Goal: Communication & Community: Answer question/provide support

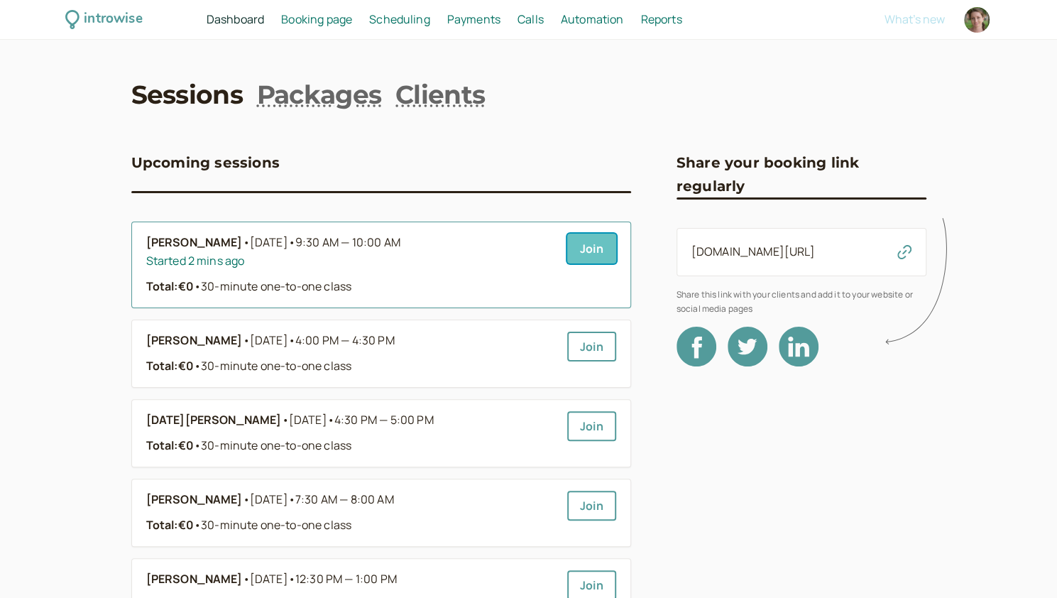
click at [596, 261] on link "Join" at bounding box center [591, 249] width 49 height 30
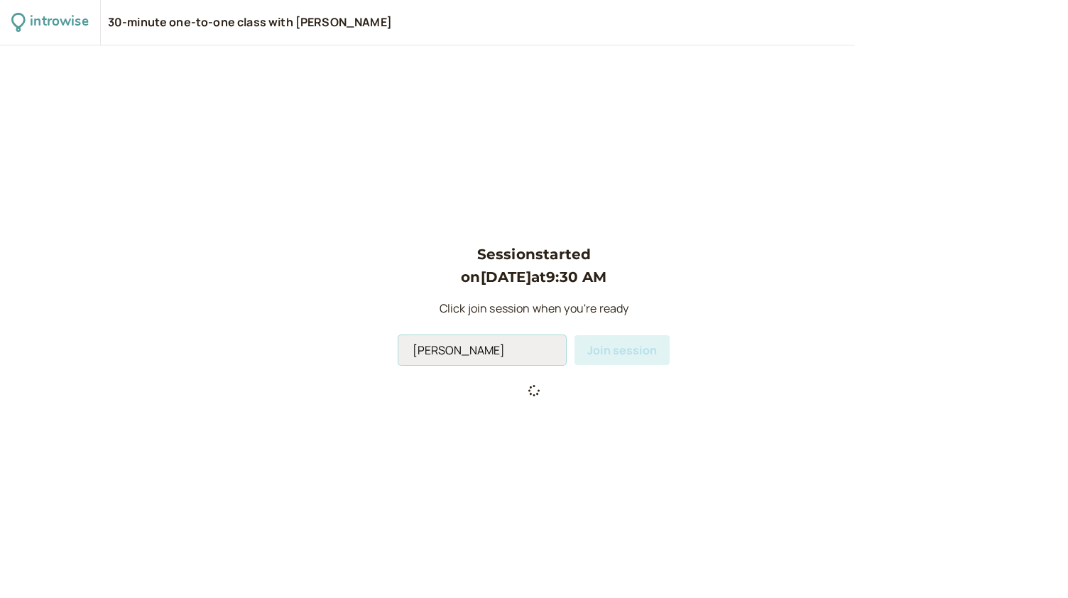
click at [531, 348] on input "[PERSON_NAME]" at bounding box center [482, 350] width 168 height 30
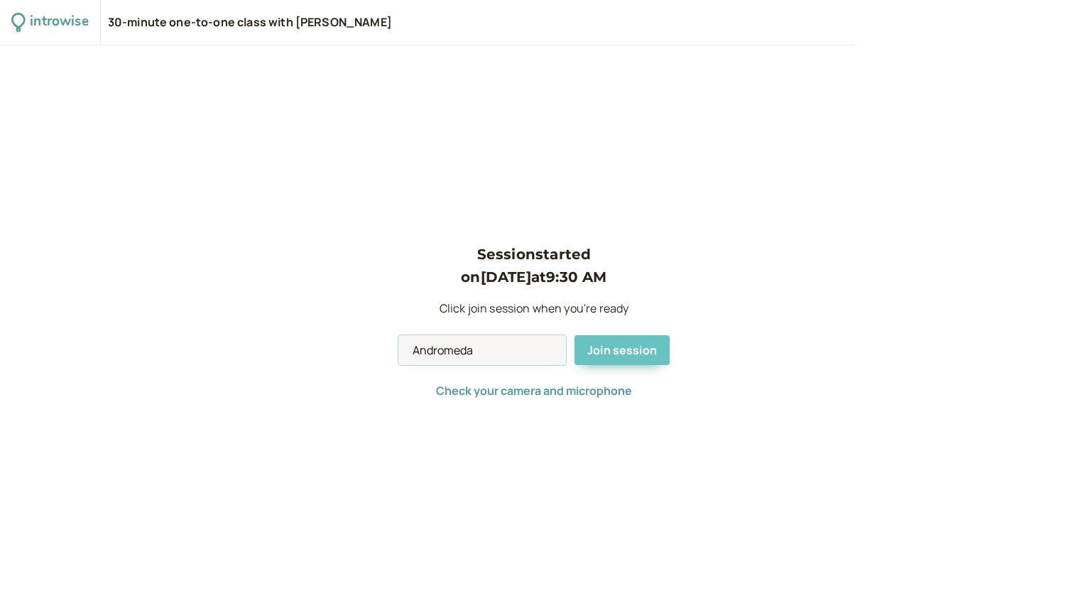
type input "Andromeda"
click at [623, 362] on button "Join session" at bounding box center [621, 350] width 95 height 30
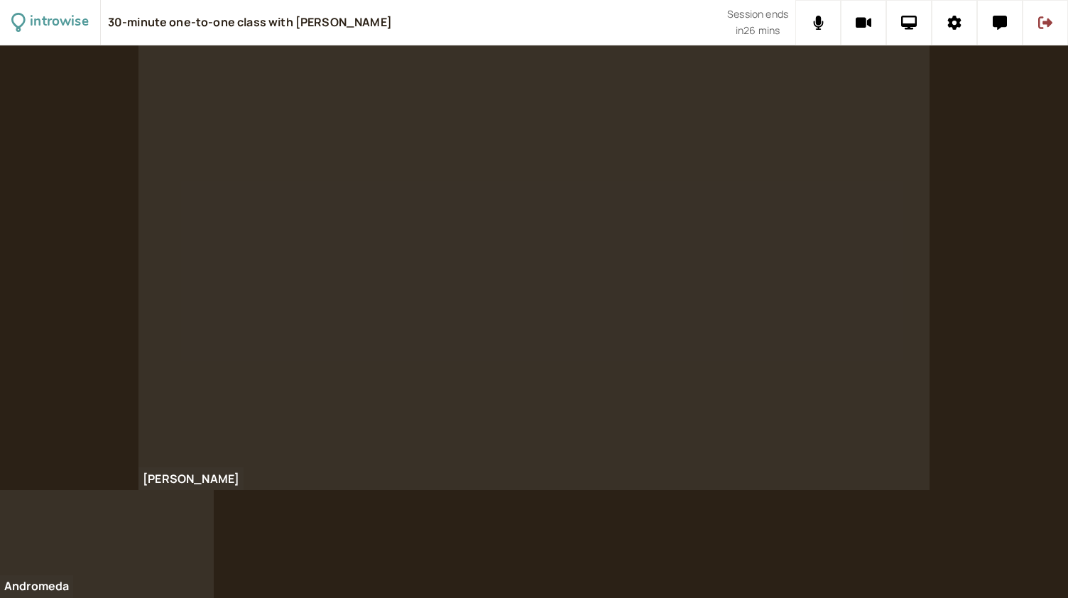
click at [97, 218] on div "[PERSON_NAME]" at bounding box center [534, 267] width 1068 height 444
click at [993, 25] on icon at bounding box center [999, 23] width 14 height 14
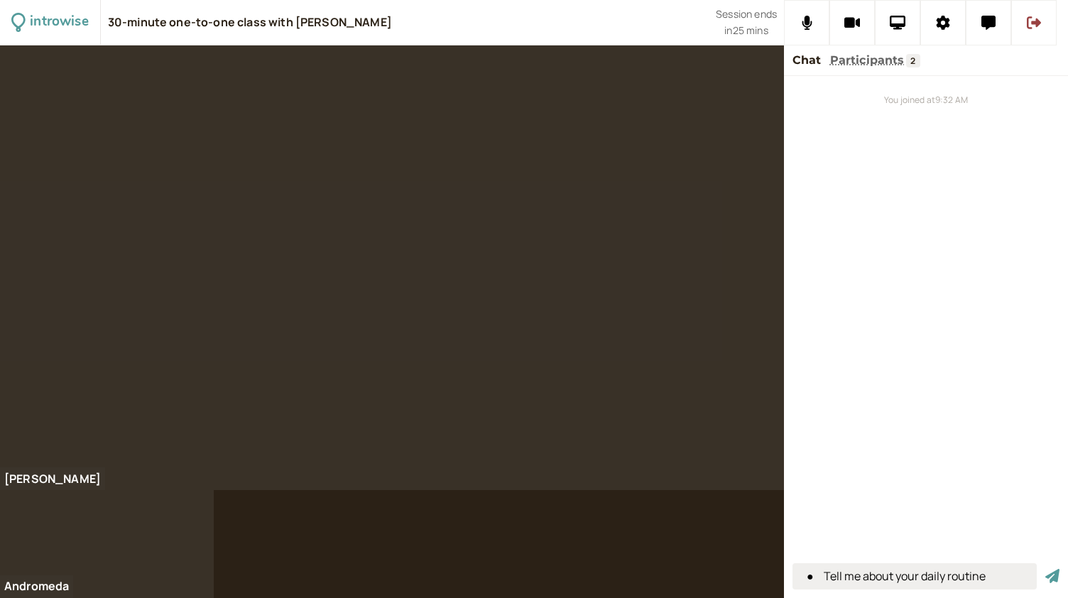
type input "● Tell me about your daily routine"
click at [1045, 569] on button "submit" at bounding box center [1052, 576] width 14 height 15
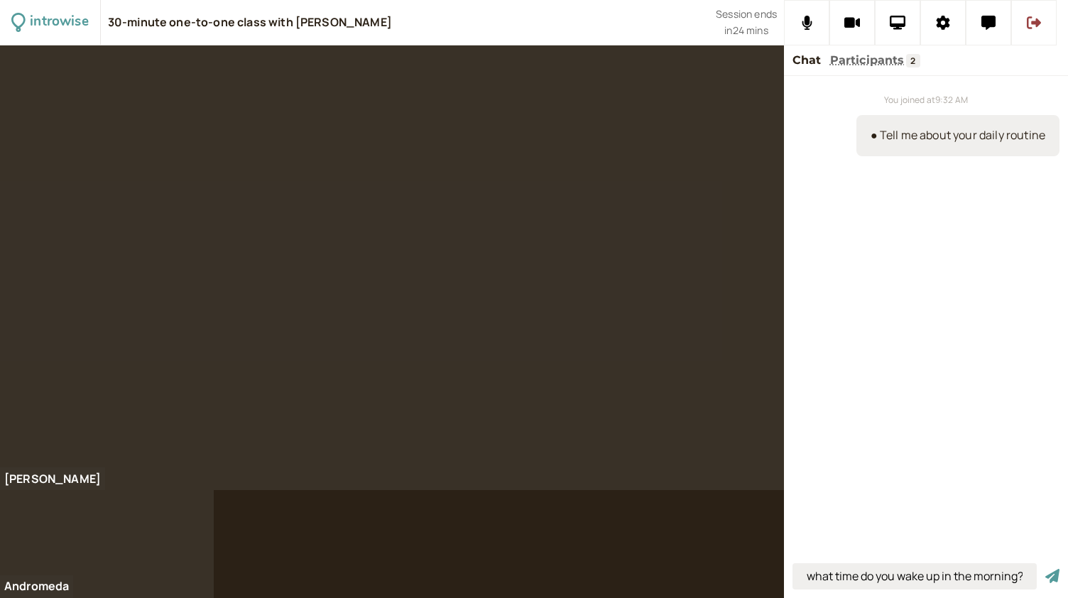
scroll to position [0, 1]
type input "what time do you wake up in the morning?"
click at [1045, 569] on button "submit" at bounding box center [1052, 576] width 14 height 15
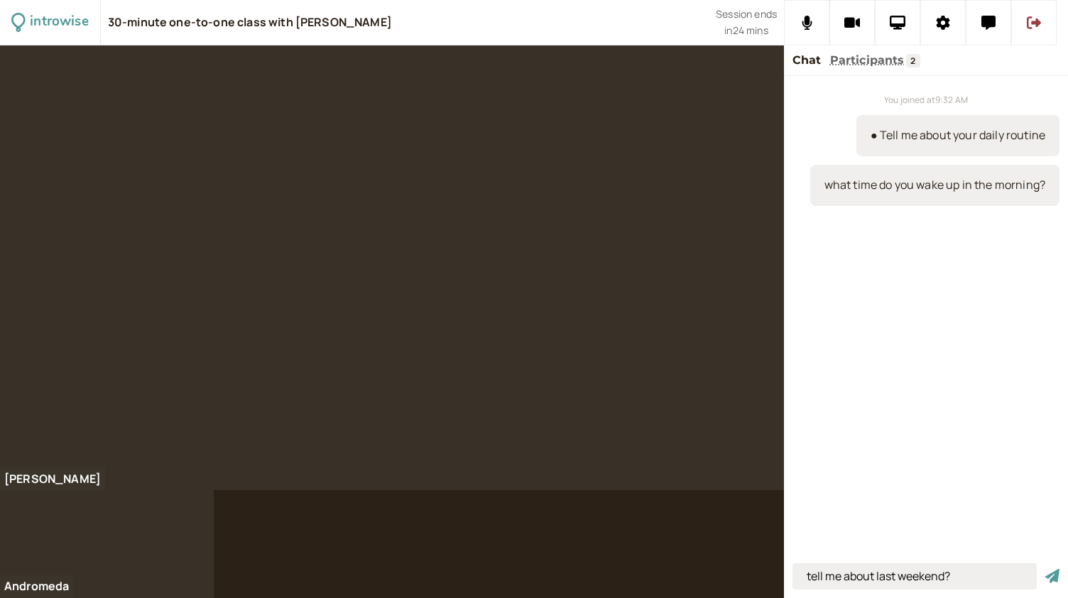
type input "tell me about last weekend?"
click at [1045, 569] on button "submit" at bounding box center [1052, 576] width 14 height 15
type input "I stayed at home"
click at [1045, 569] on button "submit" at bounding box center [1052, 576] width 14 height 15
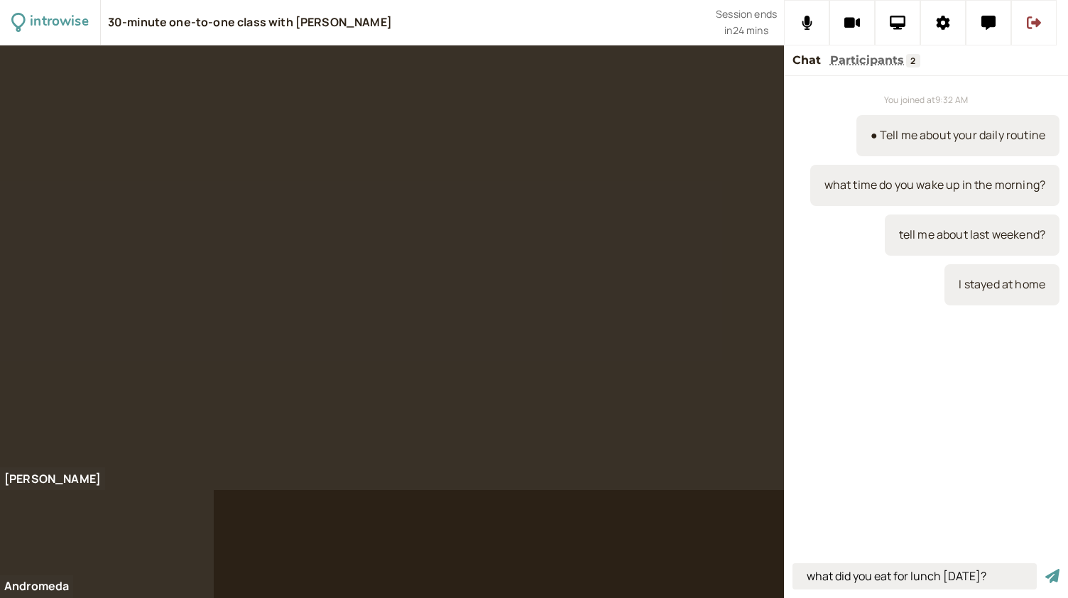
type input "what did you eat for lunch [DATE]?"
click at [1045, 569] on button "submit" at bounding box center [1052, 576] width 14 height 15
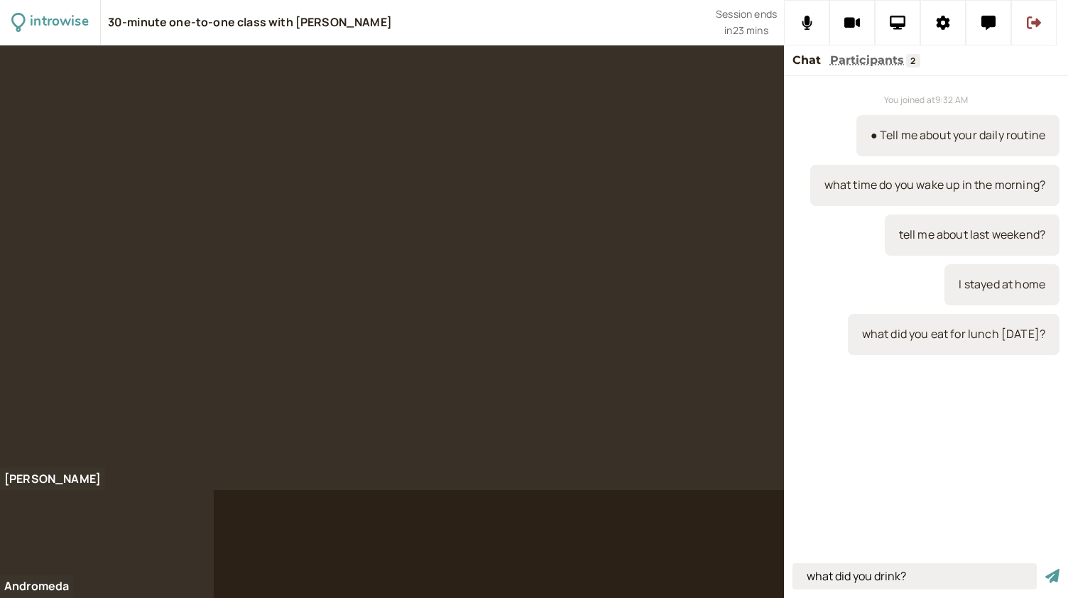
type input "what did you drink?"
click at [1045, 569] on button "submit" at bounding box center [1052, 576] width 14 height 15
type input "tell me about your holiday this summer?"
click at [1045, 569] on button "submit" at bounding box center [1052, 576] width 14 height 15
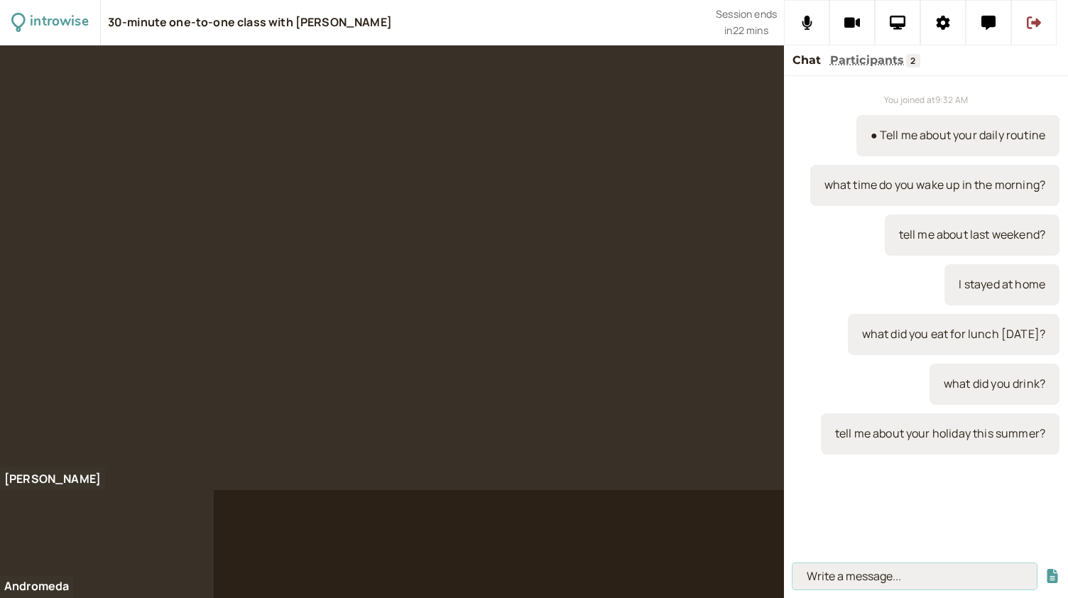
click at [840, 569] on input at bounding box center [914, 576] width 244 height 26
paste input "o What did you eat on holiday?"
type input "o What did you eat on holiday?"
click at [1045, 569] on button "submit" at bounding box center [1052, 576] width 14 height 15
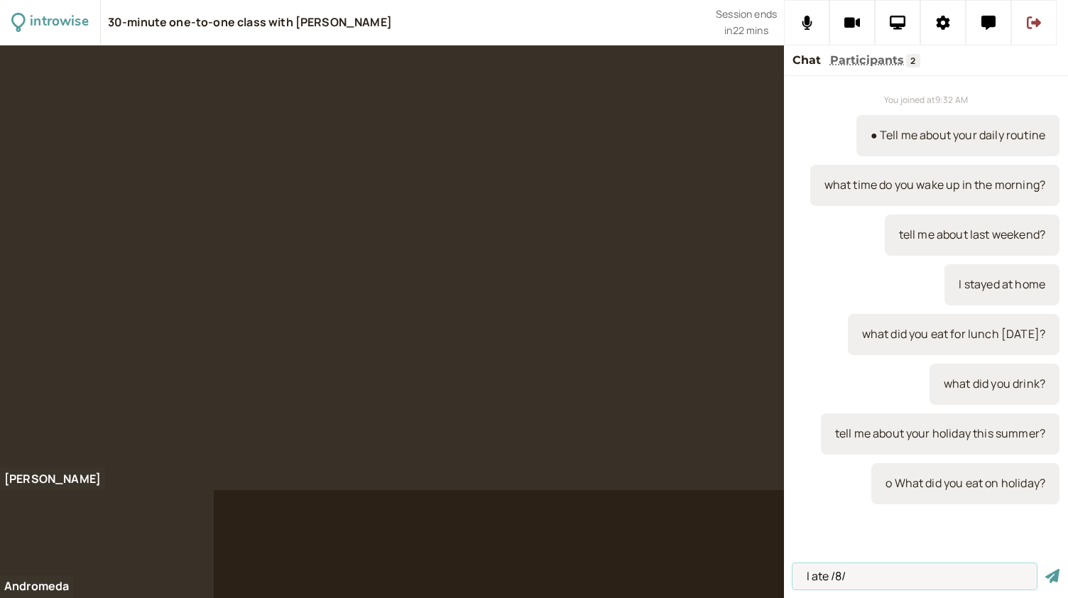
type input "I ate /8/"
click at [1045, 569] on button "submit" at bounding box center [1052, 576] width 14 height 15
paste input "o did you buy any souvenirs?"
type input "o did you buy any souvenirs?"
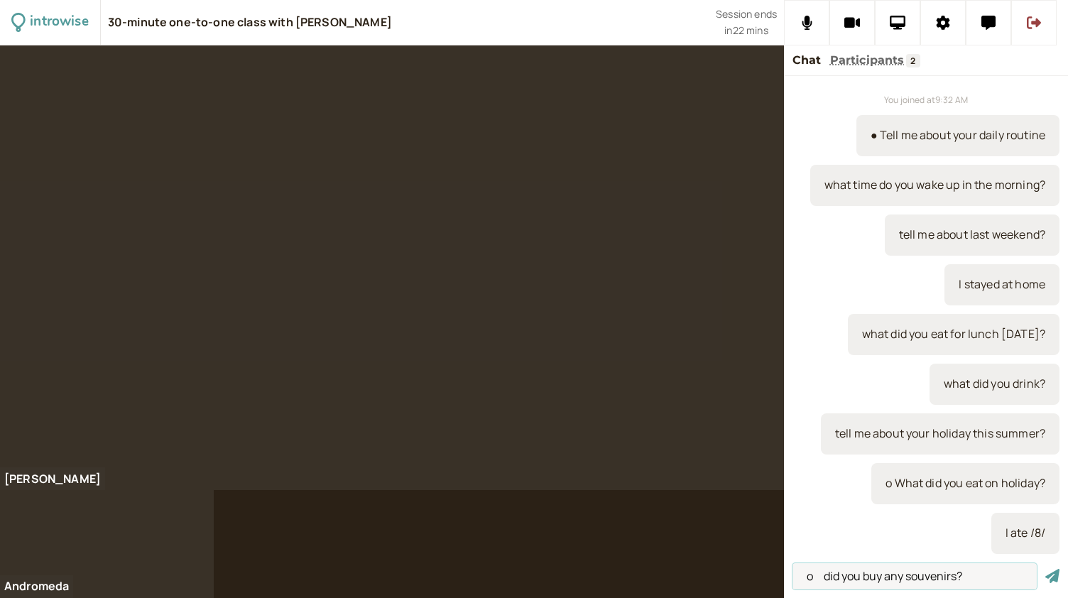
click at [1045, 569] on button "submit" at bounding box center [1052, 576] width 14 height 15
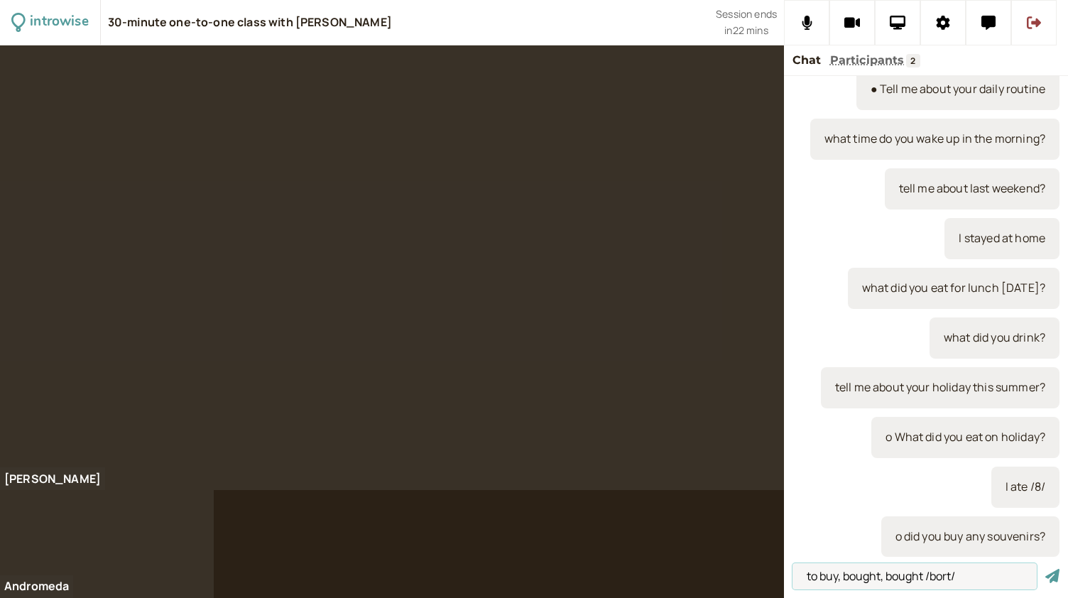
type input "to buy, bought, bought /bort/"
click at [1045, 569] on button "submit" at bounding box center [1052, 576] width 14 height 15
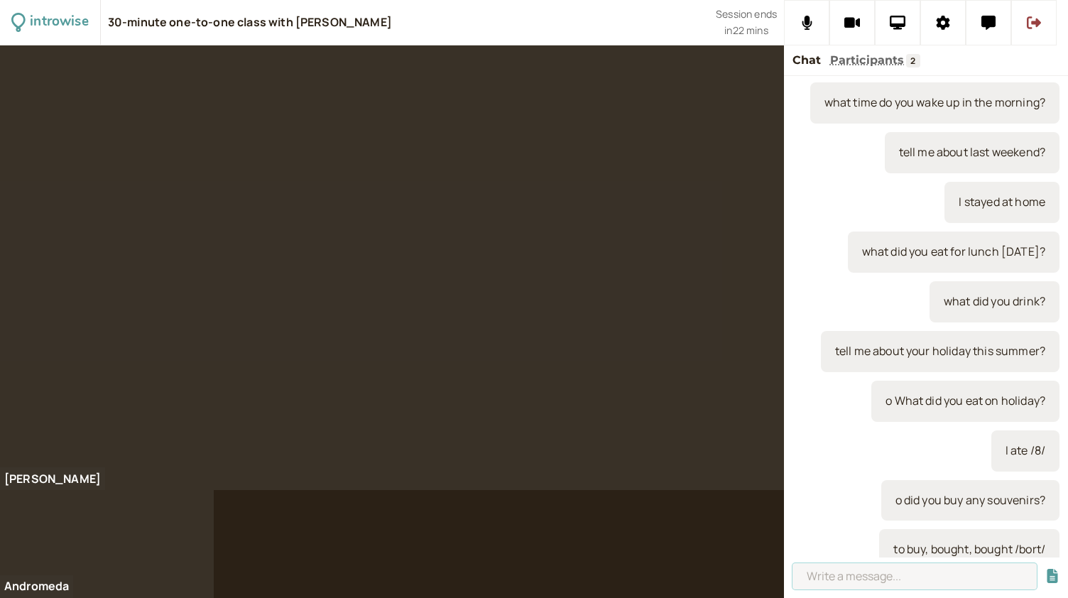
scroll to position [132, 0]
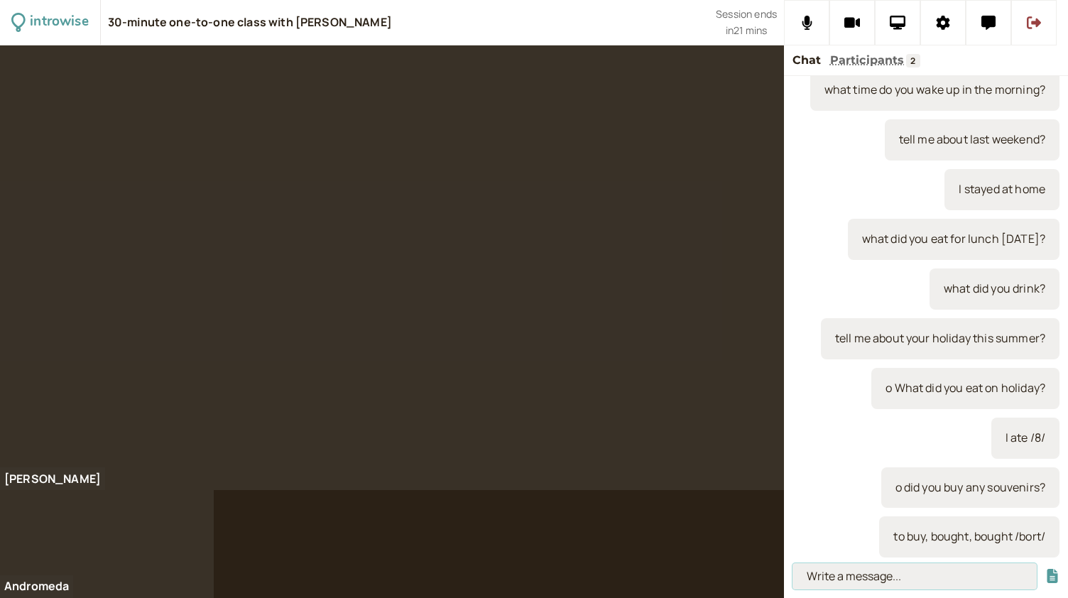
click at [831, 569] on input at bounding box center [914, 576] width 244 height 26
paste input "o what monuments or landscapes did you see?"
type input "o what monuments or landscapes did you see?"
click at [1045, 569] on button "submit" at bounding box center [1052, 576] width 14 height 15
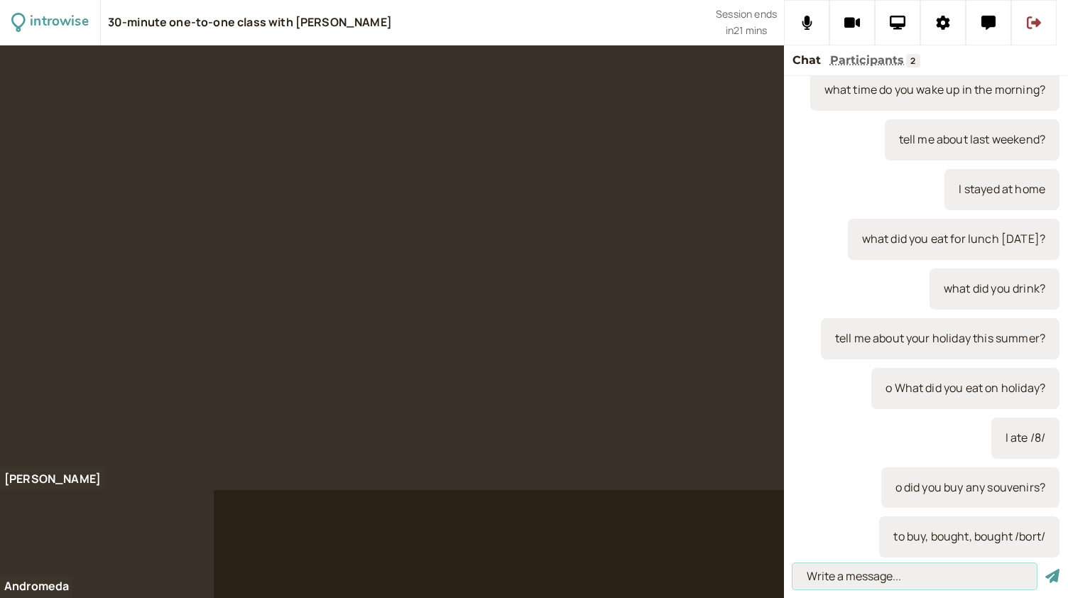
scroll to position [0, 0]
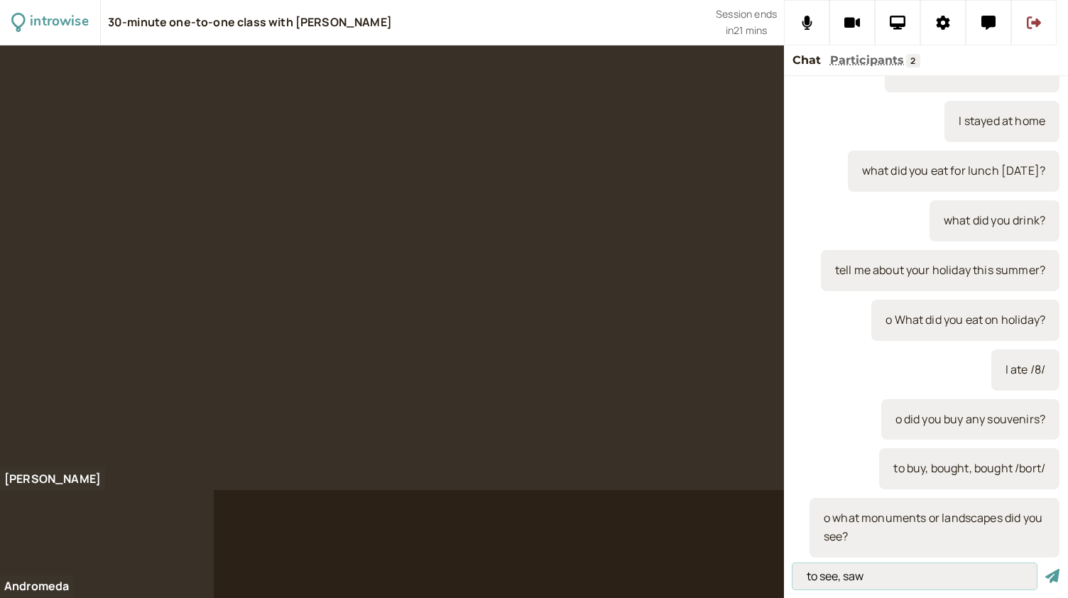
type input "to see, saw"
click at [1045, 569] on button "submit" at bounding box center [1052, 576] width 14 height 15
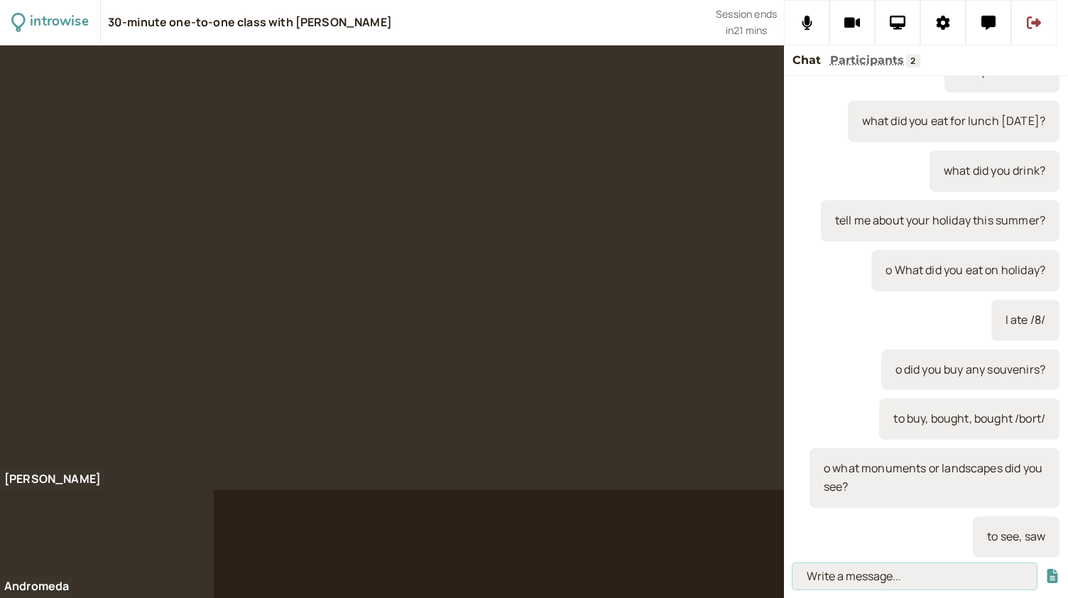
type input "m"
type input "windmills"
click at [1045, 569] on button "submit" at bounding box center [1052, 576] width 14 height 15
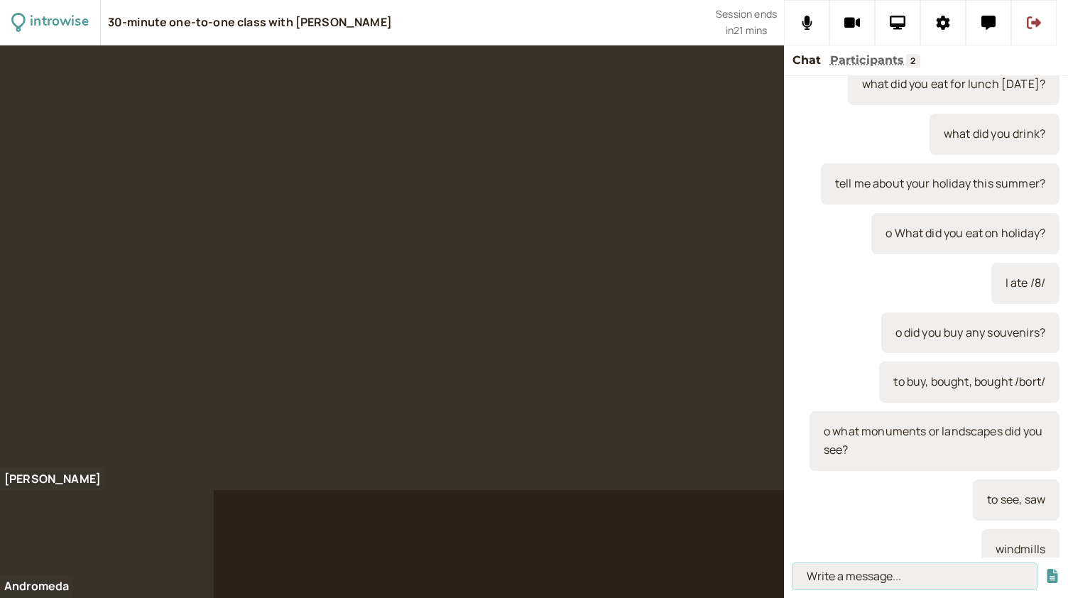
scroll to position [300, 0]
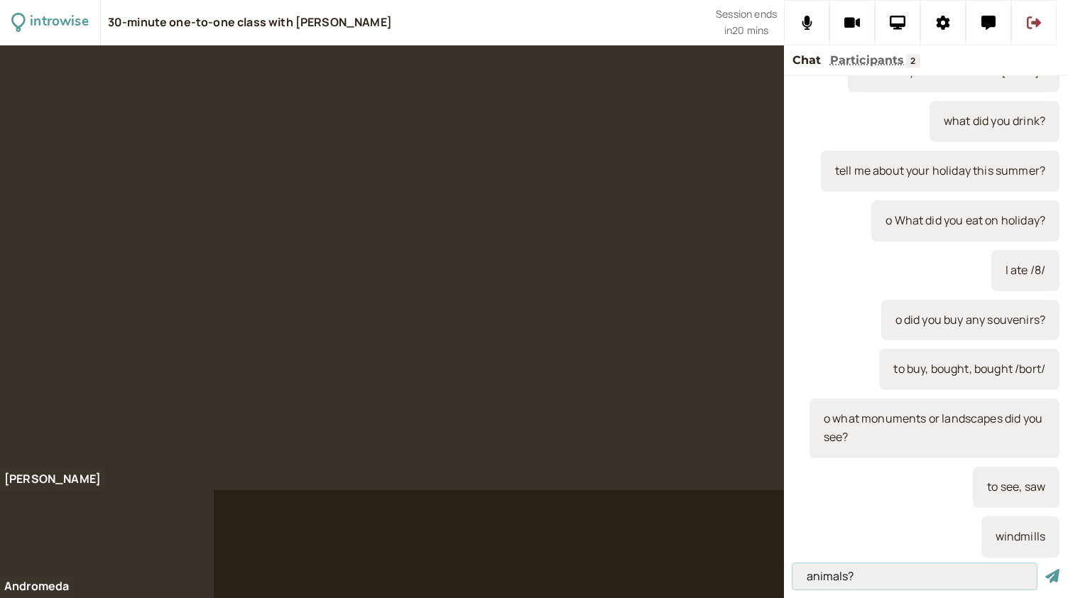
type input "animals?"
click at [1045, 569] on button "submit" at bounding box center [1052, 576] width 14 height 15
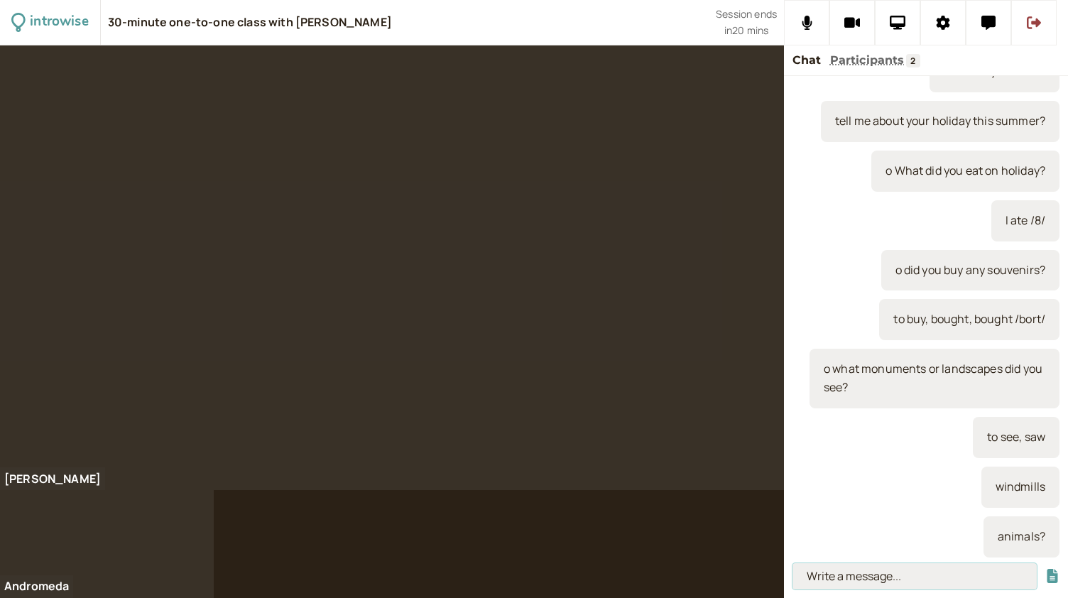
paste input "o what time did you wake up in the morning?"
type input "o what time did you wake up in the morning?"
click at [1045, 569] on button "submit" at bounding box center [1052, 576] width 14 height 15
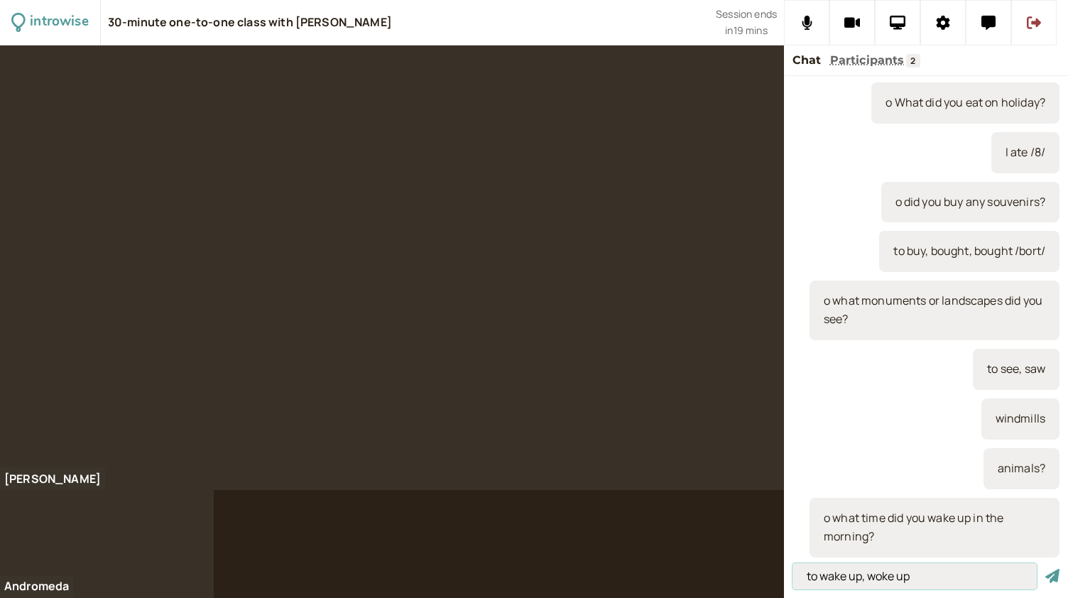
type input "to wake up, woke up"
click at [1045, 569] on button "submit" at bounding box center [1052, 576] width 14 height 15
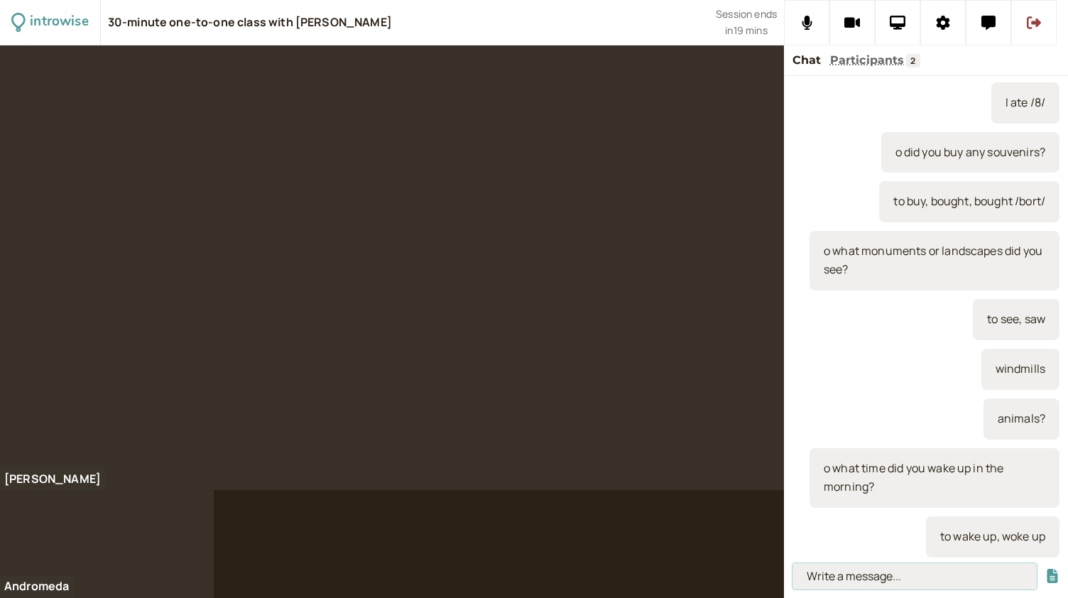
click at [833, 574] on input at bounding box center [914, 576] width 244 height 26
paste input "o What did you take with you in your baggage?"
type input "o What did you take with you in your baggage?"
click at [1045, 569] on button "submit" at bounding box center [1052, 576] width 14 height 15
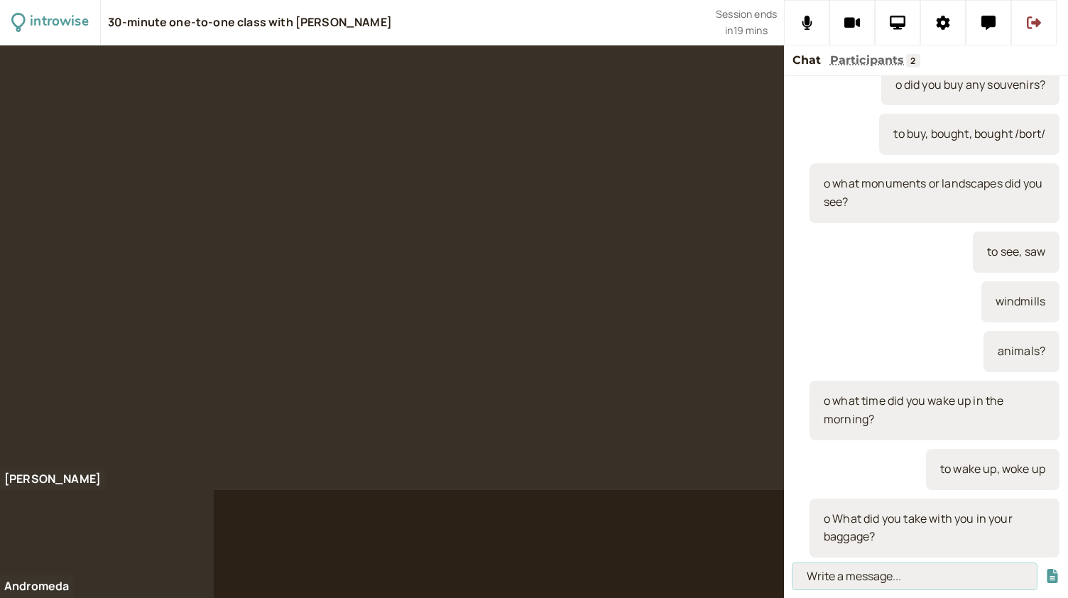
scroll to position [0, 0]
type input "to take, took"
click at [1045, 569] on button "submit" at bounding box center [1052, 576] width 14 height 15
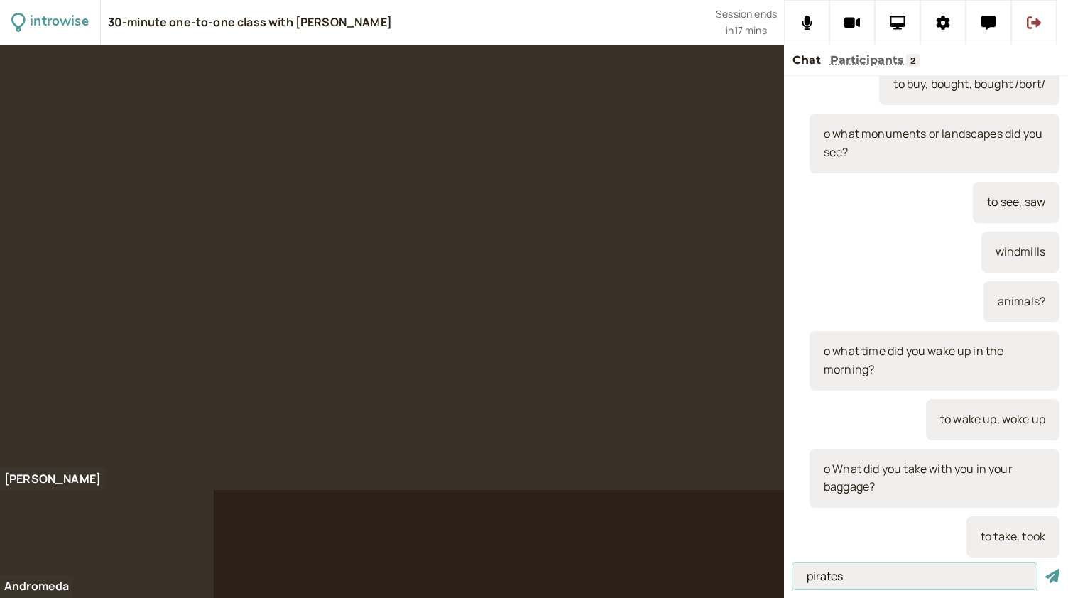
type input "pirates"
click at [1045, 569] on button "submit" at bounding box center [1052, 576] width 14 height 15
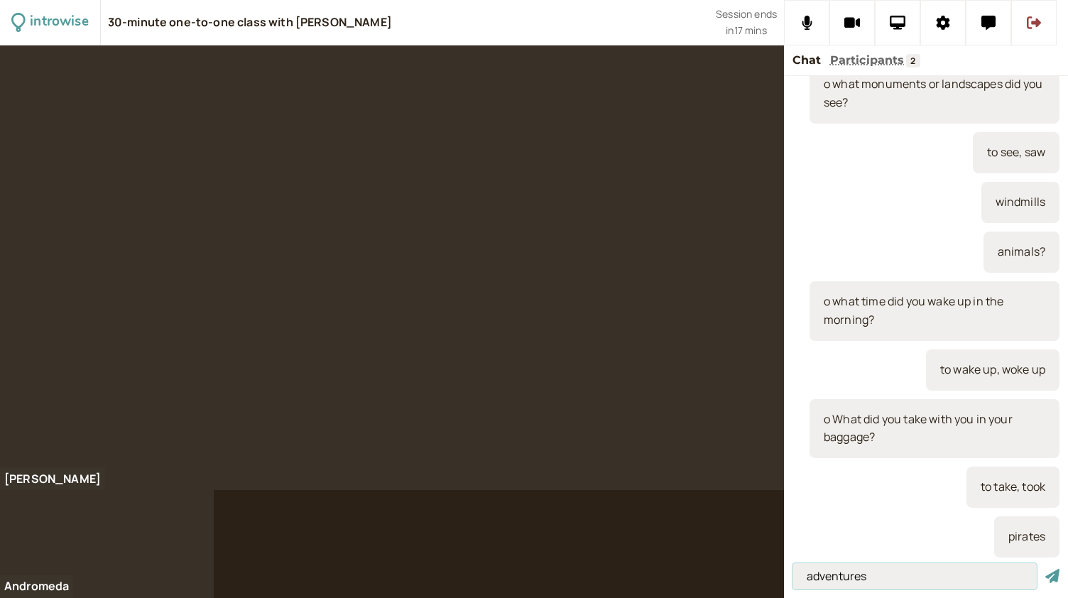
type input "adventures"
click at [1045, 569] on button "submit" at bounding box center [1052, 576] width 14 height 15
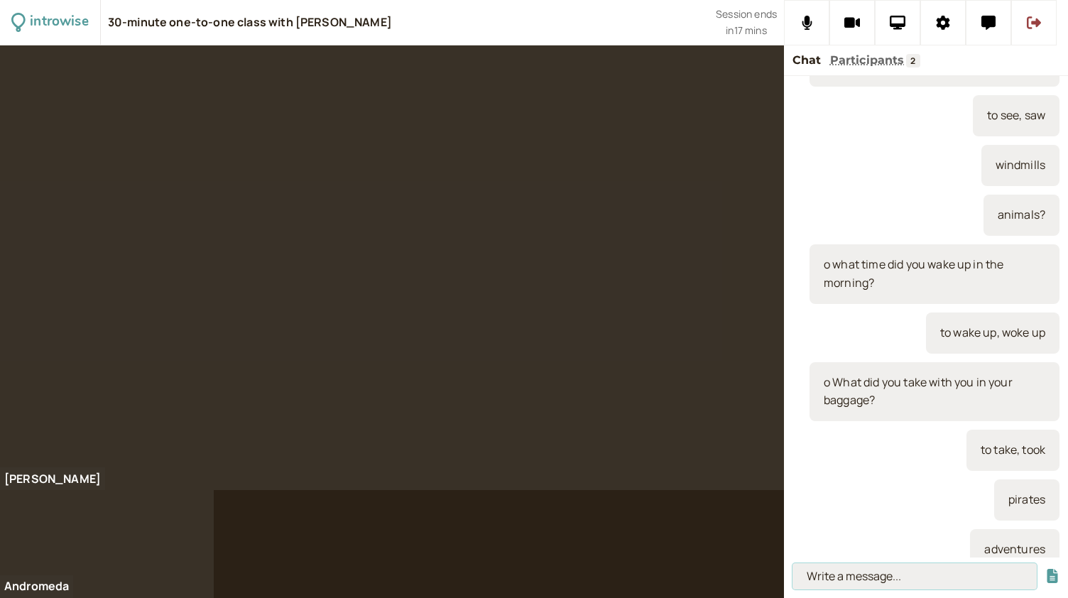
scroll to position [684, 0]
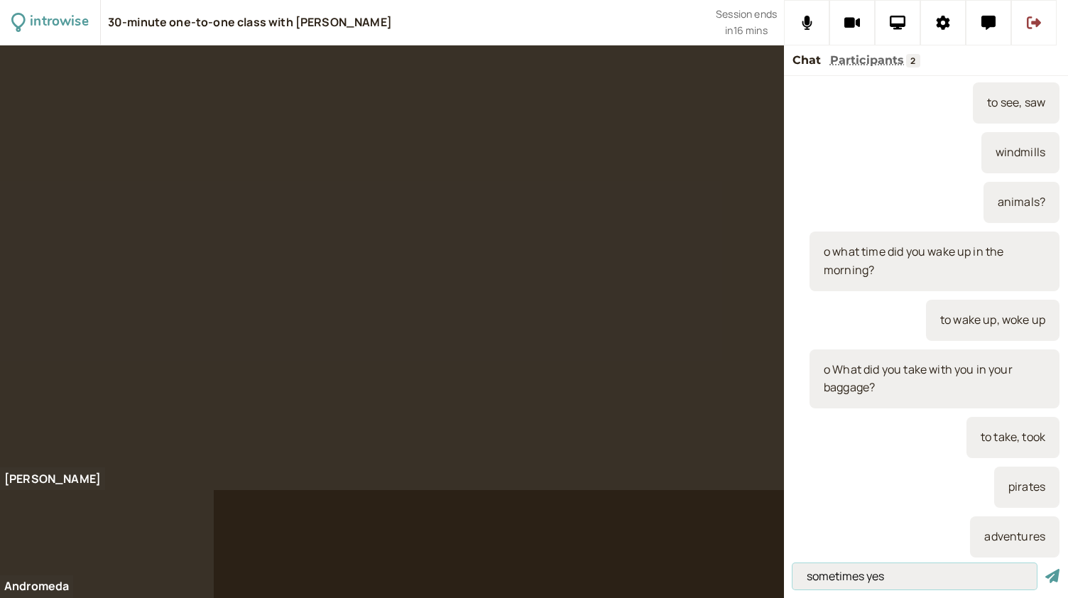
type input "sometimes yes"
click at [1045, 569] on button "submit" at bounding box center [1052, 576] width 14 height 15
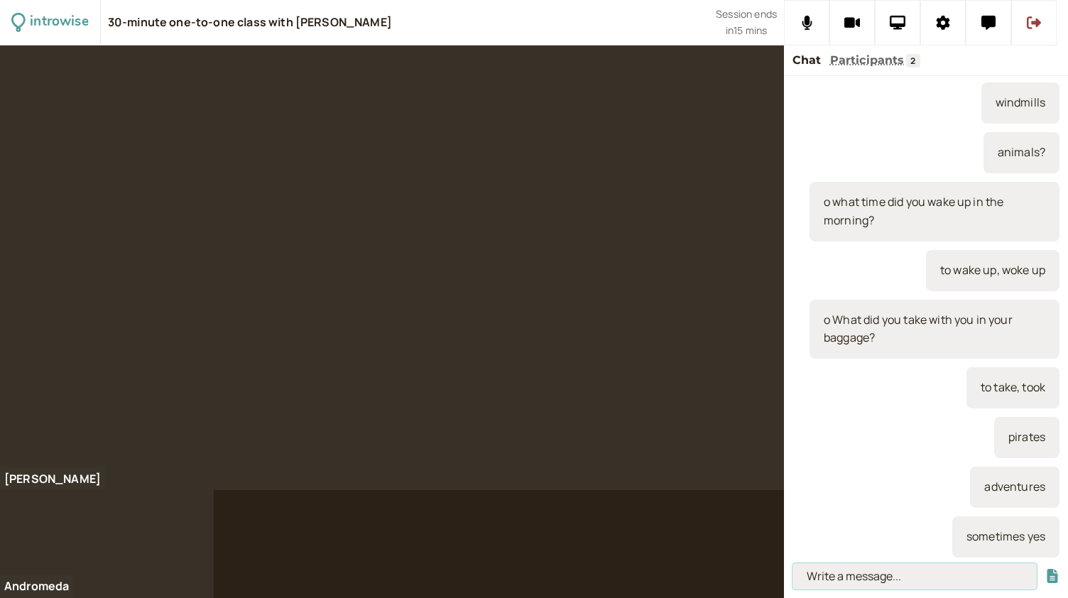
paste input "● Tell me about some things that I must do or see if I visit your city? What mu…"
type input "● Tell me about some things that I must do or see if I visit your city? What mu…"
click at [1045, 569] on button "submit" at bounding box center [1052, 576] width 14 height 15
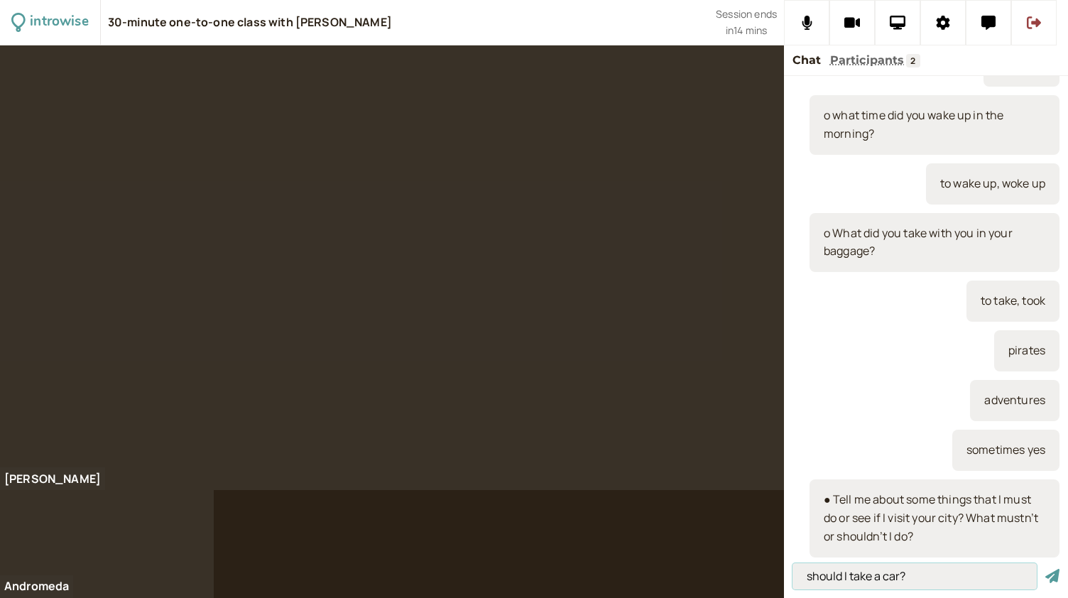
type input "should I take a car?"
click at [1045, 569] on button "submit" at bounding box center [1052, 576] width 14 height 15
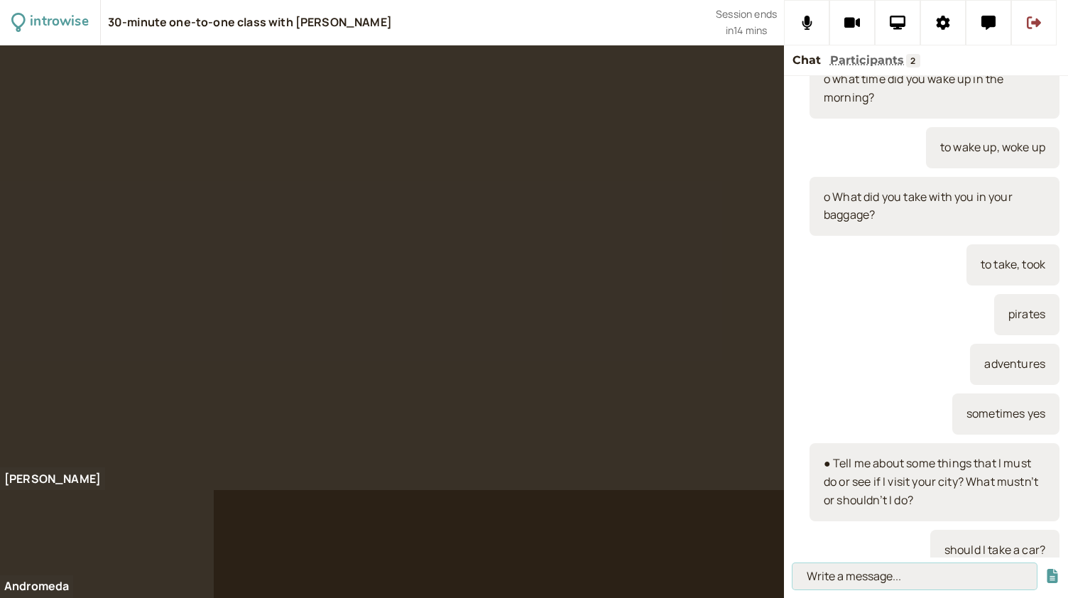
scroll to position [869, 0]
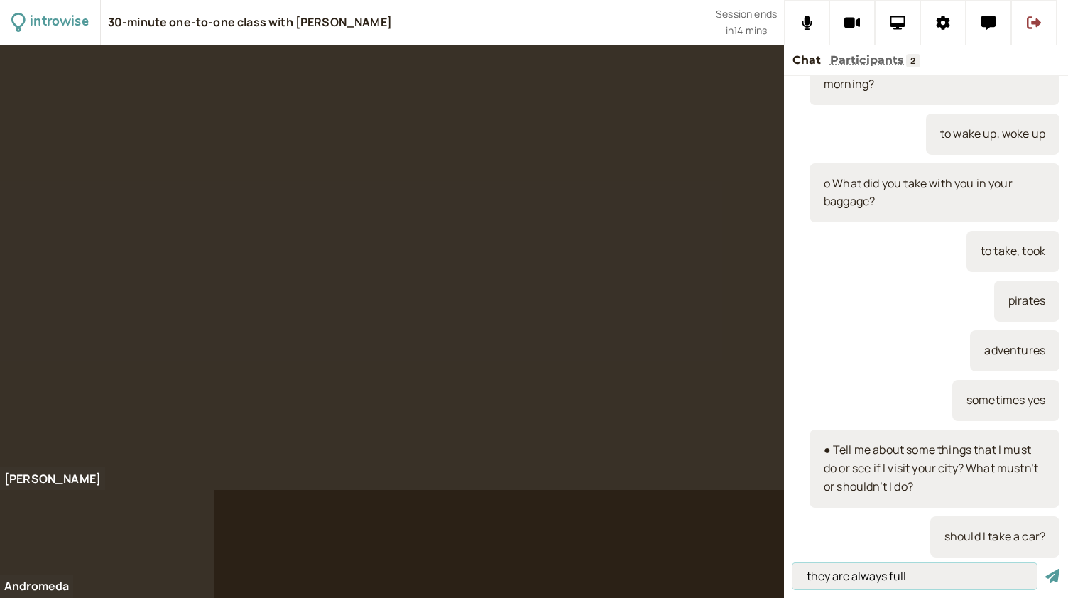
type input "they are always full"
click at [1045, 569] on button "submit" at bounding box center [1052, 576] width 14 height 15
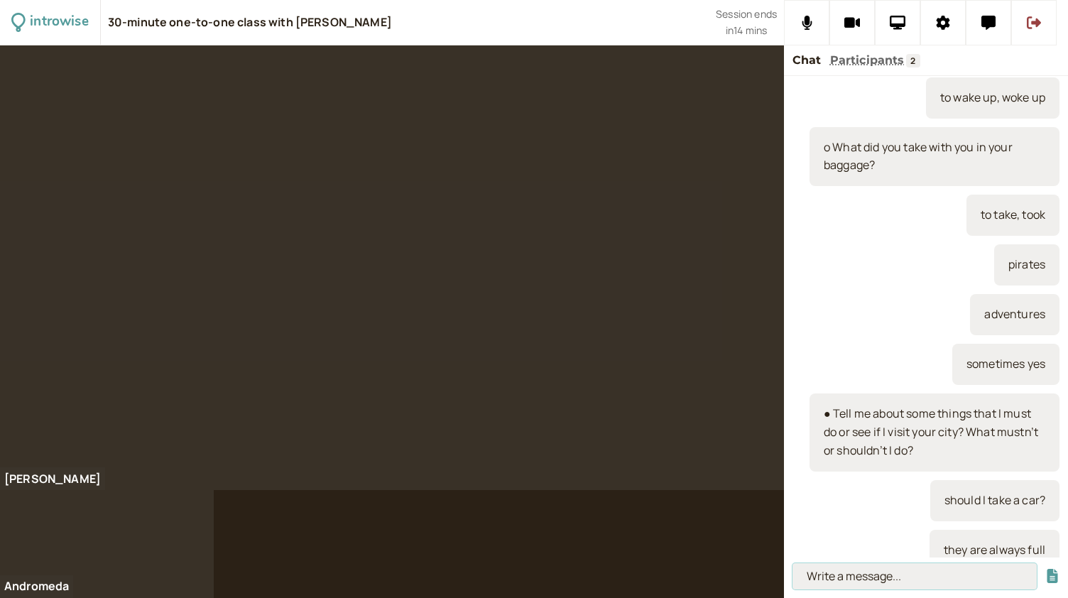
scroll to position [919, 0]
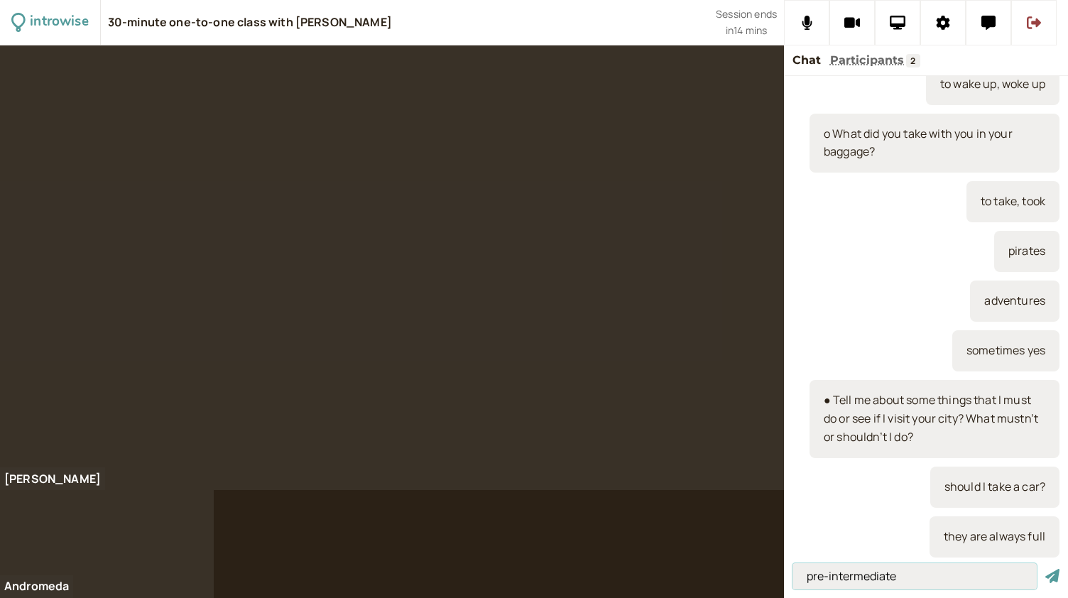
type input "pre-intermediate"
click at [1045, 569] on button "submit" at bounding box center [1052, 576] width 14 height 15
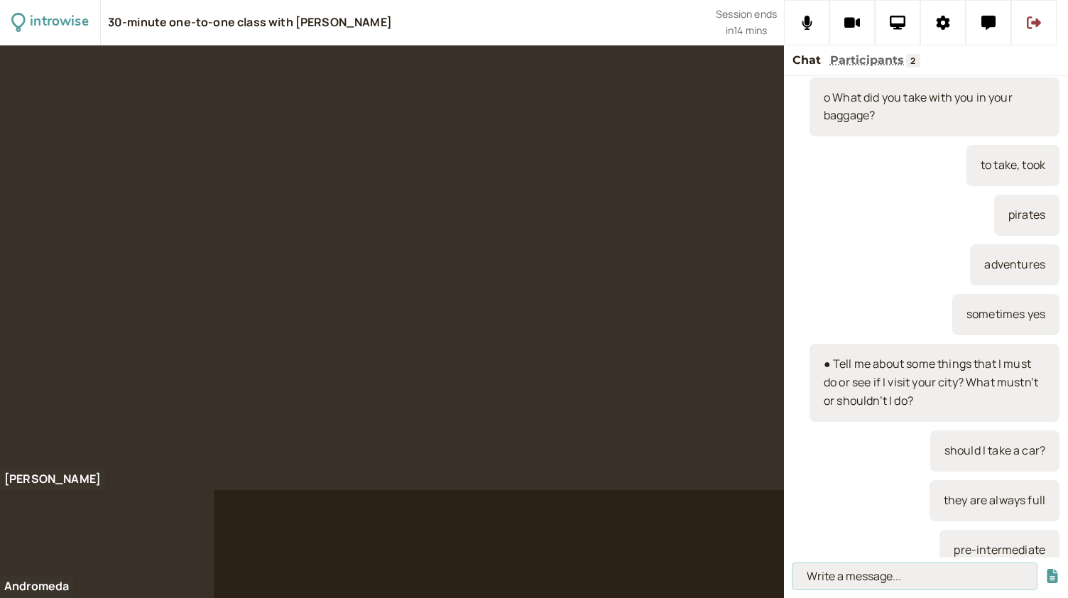
scroll to position [968, 0]
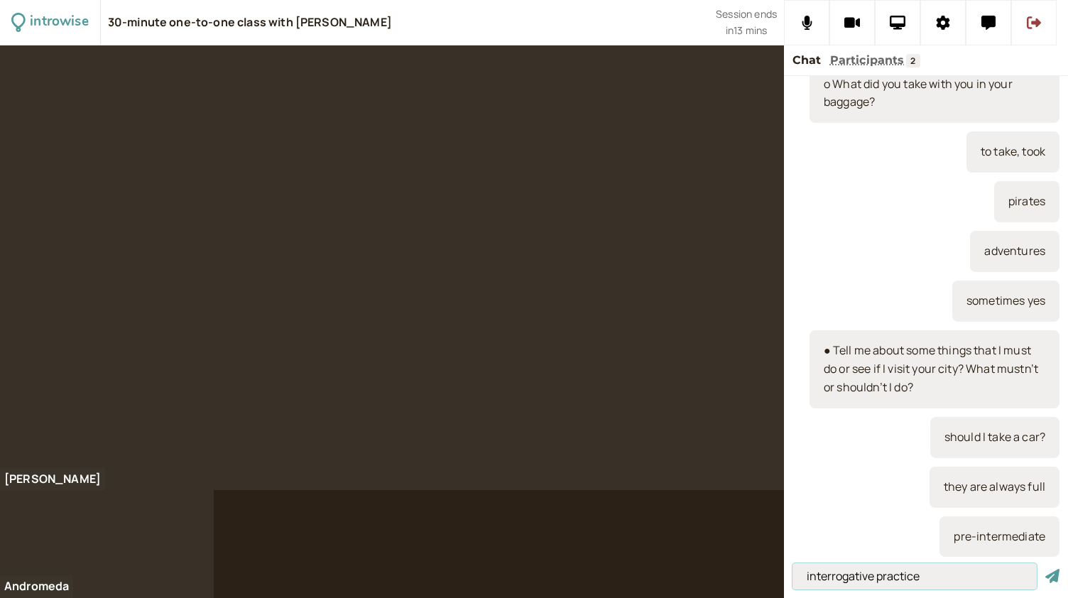
type input "interrogative practice"
click at [1045, 569] on button "submit" at bounding box center [1052, 576] width 14 height 15
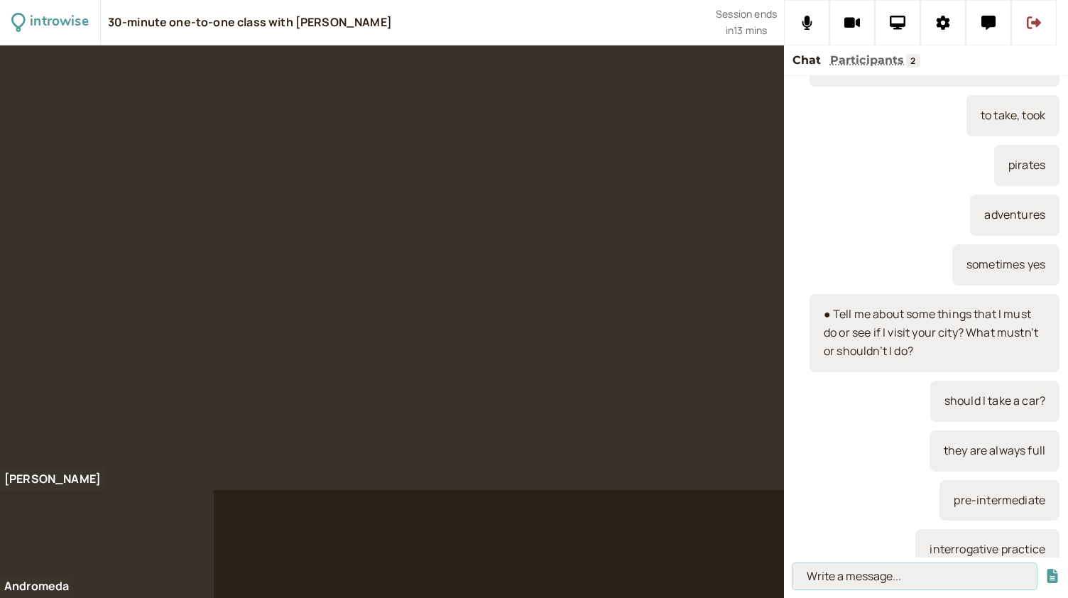
scroll to position [1018, 0]
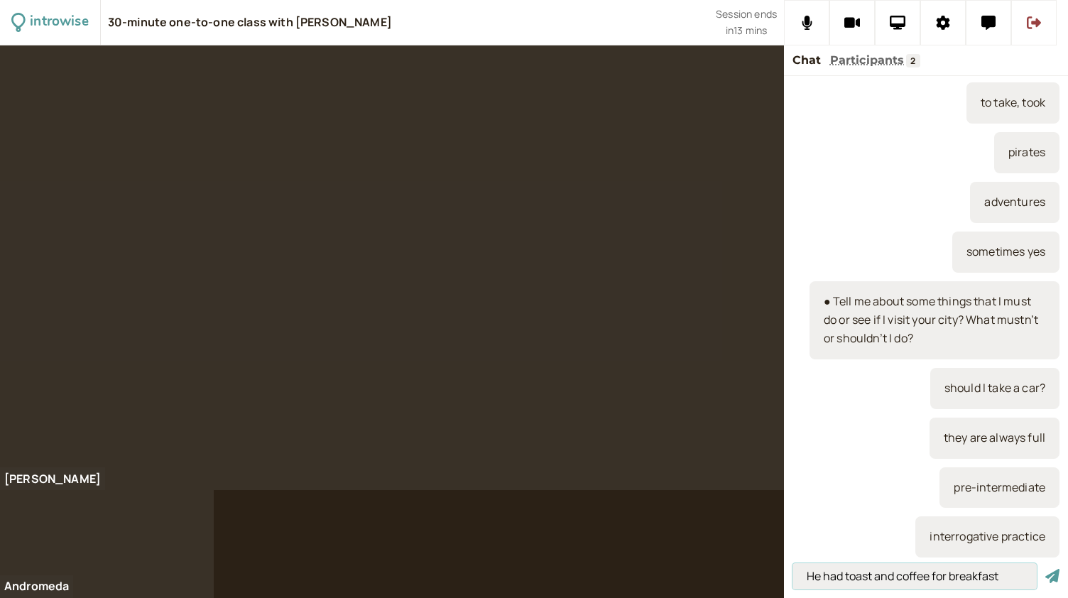
type input "He had toast and coffee for breakfast"
click at [1045, 569] on button "submit" at bounding box center [1052, 576] width 14 height 15
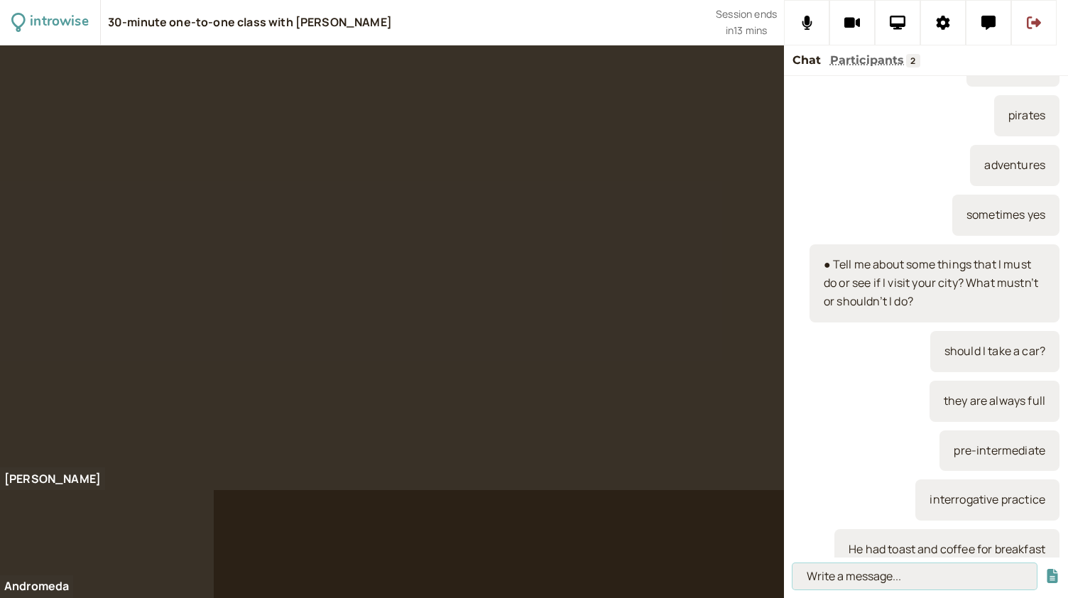
scroll to position [1068, 0]
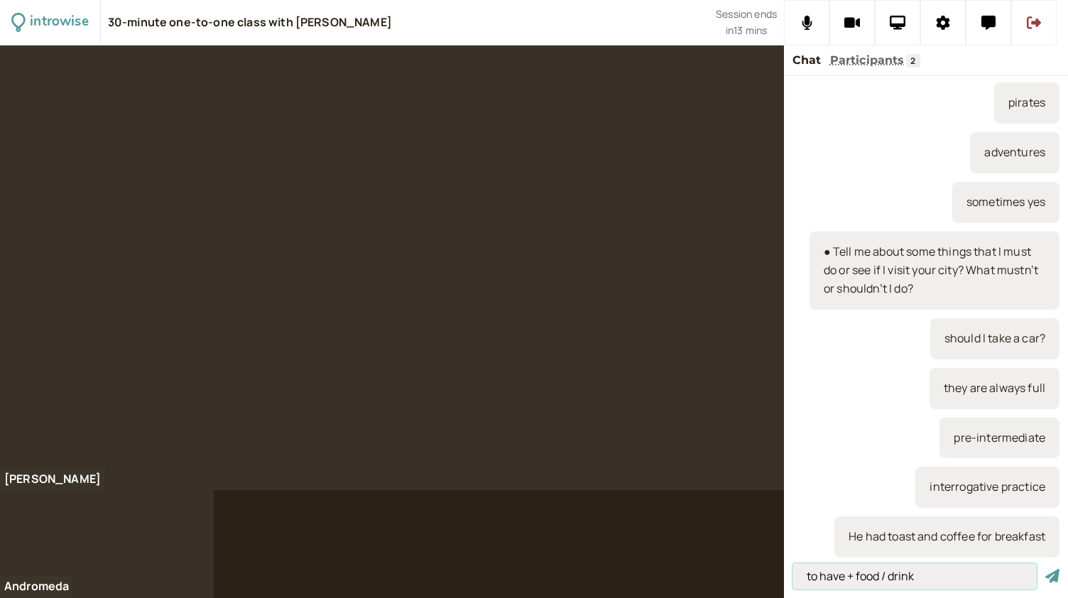
type input "to have + food / drink"
click at [1045, 569] on button "submit" at bounding box center [1052, 576] width 14 height 15
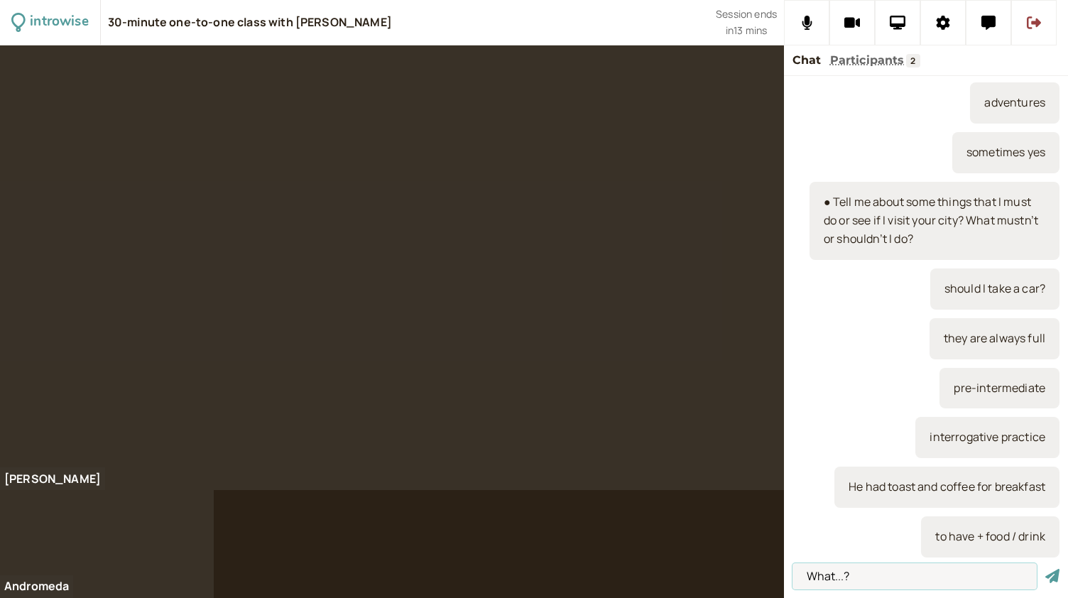
type input "What...?"
click at [1045, 569] on button "submit" at bounding box center [1052, 576] width 14 height 15
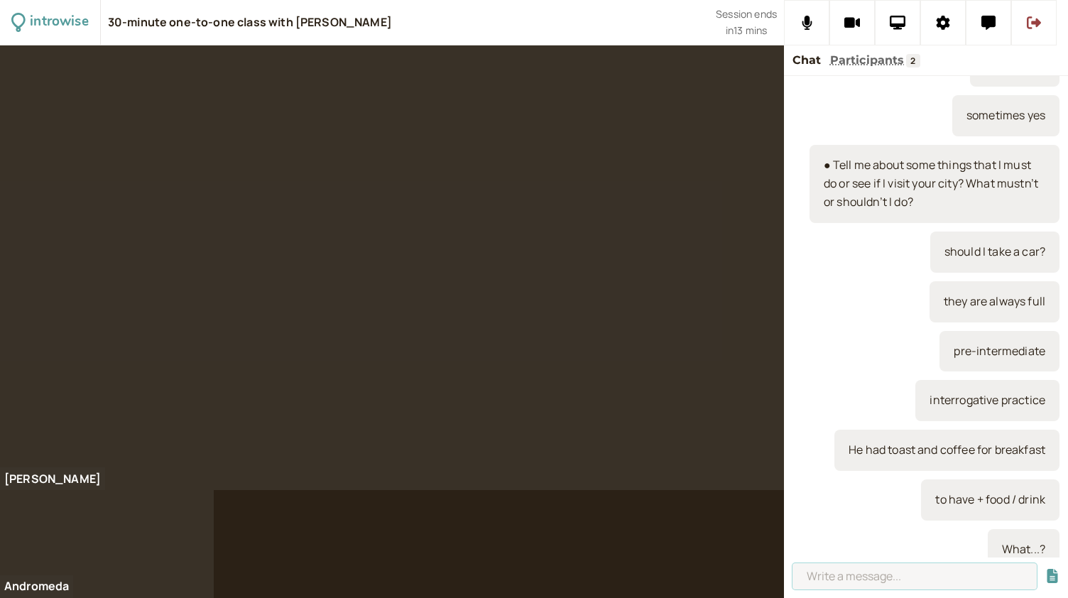
scroll to position [1167, 0]
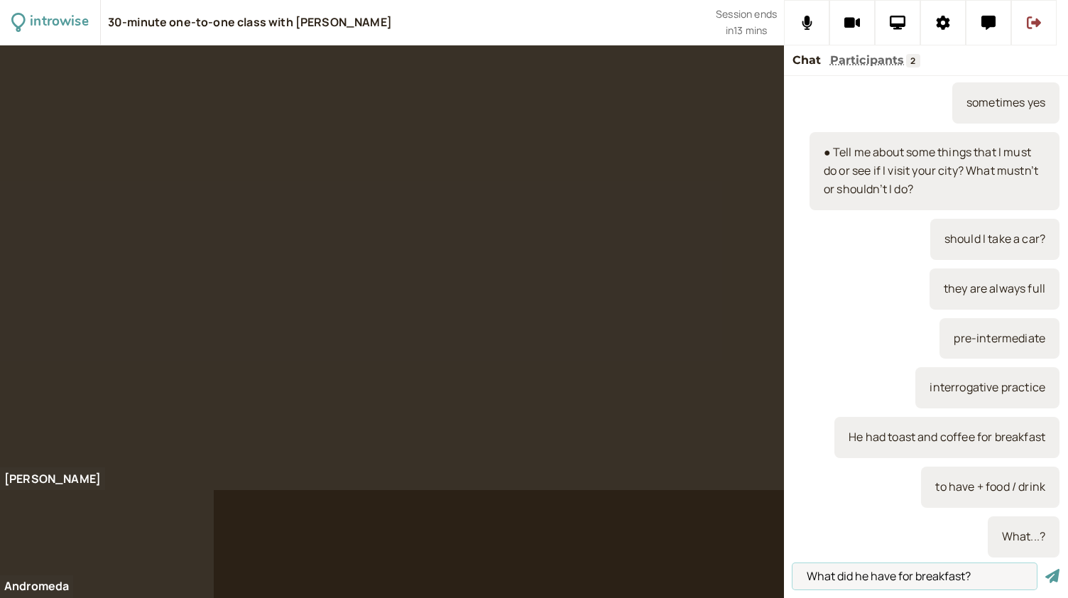
type input "What did he have for breakfast?"
click at [1045, 569] on button "submit" at bounding box center [1052, 576] width 14 height 15
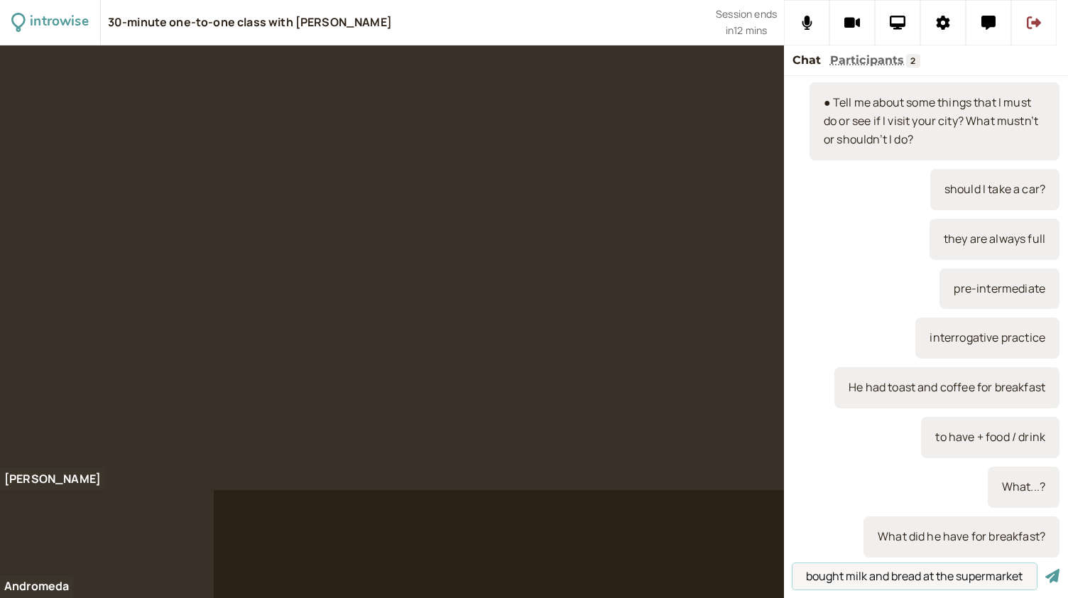
scroll to position [0, 27]
type input "She bought milk and bread at the supermarket"
click at [1045, 569] on button "submit" at bounding box center [1052, 576] width 14 height 15
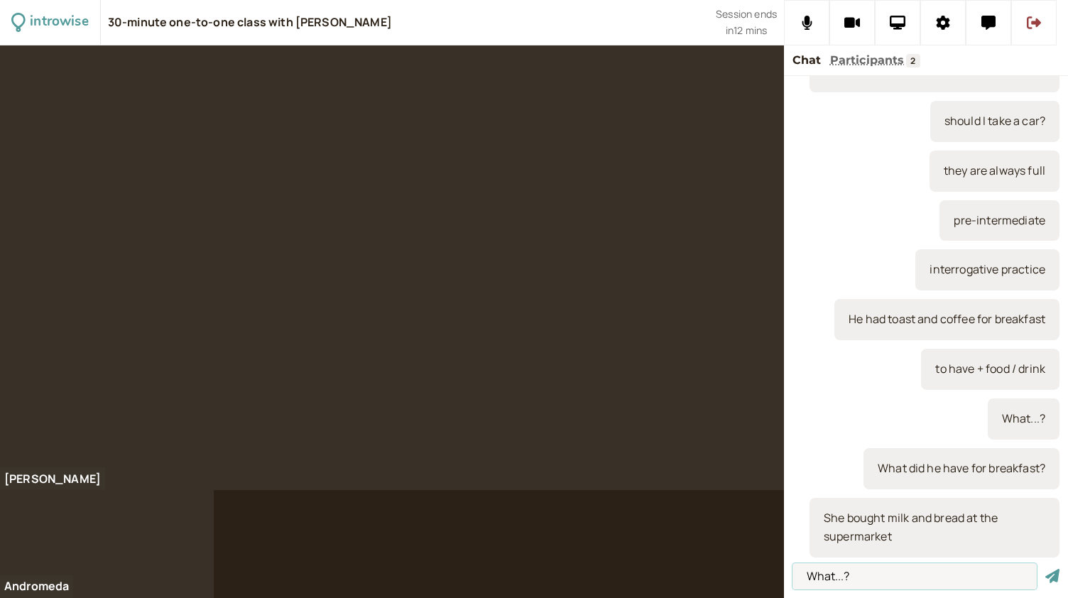
type input "What...?"
click at [1045, 569] on button "submit" at bounding box center [1052, 576] width 14 height 15
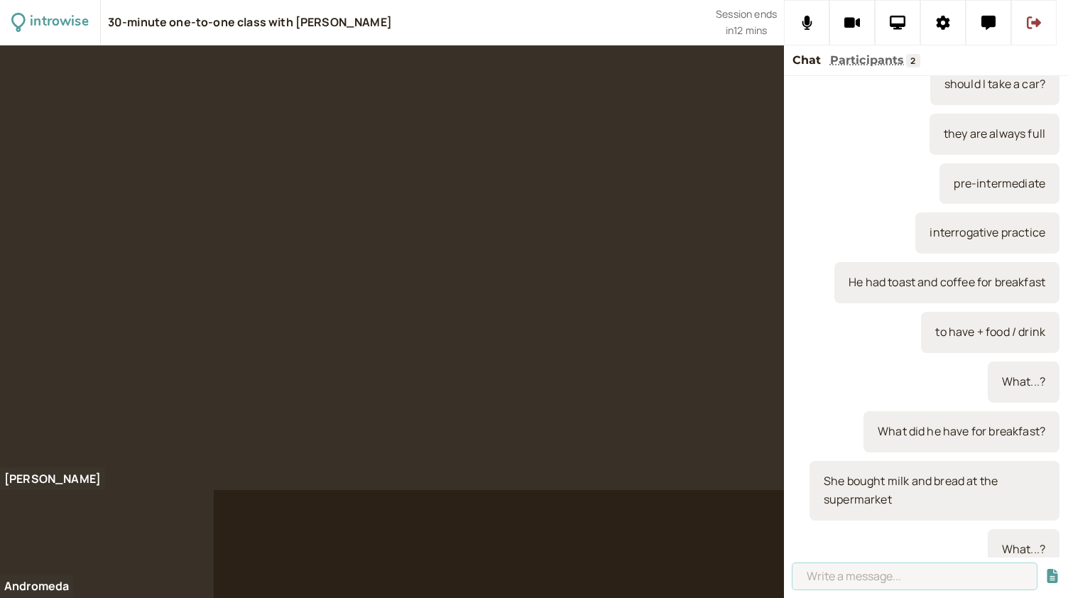
scroll to position [1335, 0]
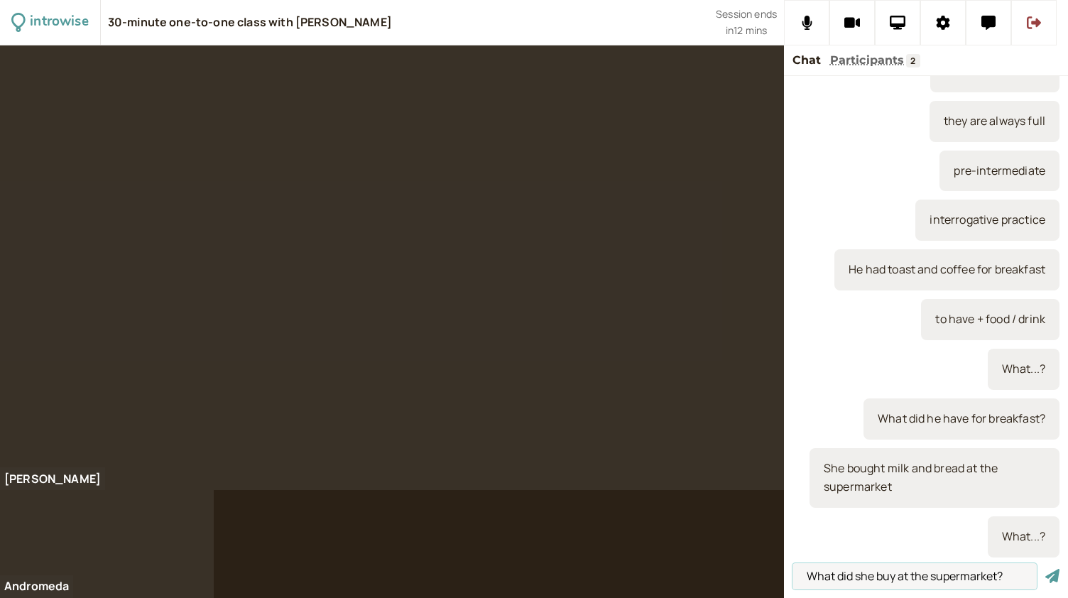
type input "What did she buy at the supermarket?"
click at [1045, 569] on button "submit" at bounding box center [1052, 576] width 14 height 15
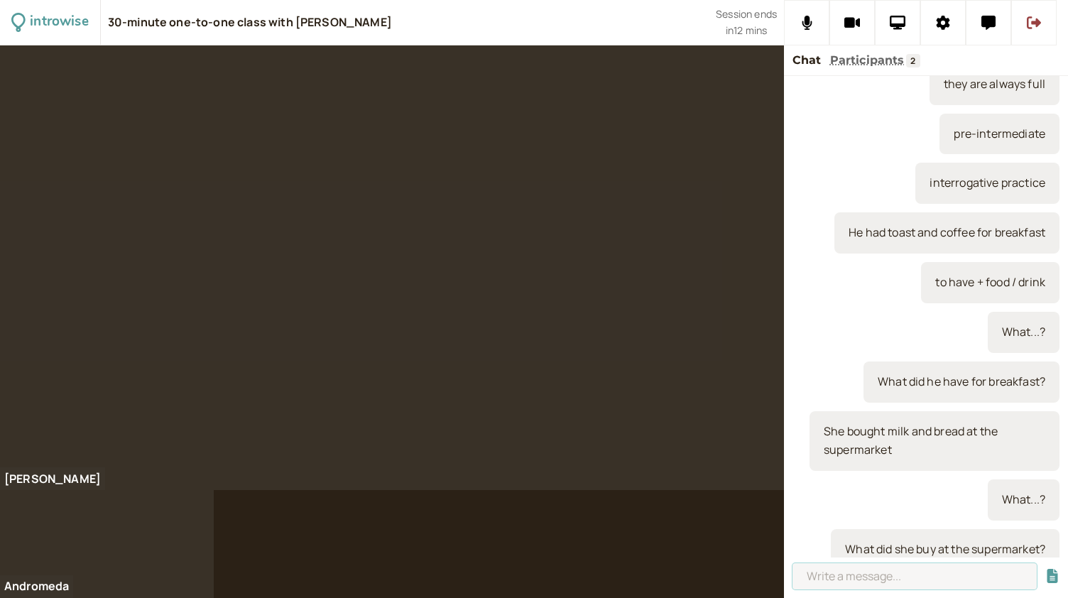
scroll to position [1384, 0]
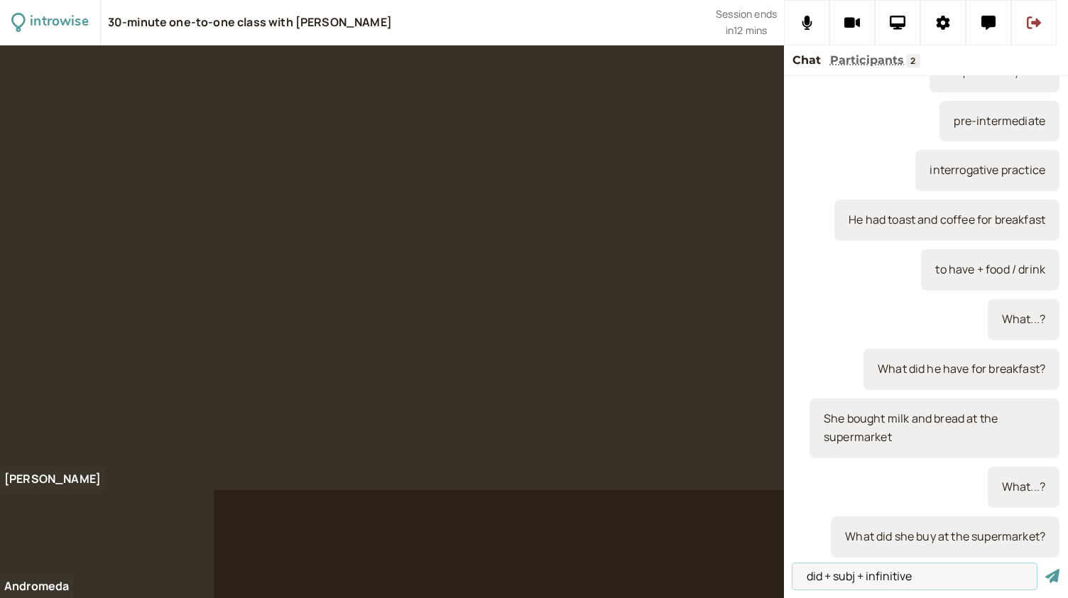
type input "did + subj + infinitive"
click at [1045, 569] on button "submit" at bounding box center [1052, 576] width 14 height 15
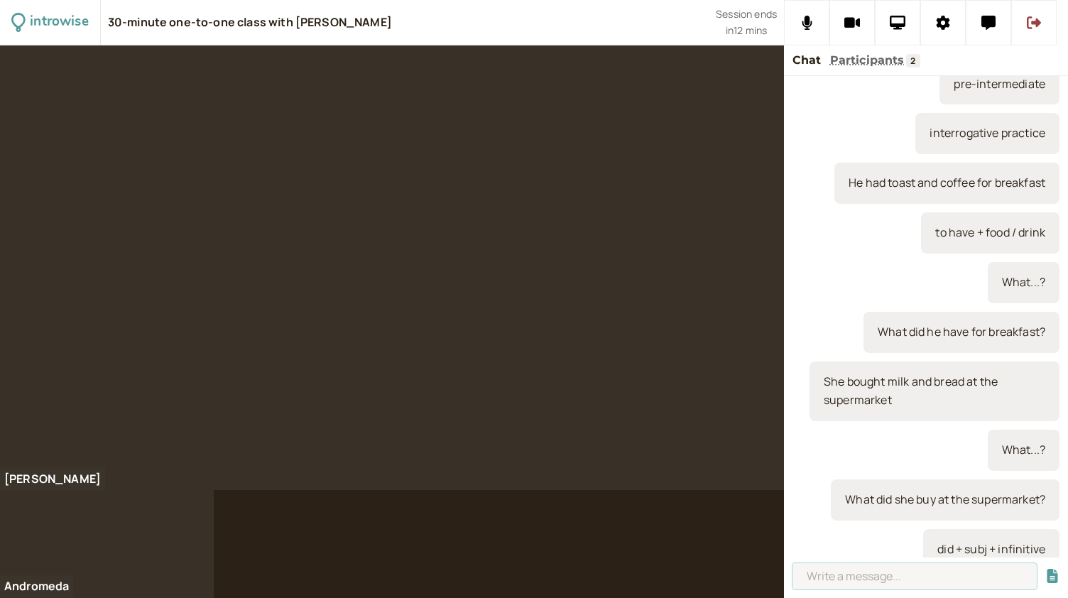
scroll to position [1434, 0]
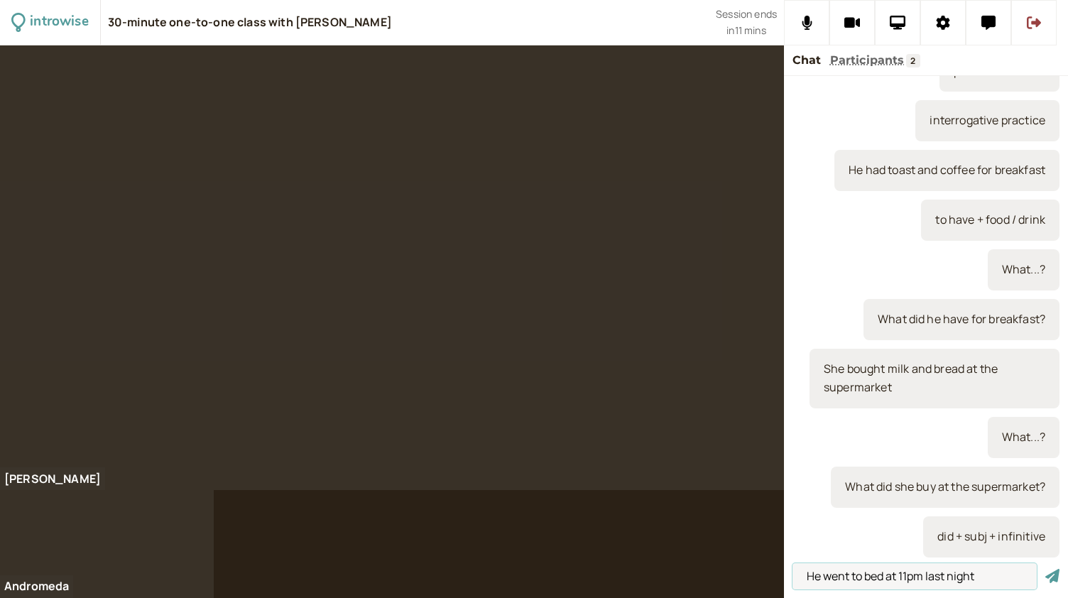
type input "He went to bed at 11pm last night"
click at [1045, 569] on button "submit" at bounding box center [1052, 576] width 14 height 15
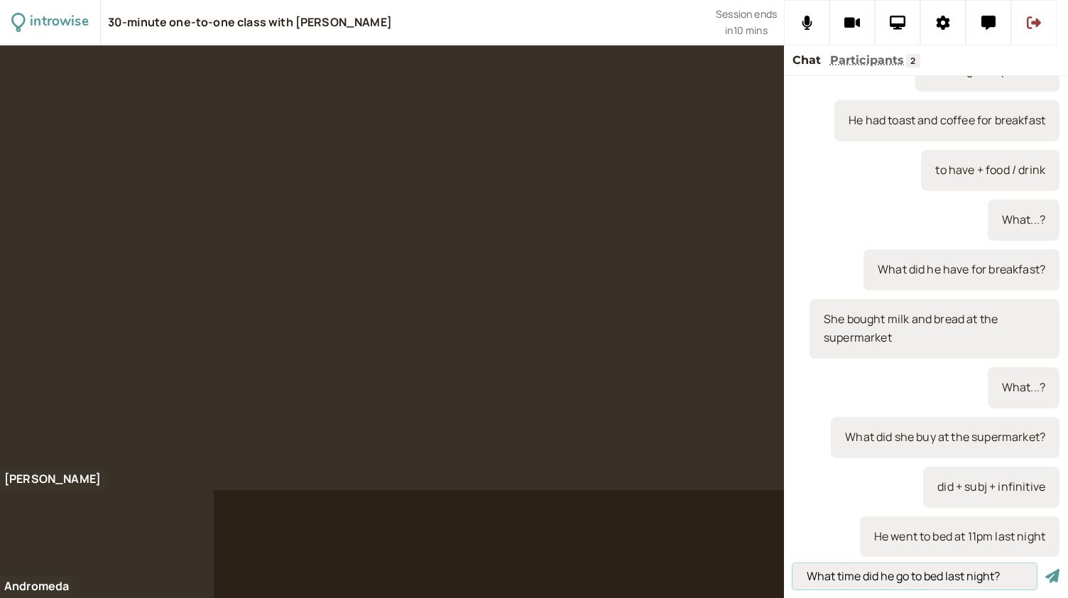
drag, startPoint x: 1005, startPoint y: 573, endPoint x: 863, endPoint y: 580, distance: 142.9
click at [863, 580] on input "What time did he go to bed last night?" at bounding box center [914, 576] width 244 height 26
type input "What time ...?"
click at [1045, 569] on button "submit" at bounding box center [1052, 576] width 14 height 15
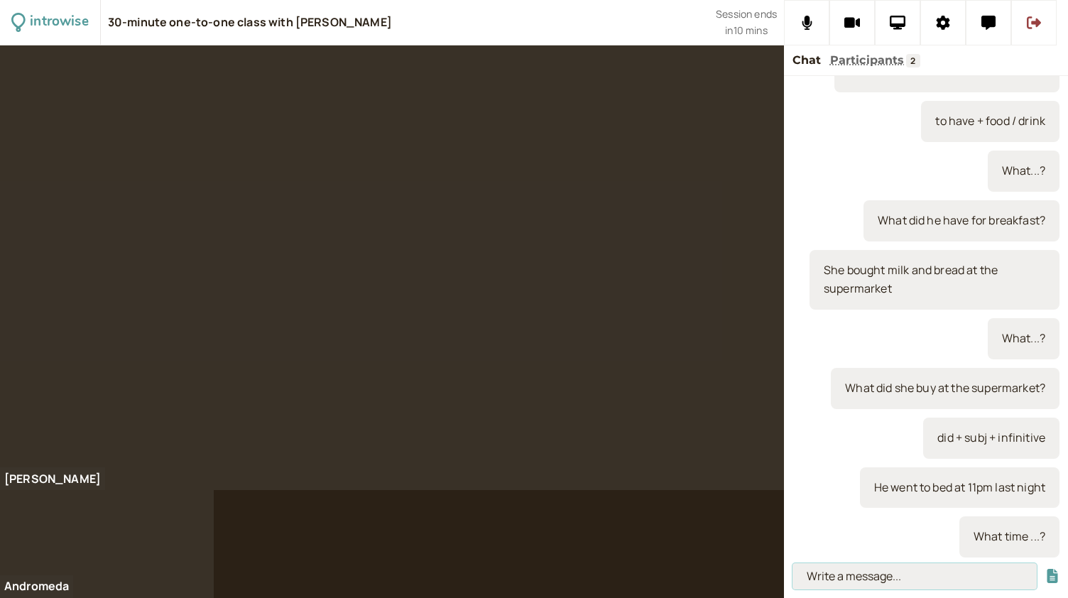
paste input "did he go to bed last night?"
type input "What time did he go to bed last night?"
click at [1045, 569] on button "submit" at bounding box center [1052, 576] width 14 height 15
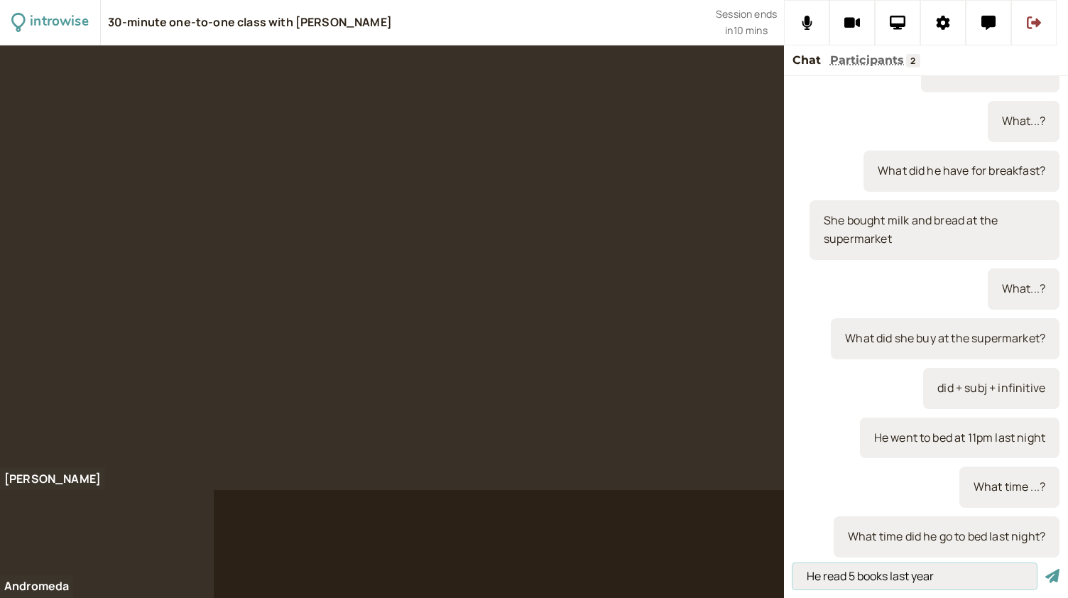
type input "He read 5 books last year"
click at [1045, 569] on button "submit" at bounding box center [1052, 576] width 14 height 15
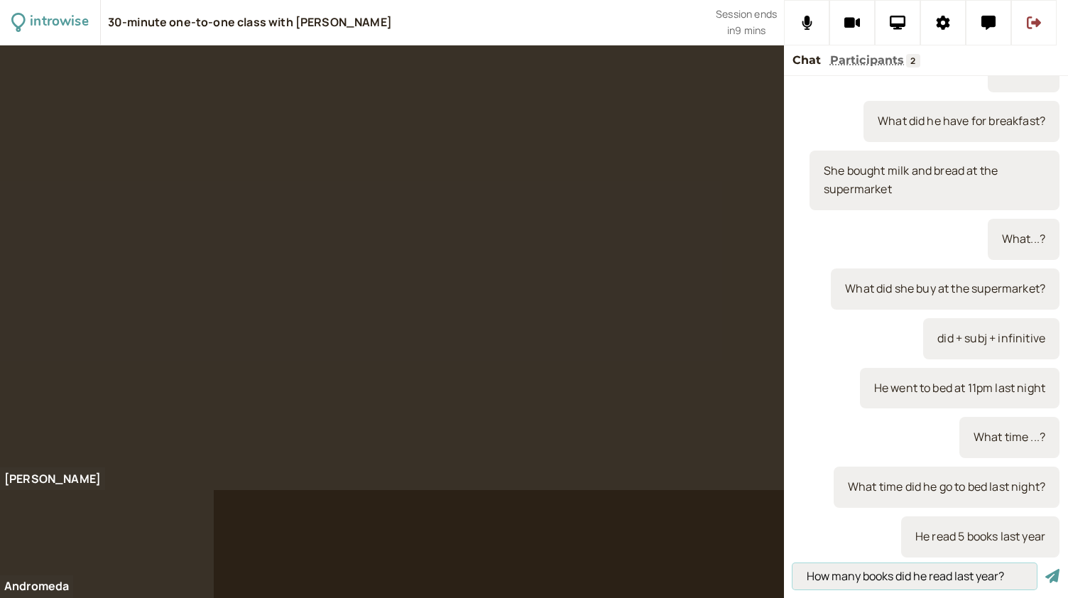
type input "How many books did he read last year?"
click at [1045, 569] on button "submit" at bounding box center [1052, 576] width 14 height 15
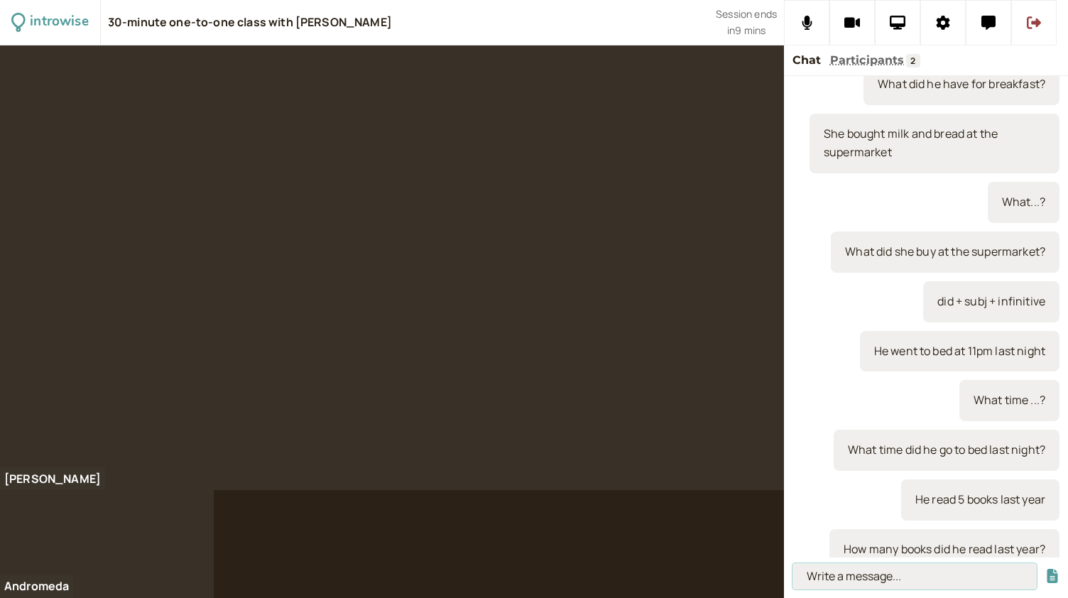
scroll to position [1682, 0]
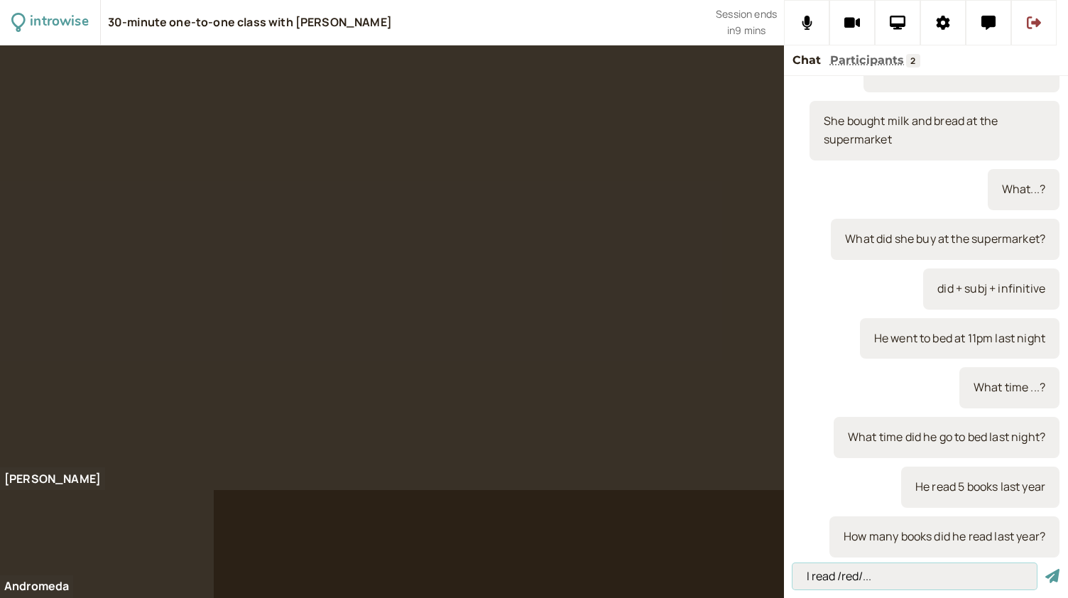
type input "I read /red/..."
click at [1045, 569] on button "submit" at bounding box center [1052, 576] width 14 height 15
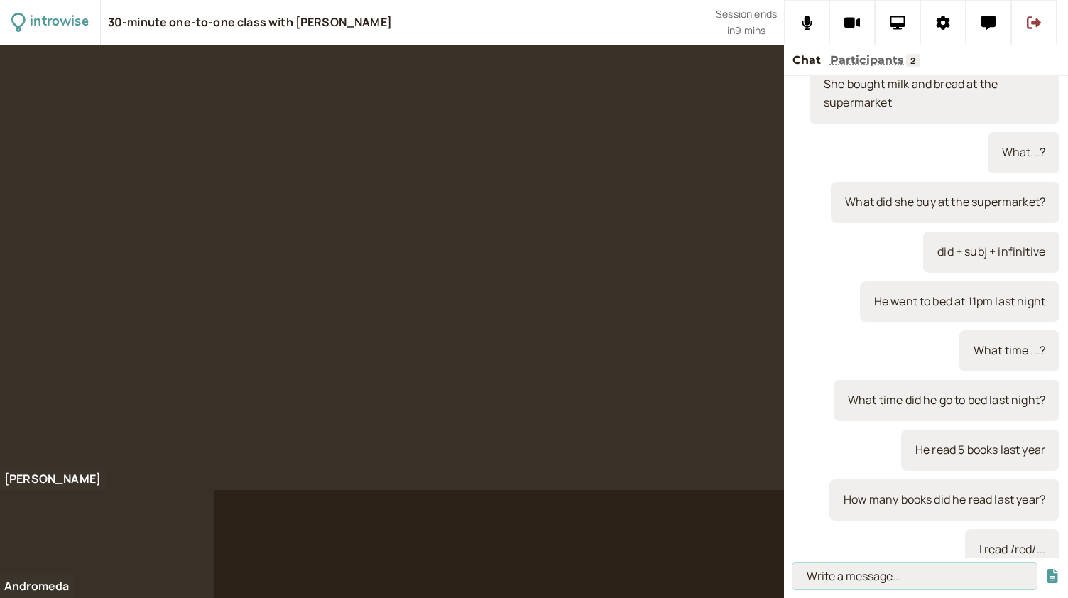
scroll to position [1731, 0]
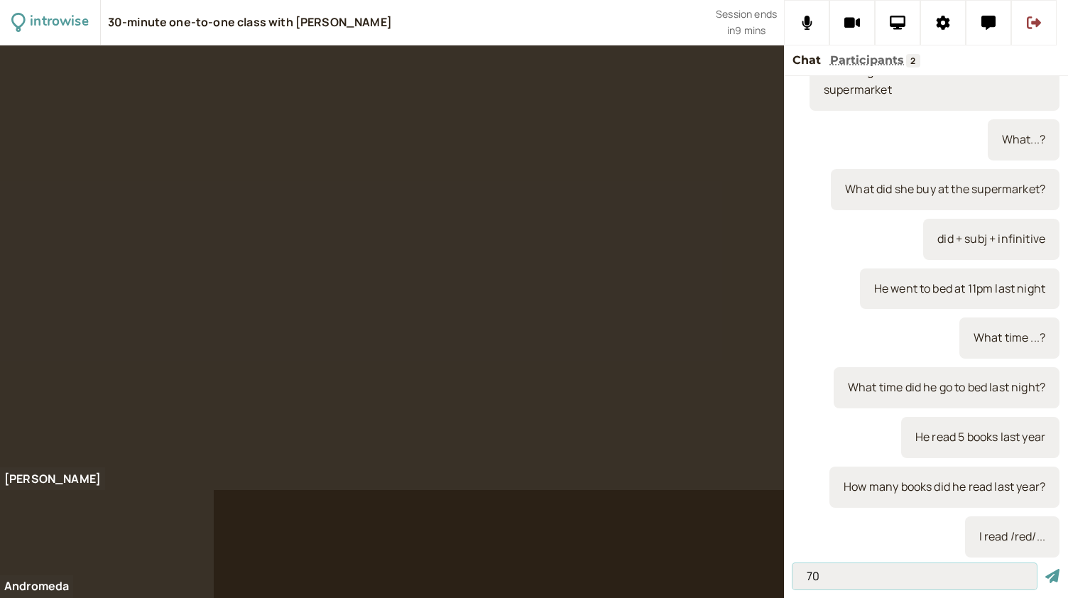
type input "70"
click at [1045, 569] on button "submit" at bounding box center [1052, 576] width 14 height 15
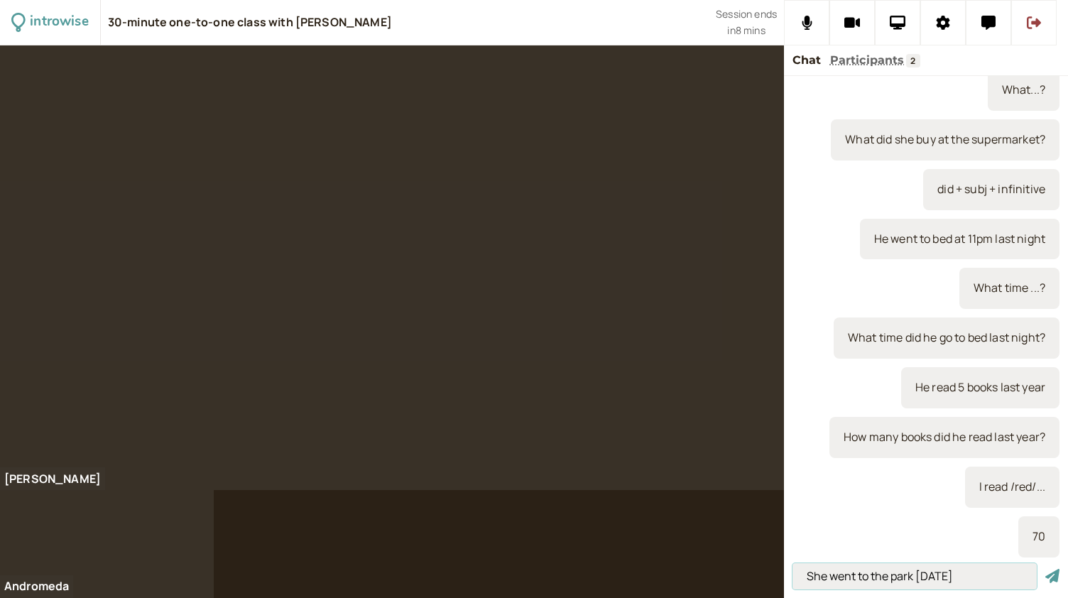
type input "She went to the park [DATE]"
click at [1045, 569] on button "submit" at bounding box center [1052, 576] width 14 height 15
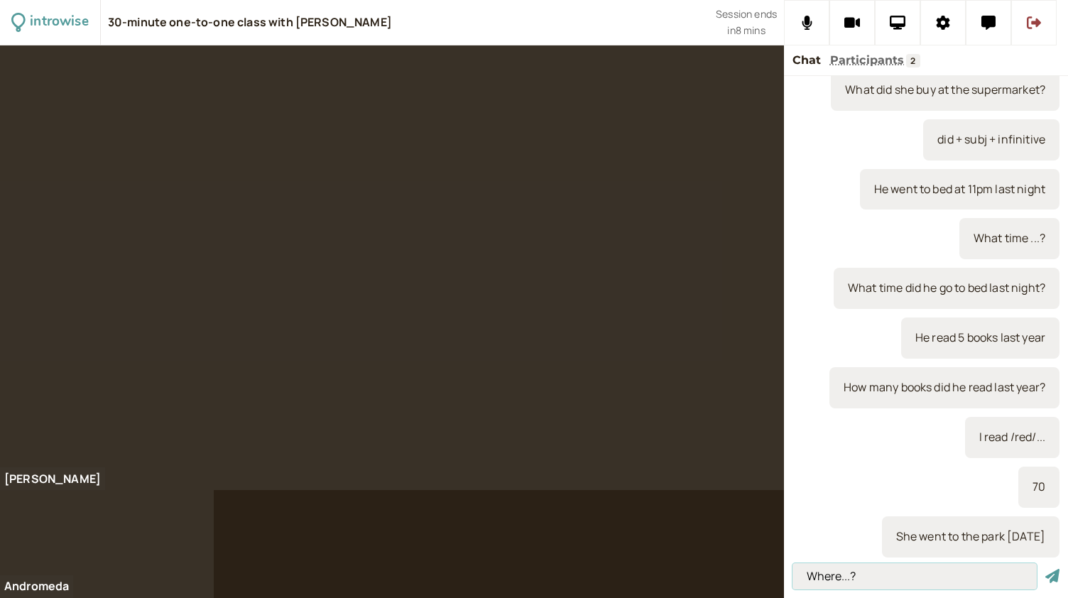
type input "Where...?"
click at [1045, 569] on button "submit" at bounding box center [1052, 576] width 14 height 15
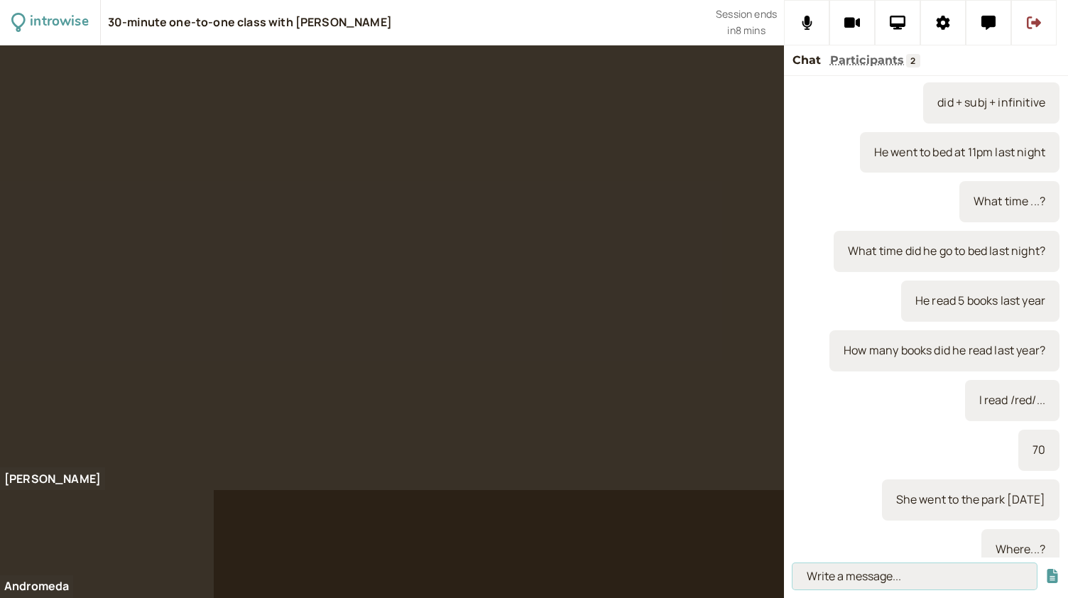
scroll to position [1880, 0]
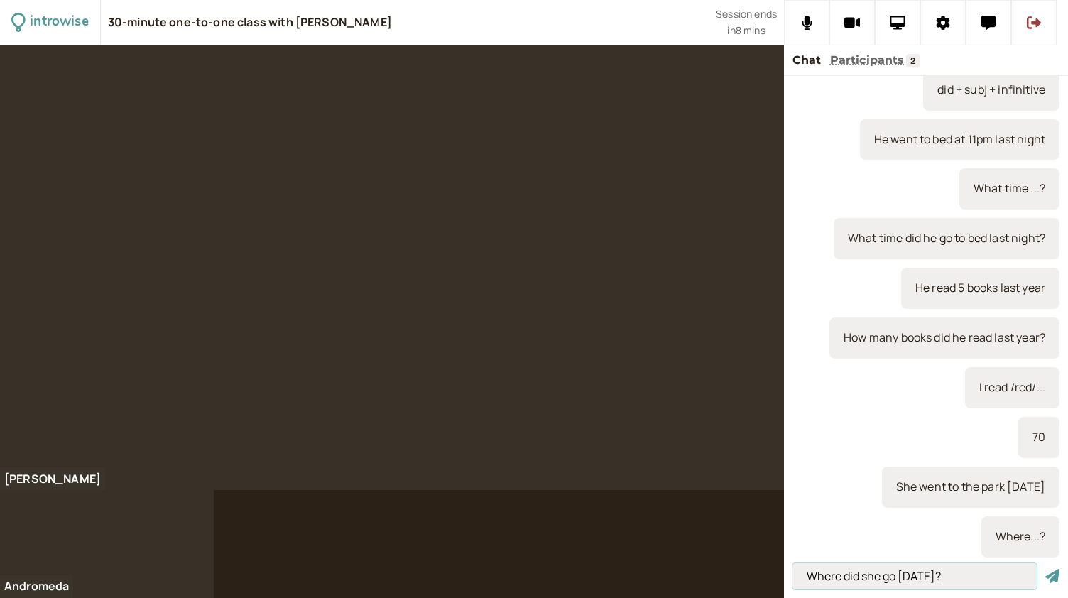
type input "Where did she go [DATE]?"
click at [1045, 569] on button "submit" at bounding box center [1052, 576] width 14 height 15
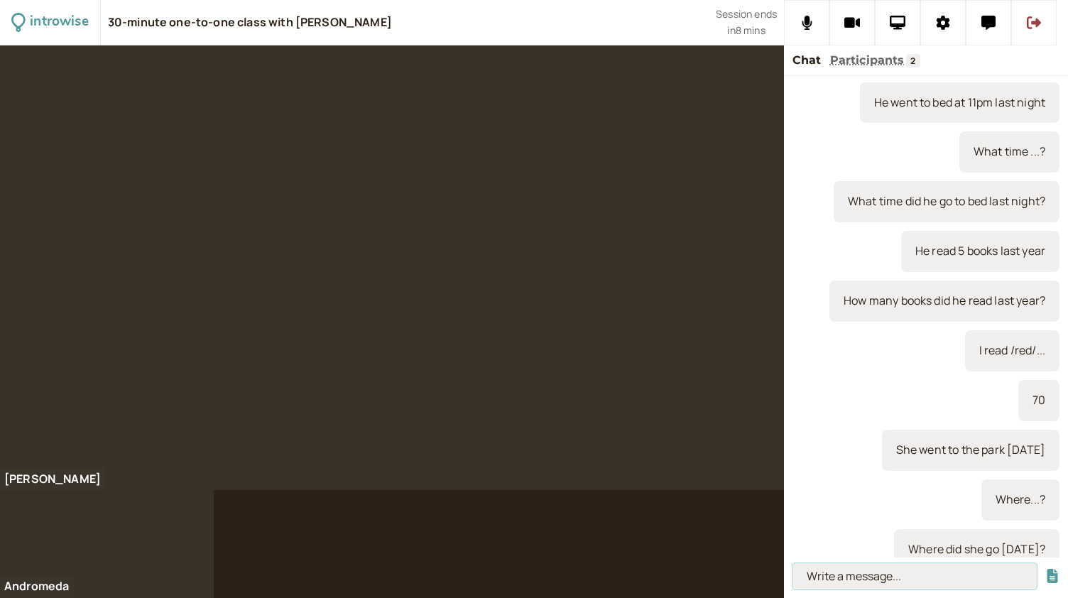
scroll to position [1930, 0]
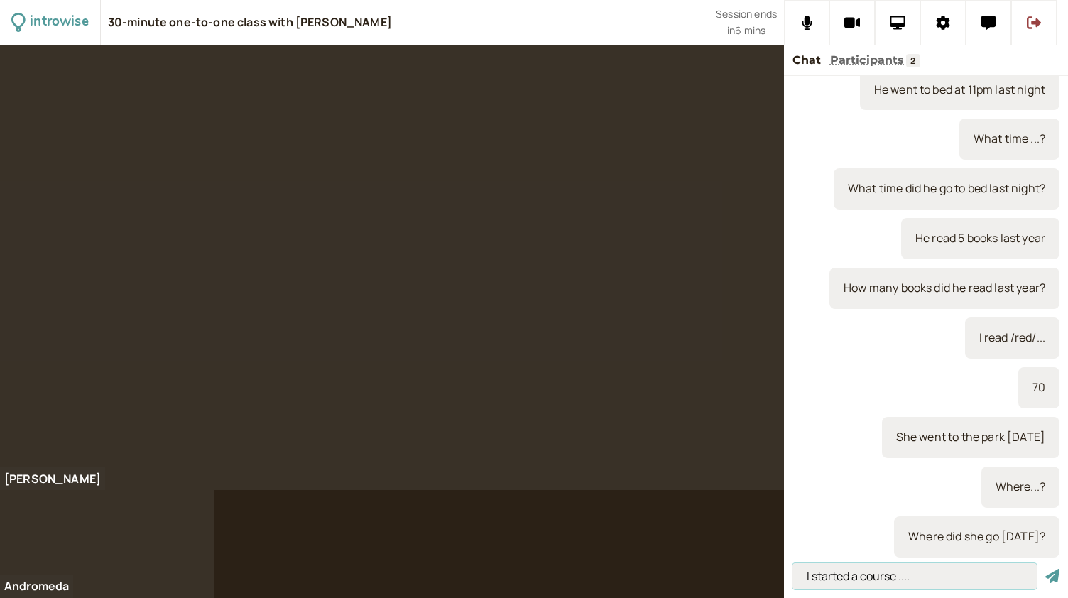
type input "I started a course ...."
click at [1045, 569] on button "submit" at bounding box center [1052, 576] width 14 height 15
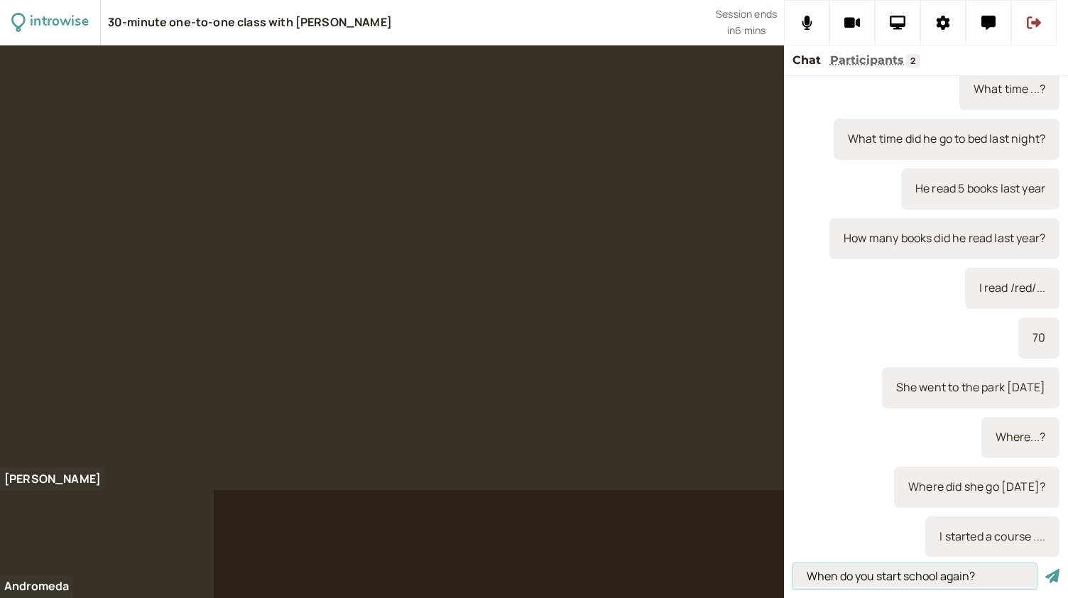
type input "When do you start school again?"
click at [1045, 569] on button "submit" at bounding box center [1052, 576] width 14 height 15
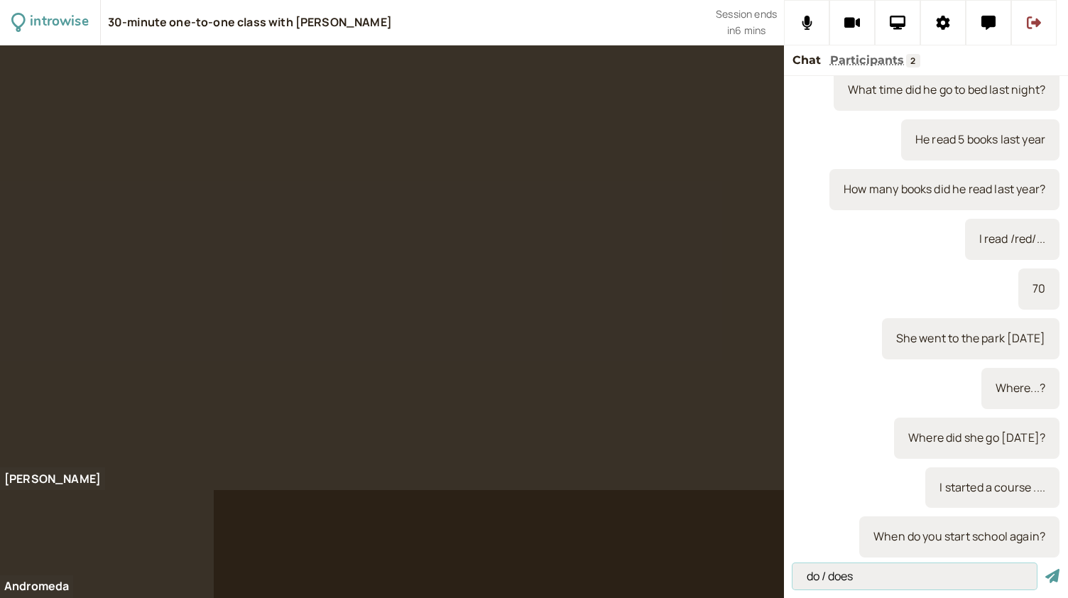
type input "do / does"
click at [1045, 569] on button "submit" at bounding box center [1052, 576] width 14 height 15
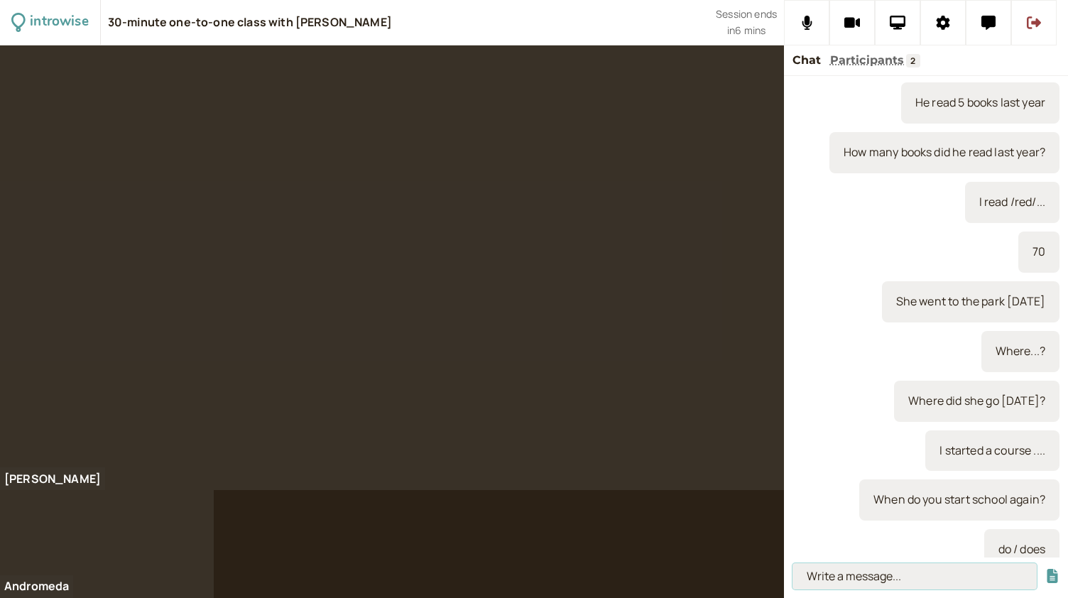
scroll to position [2079, 0]
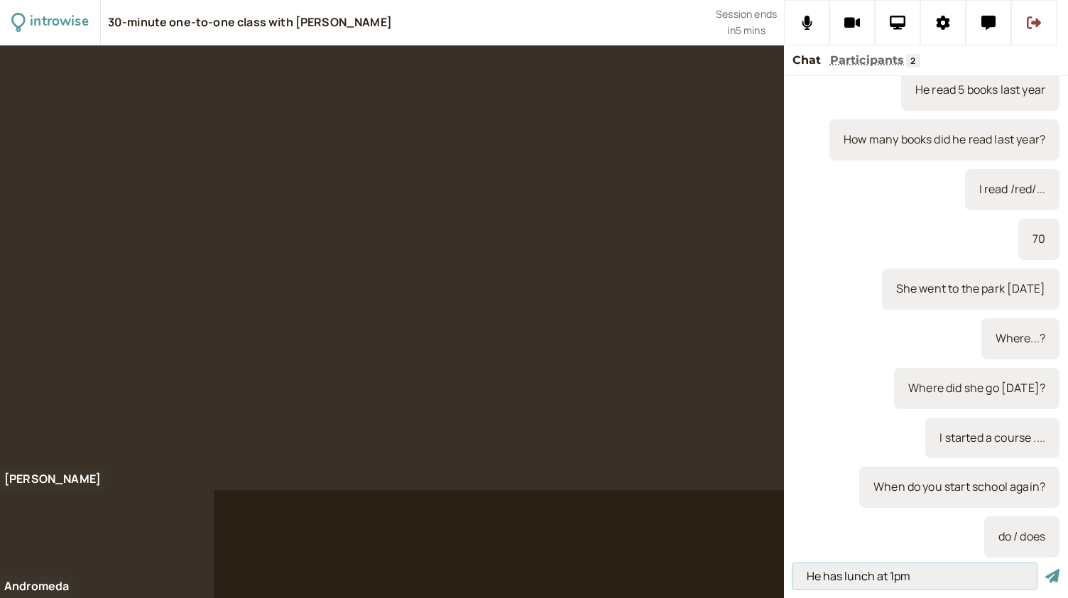
type input "He has lunch at 1pm"
click at [1045, 569] on button "submit" at bounding box center [1052, 576] width 14 height 15
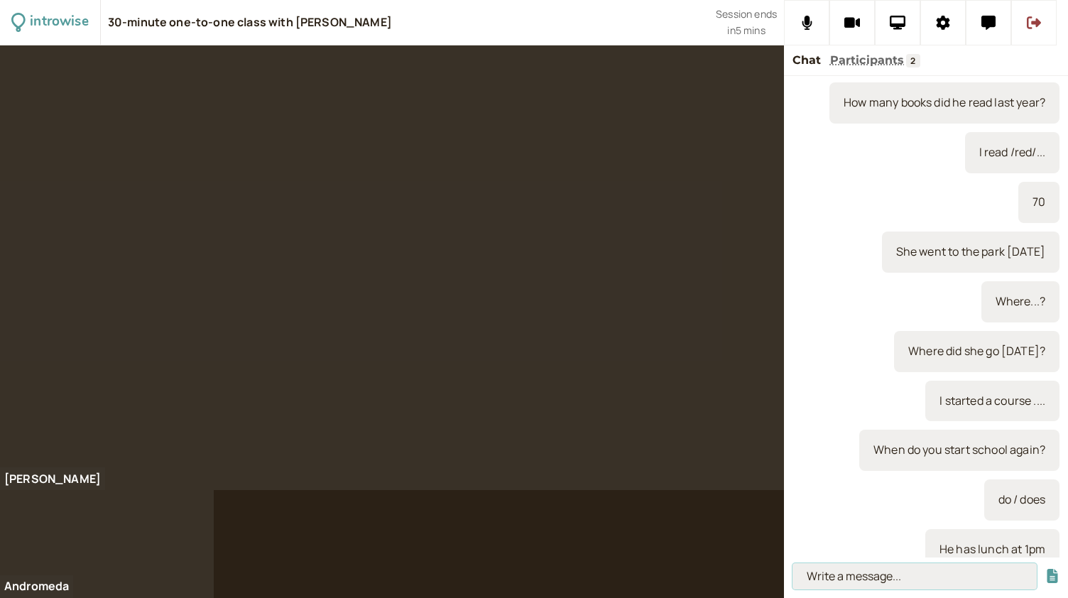
scroll to position [2128, 0]
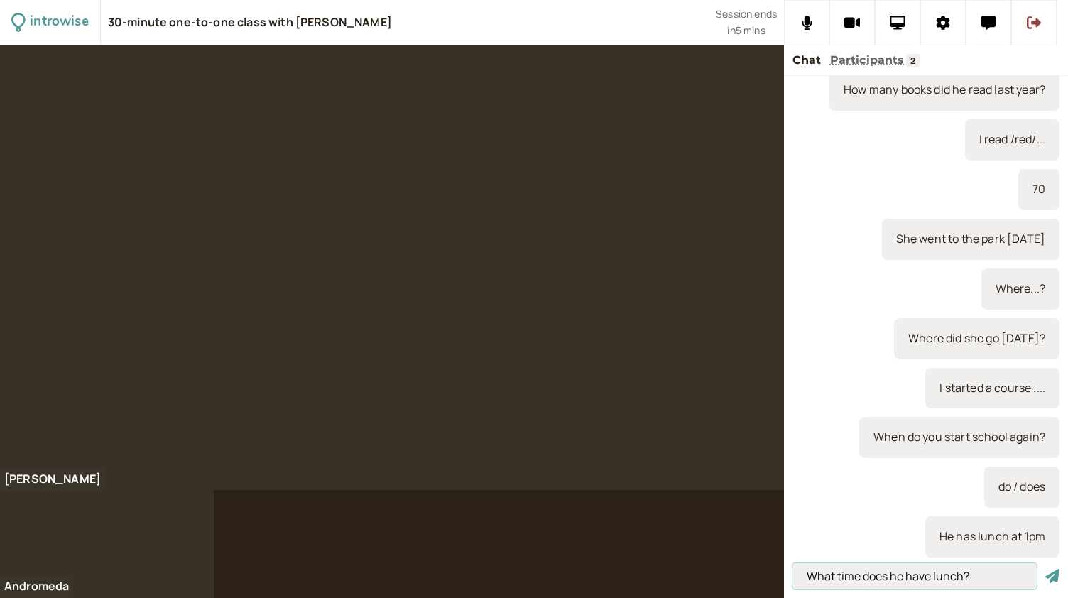
type input "What time does he have lunch?"
click at [1045, 569] on button "submit" at bounding box center [1052, 576] width 14 height 15
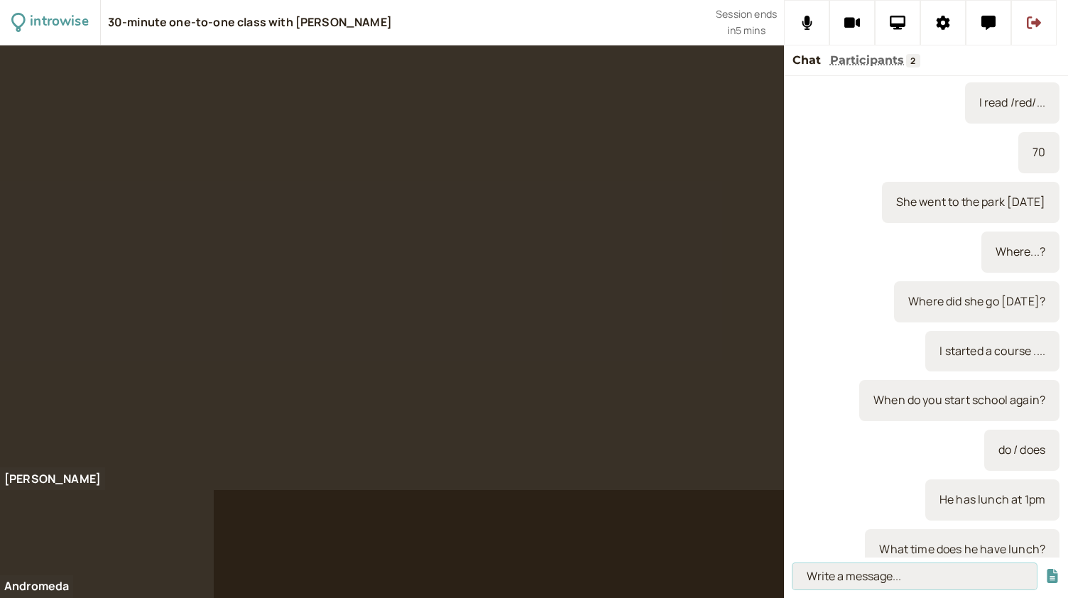
scroll to position [2178, 0]
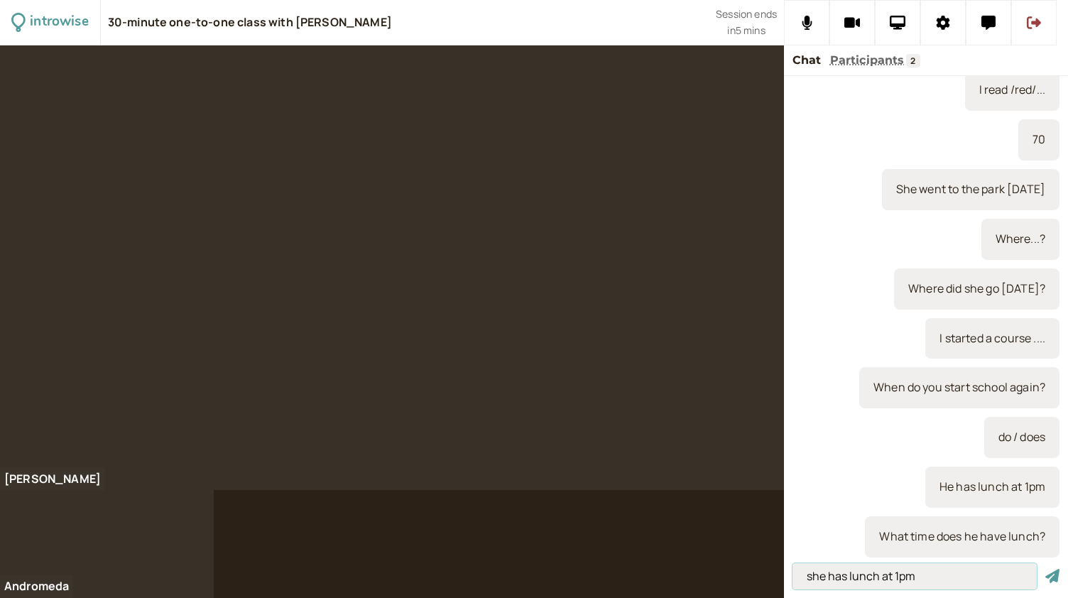
type input "she has lunch at 1pm"
click at [1045, 569] on button "submit" at bounding box center [1052, 576] width 14 height 15
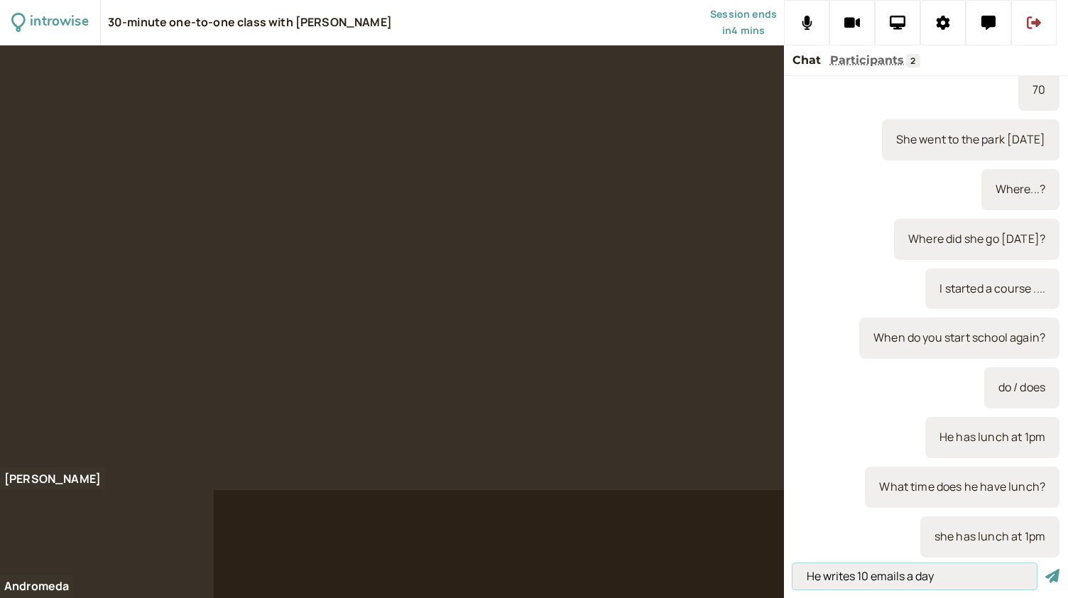
type input "He writes 10 emails a day"
click at [1045, 569] on button "submit" at bounding box center [1052, 576] width 14 height 15
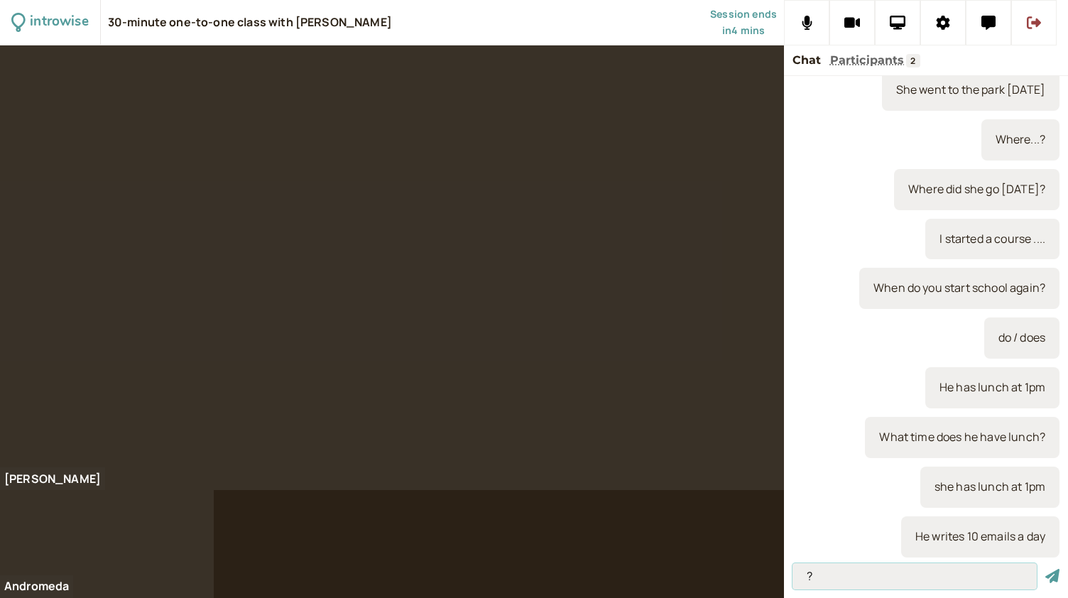
type input "?"
click at [1045, 569] on button "submit" at bounding box center [1052, 576] width 14 height 15
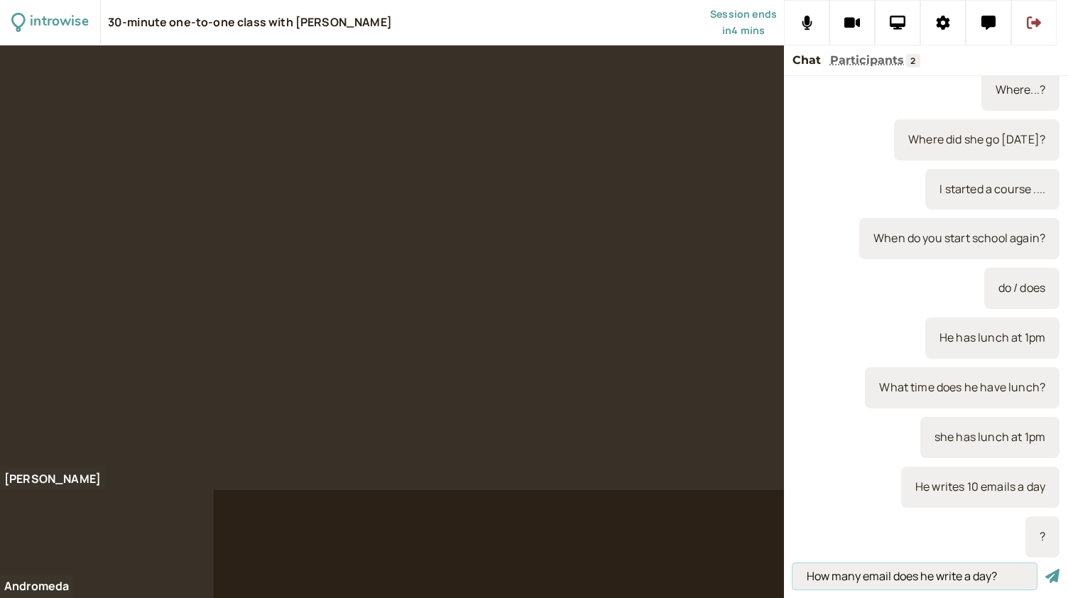
type input "How many email does he write a day?"
click at [1045, 569] on button "submit" at bounding box center [1052, 576] width 14 height 15
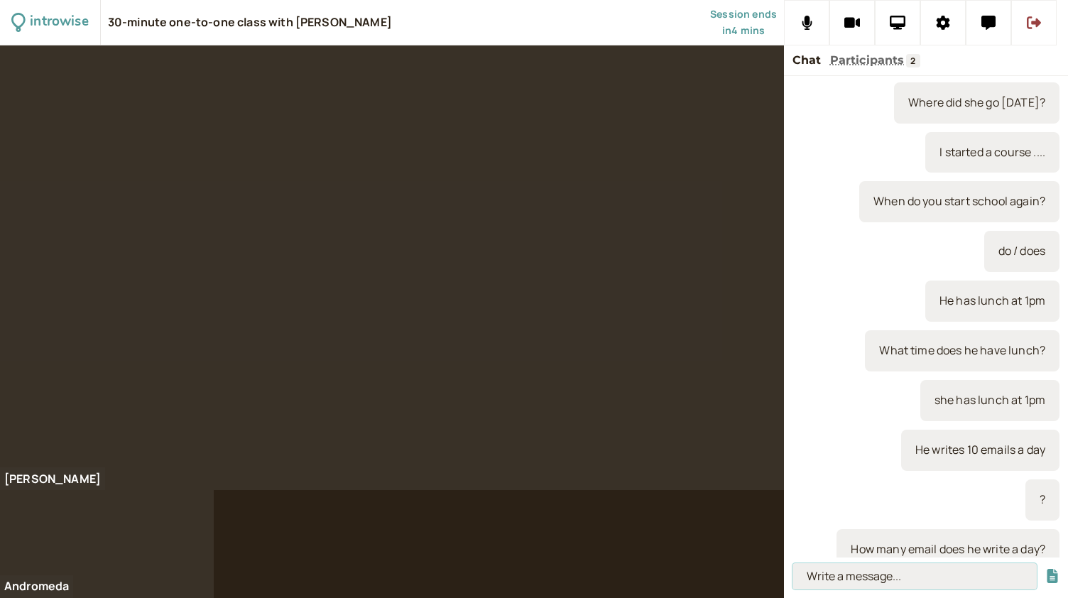
scroll to position [2377, 0]
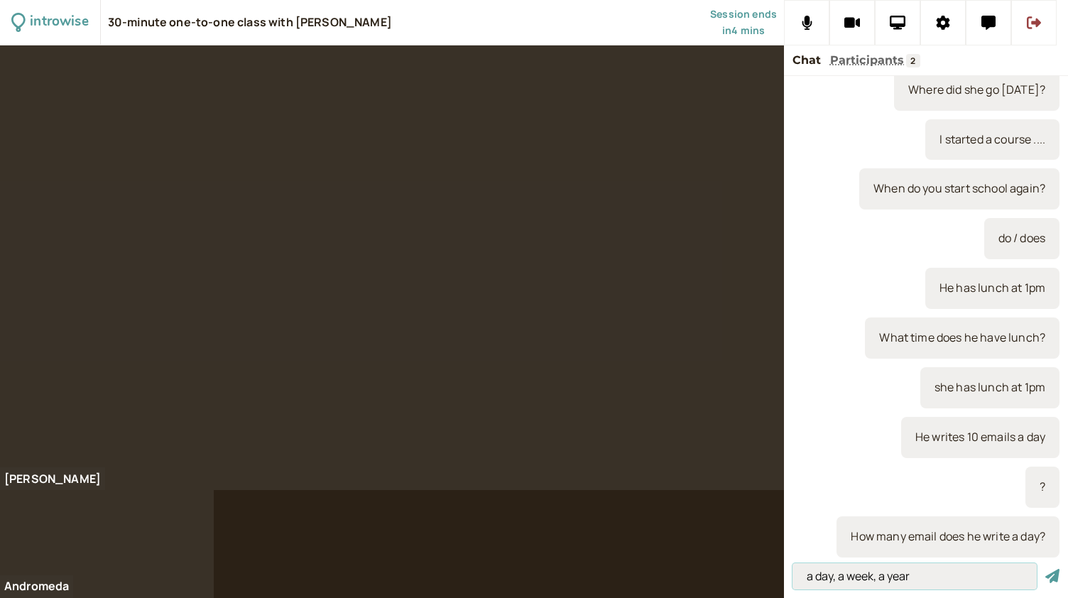
type input "a day, a week, a year"
click at [1045, 569] on button "submit" at bounding box center [1052, 576] width 14 height 15
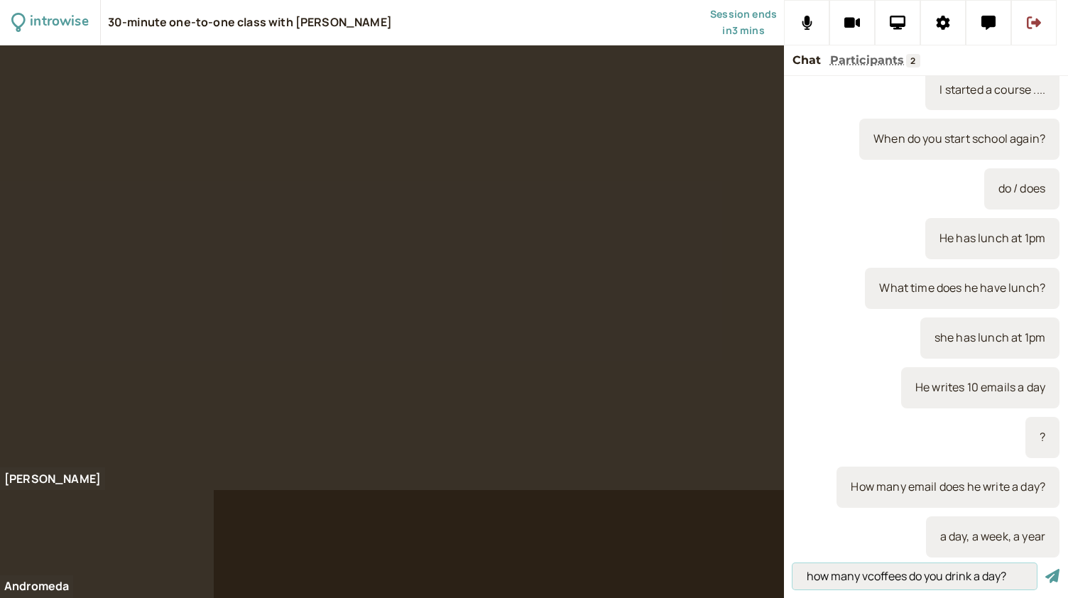
click at [875, 576] on input "how many vcoffees do you drink a day?" at bounding box center [914, 576] width 244 height 26
type input "how many coffees do you drink a day?"
click at [1045, 569] on button "submit" at bounding box center [1052, 576] width 14 height 15
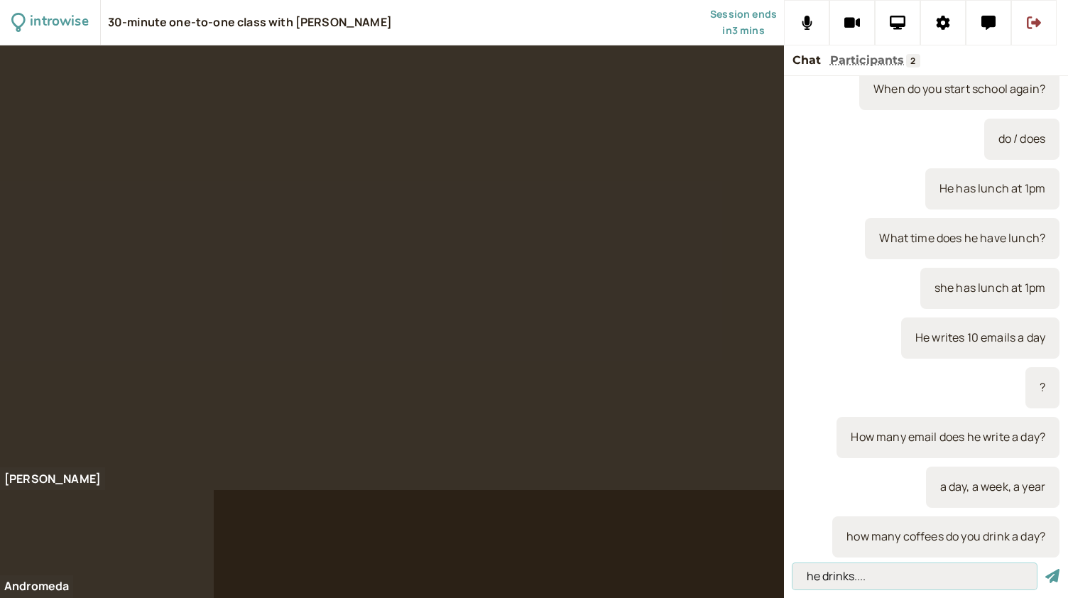
type input "he drinks...."
click at [1045, 569] on button "submit" at bounding box center [1052, 576] width 14 height 15
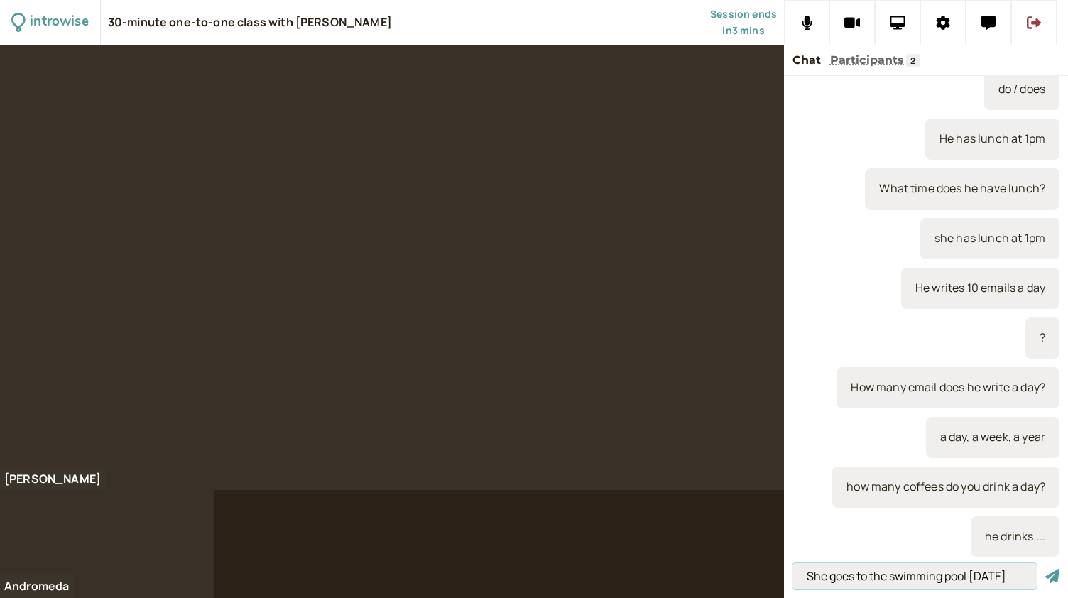
scroll to position [0, 13]
type input "She goes to the swimming pool [DATE]"
click at [1045, 569] on button "submit" at bounding box center [1052, 576] width 14 height 15
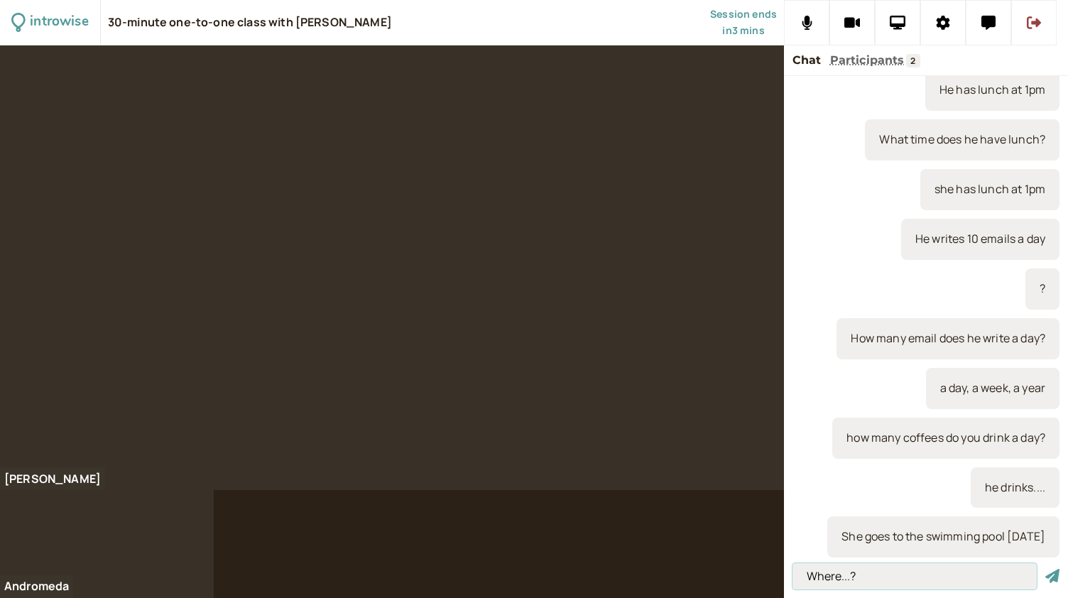
type input "Where...?"
click at [1045, 569] on button "submit" at bounding box center [1052, 576] width 14 height 15
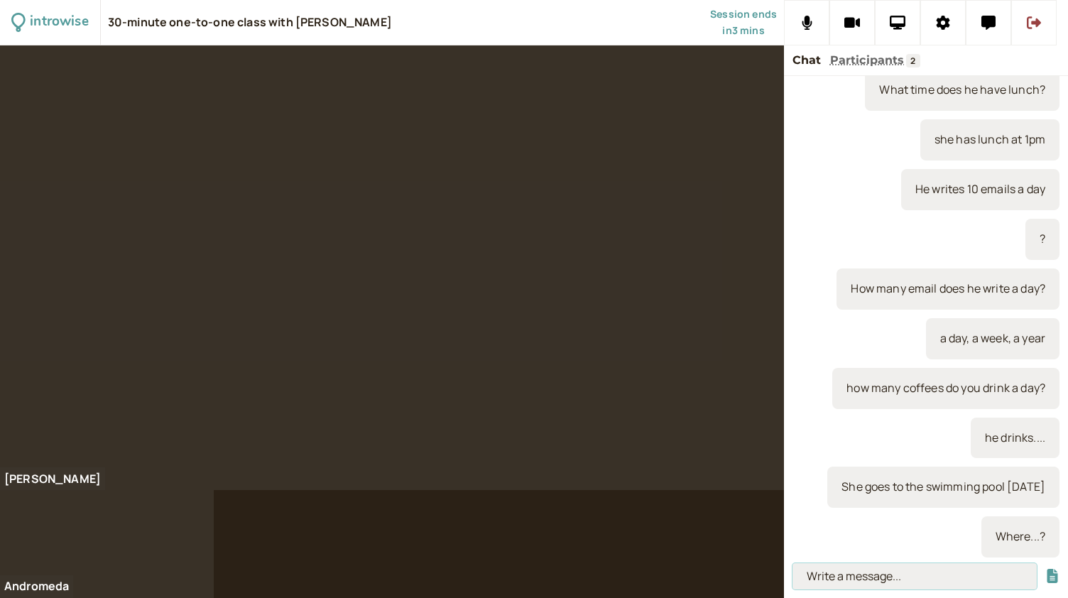
scroll to position [2644, 0]
type input "Where does she go [DATE]?"
click at [1045, 569] on button "submit" at bounding box center [1052, 576] width 14 height 15
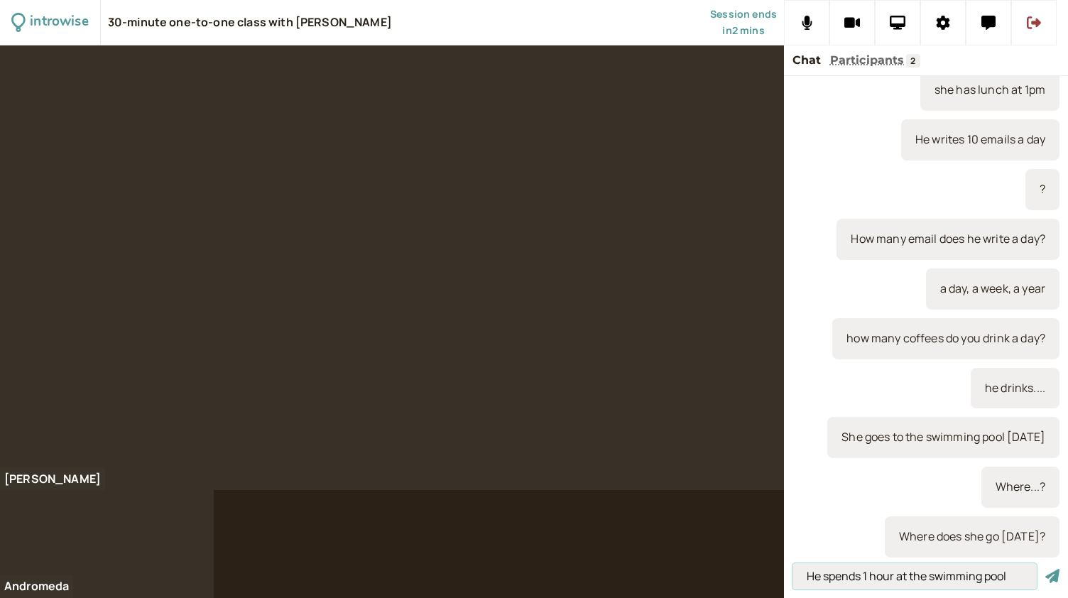
type input "He spends 1 hour at the swimming pool"
click at [1045, 569] on button "submit" at bounding box center [1052, 576] width 14 height 15
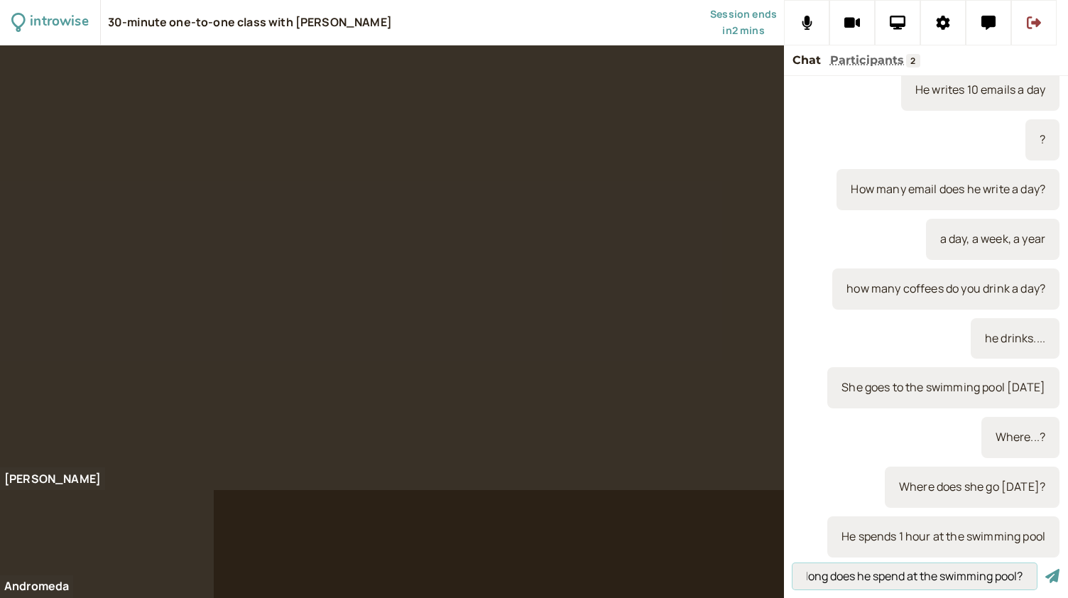
scroll to position [0, 31]
drag, startPoint x: 1022, startPoint y: 577, endPoint x: 825, endPoint y: 574, distance: 197.4
click at [825, 574] on input "how long does he spend at the swimming pool?" at bounding box center [914, 576] width 244 height 26
type input "how long ...?"
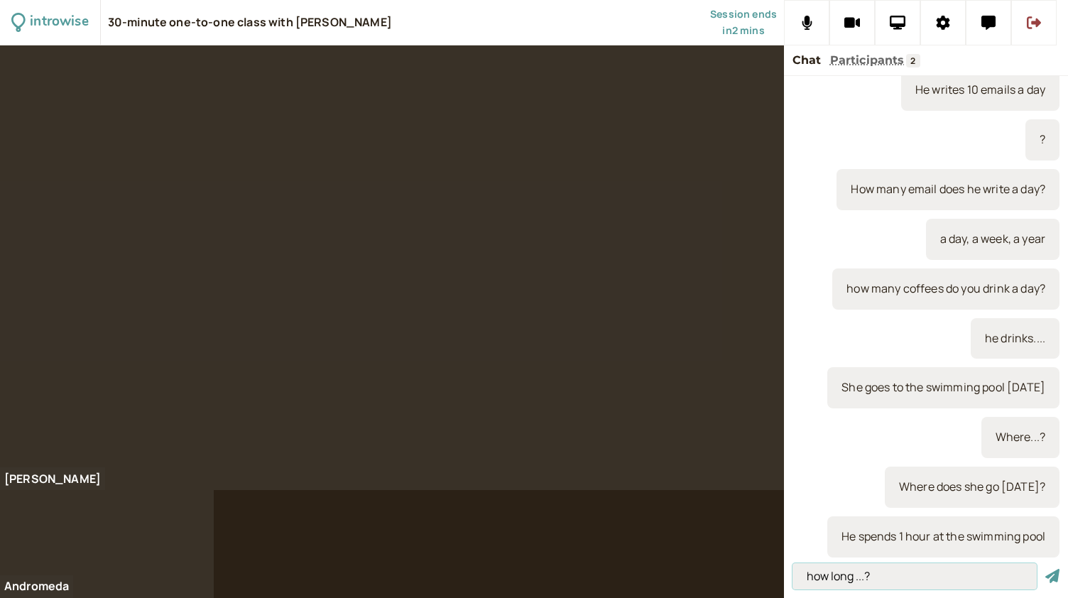
click at [1045, 569] on button "submit" at bounding box center [1052, 576] width 14 height 15
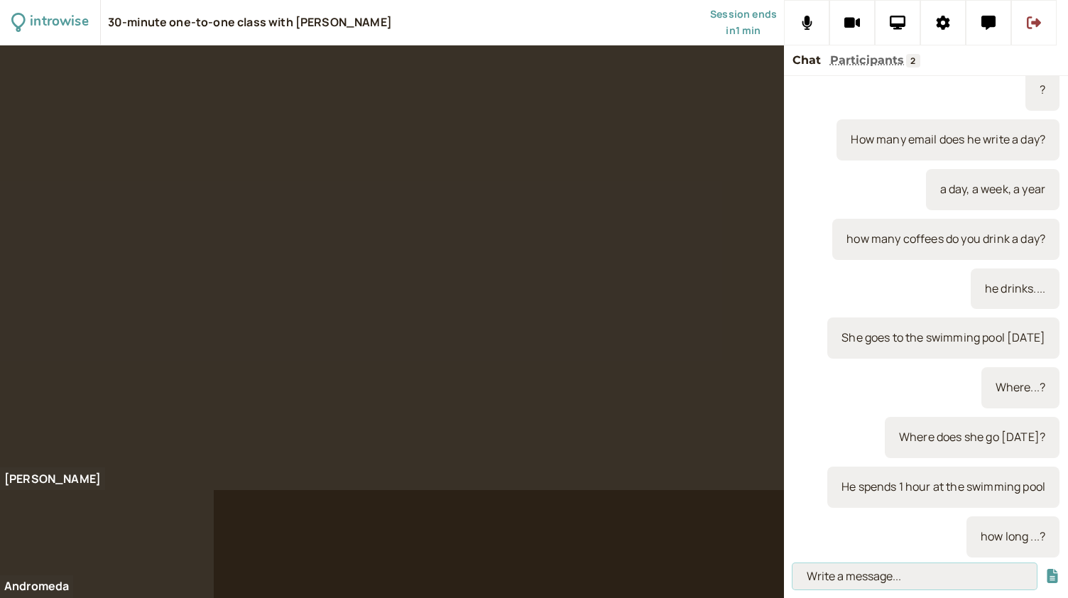
paste input "does he spend at the swimming pool?"
click at [1025, 579] on input "how long does he spend at the swimming pool?" at bounding box center [914, 576] width 244 height 26
type input "how long does he spend at the swimming pool?"
click at [1045, 569] on button "submit" at bounding box center [1052, 576] width 14 height 15
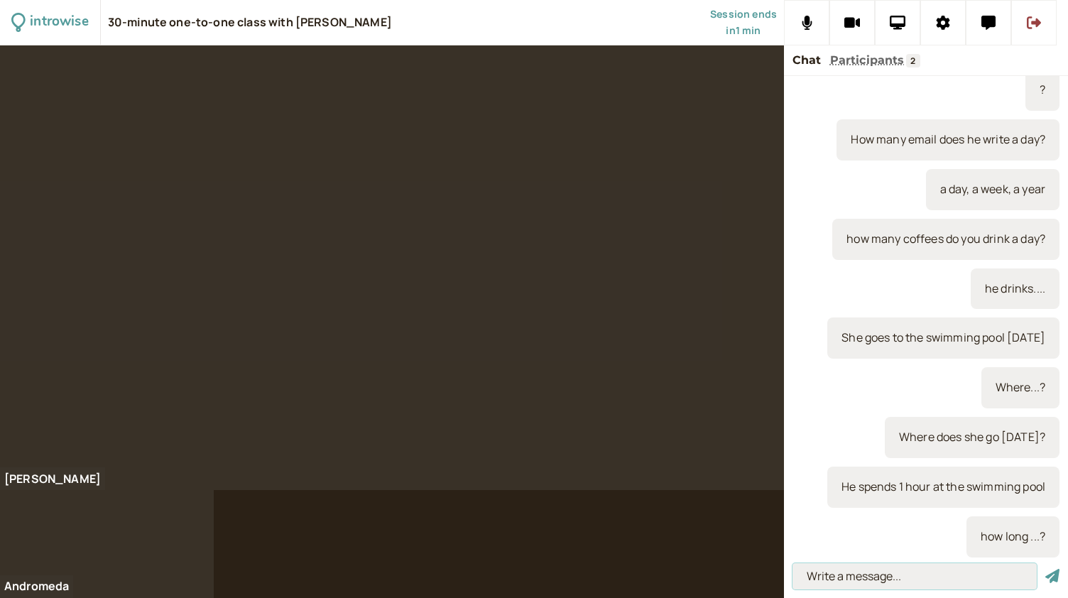
scroll to position [0, 0]
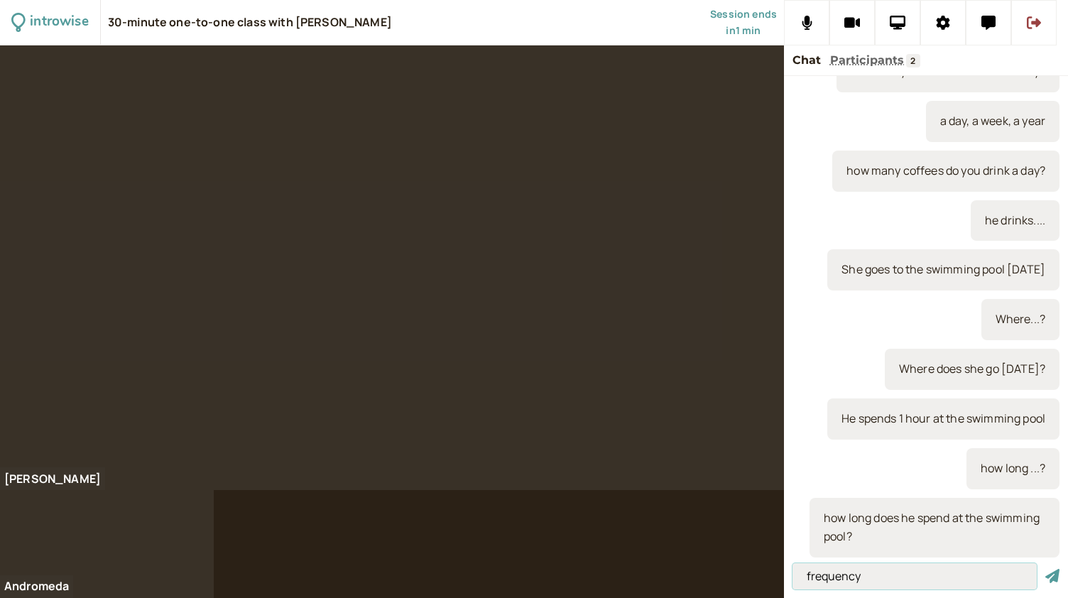
type input "frequency"
click at [1045, 569] on button "submit" at bounding box center [1052, 576] width 14 height 15
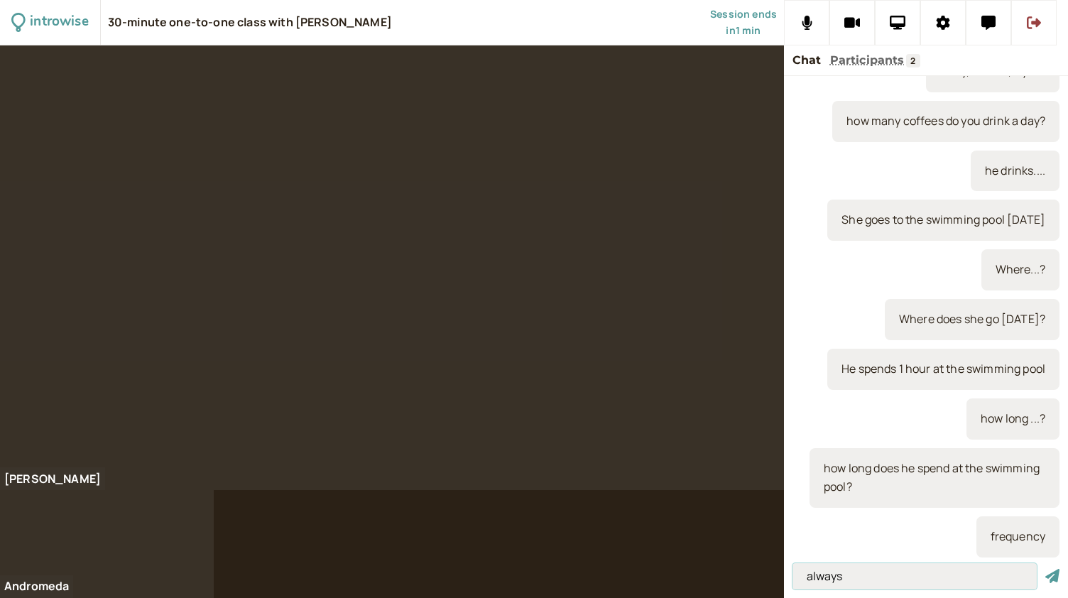
type input "always"
click at [1045, 569] on button "submit" at bounding box center [1052, 576] width 14 height 15
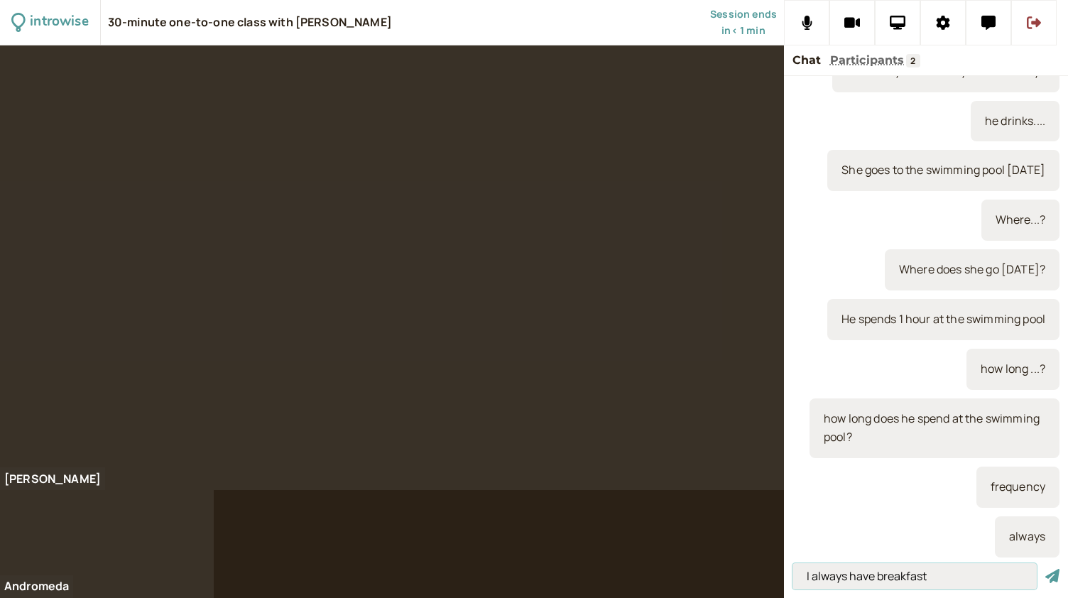
type input "I always have breakfast"
click at [1045, 569] on button "submit" at bounding box center [1052, 576] width 14 height 15
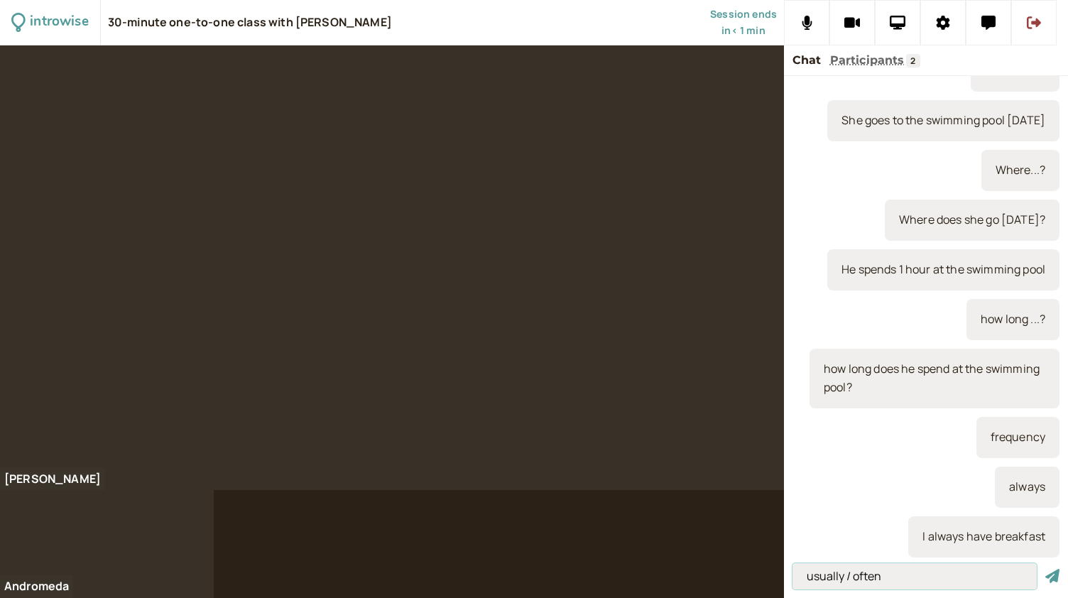
type input "usually / often"
click at [1045, 569] on button "submit" at bounding box center [1052, 576] width 14 height 15
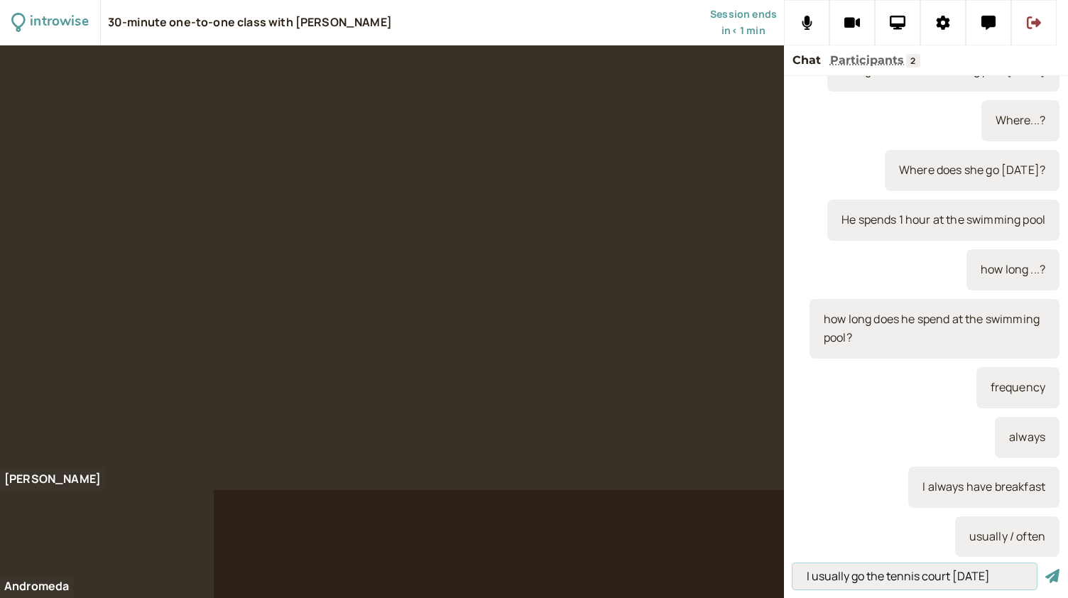
type input "I usually go the tennis court [DATE]"
click at [1045, 569] on button "submit" at bounding box center [1052, 576] width 14 height 15
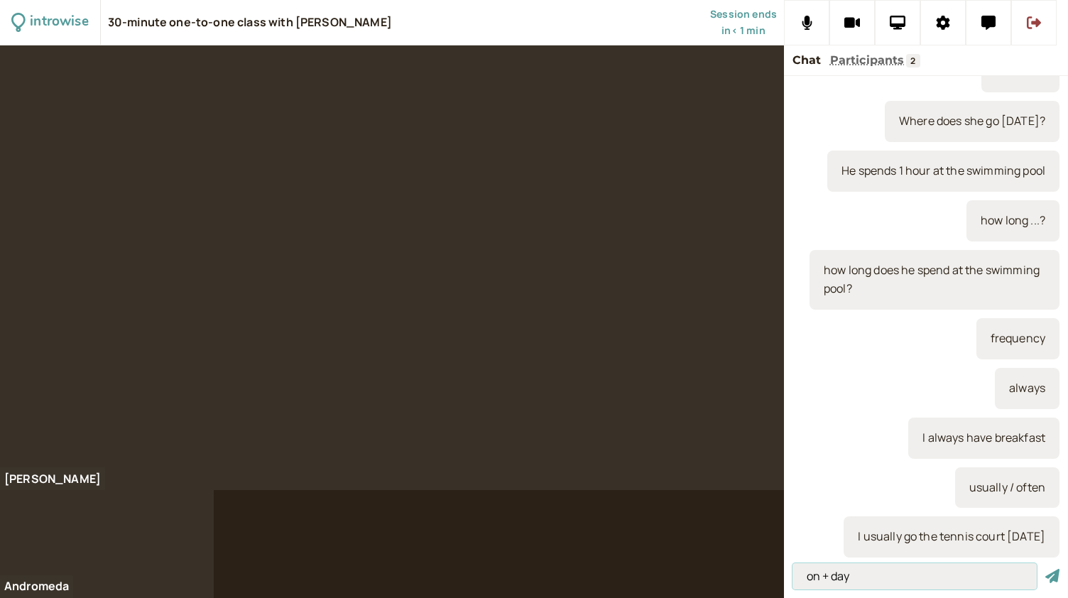
type input "on + day"
click at [1045, 569] on button "submit" at bounding box center [1052, 576] width 14 height 15
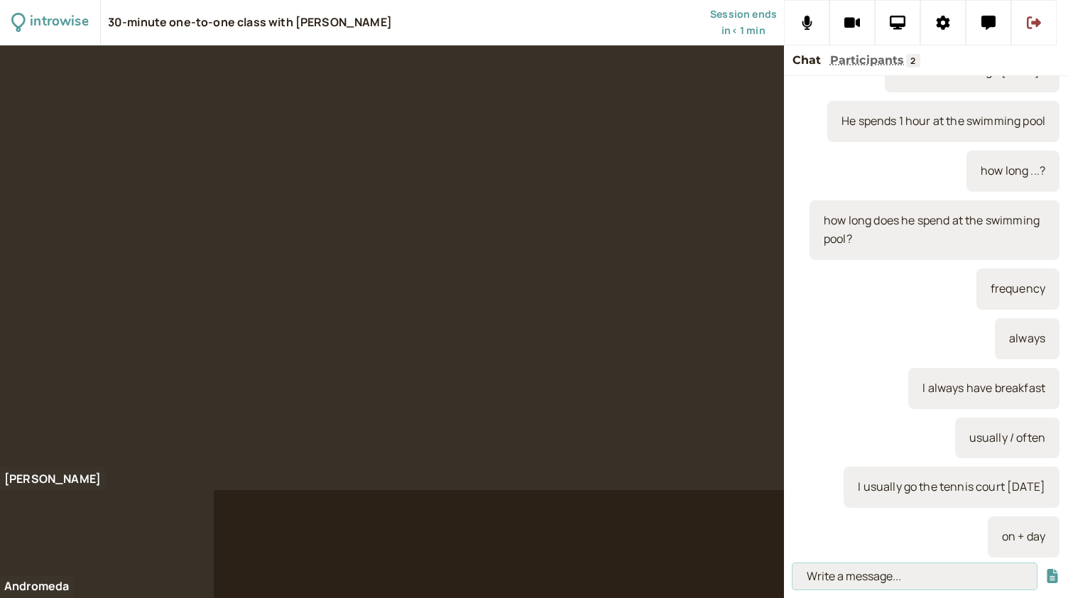
scroll to position [3158, 0]
type input "in + month"
click at [1045, 569] on button "submit" at bounding box center [1052, 576] width 14 height 15
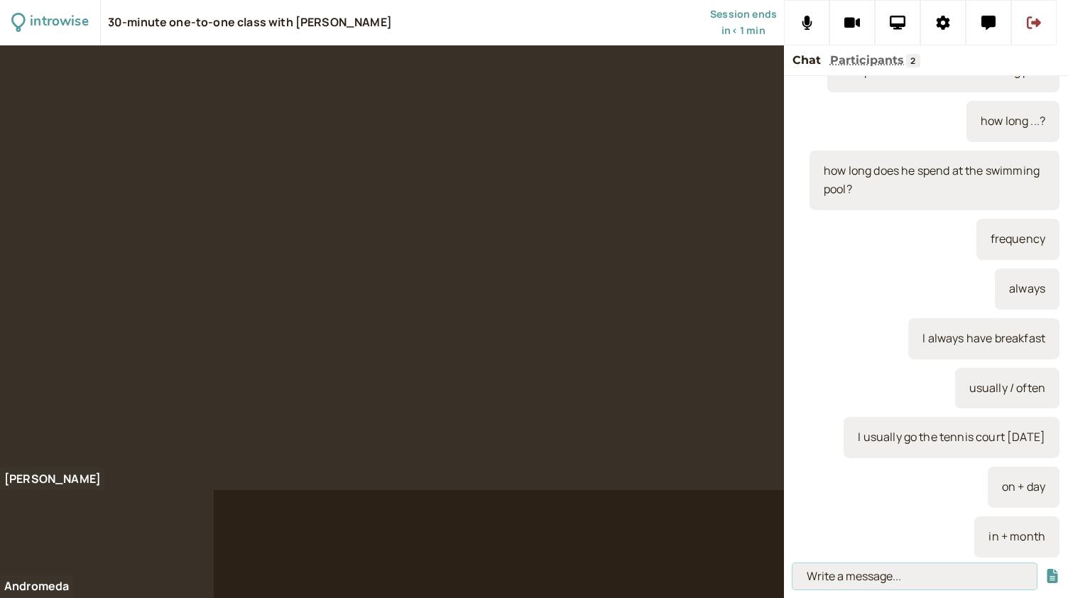
scroll to position [3207, 0]
type input "sometimes"
click at [1045, 569] on button "submit" at bounding box center [1052, 576] width 14 height 15
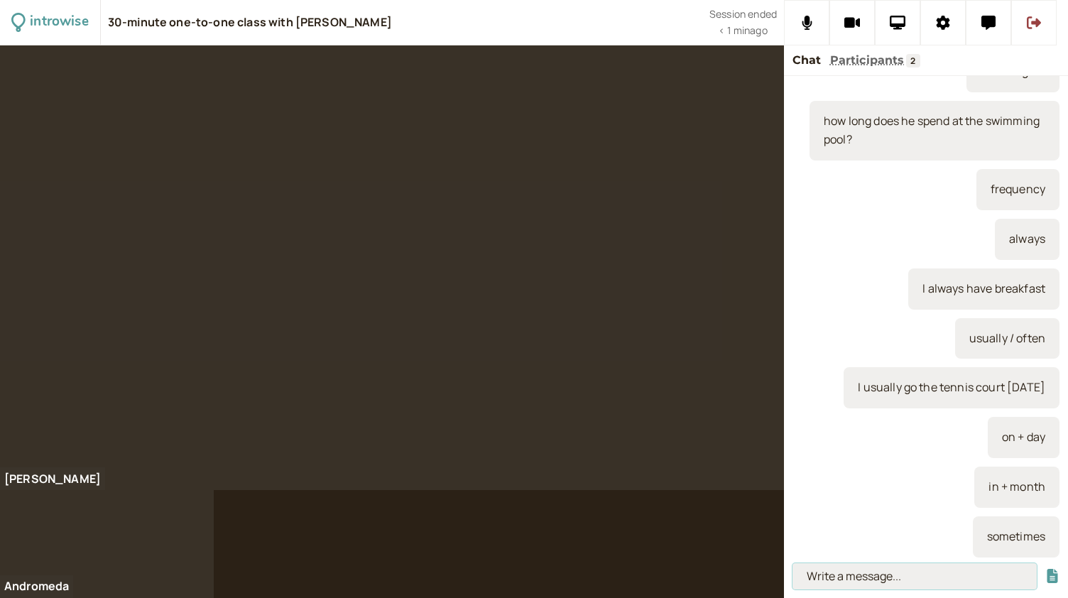
scroll to position [3257, 0]
type input "I sometimes draw after dinner"
click at [1045, 569] on button "submit" at bounding box center [1052, 576] width 14 height 15
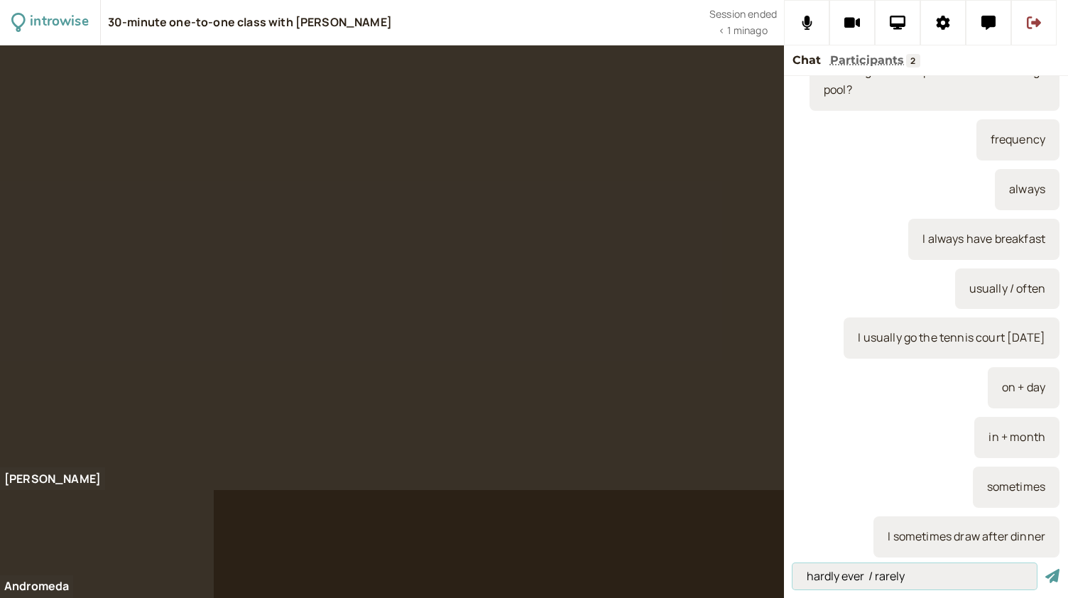
type input "hardly ever / rarely"
click at [1045, 569] on button "submit" at bounding box center [1052, 576] width 14 height 15
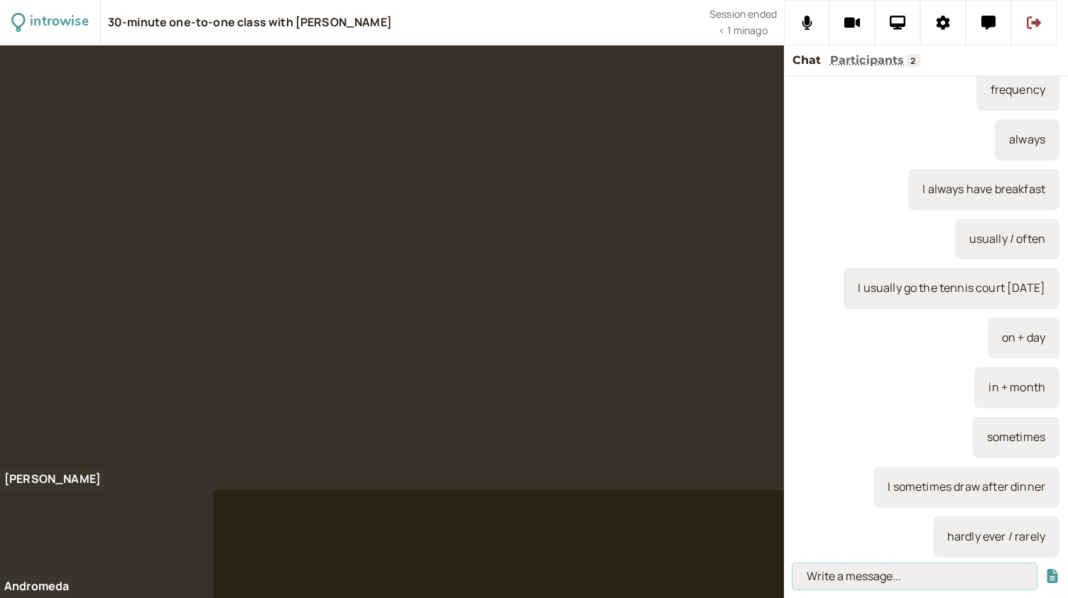
scroll to position [3356, 0]
type input "| hardly ever go to the cinema"
click at [1045, 569] on button "submit" at bounding box center [1052, 576] width 14 height 15
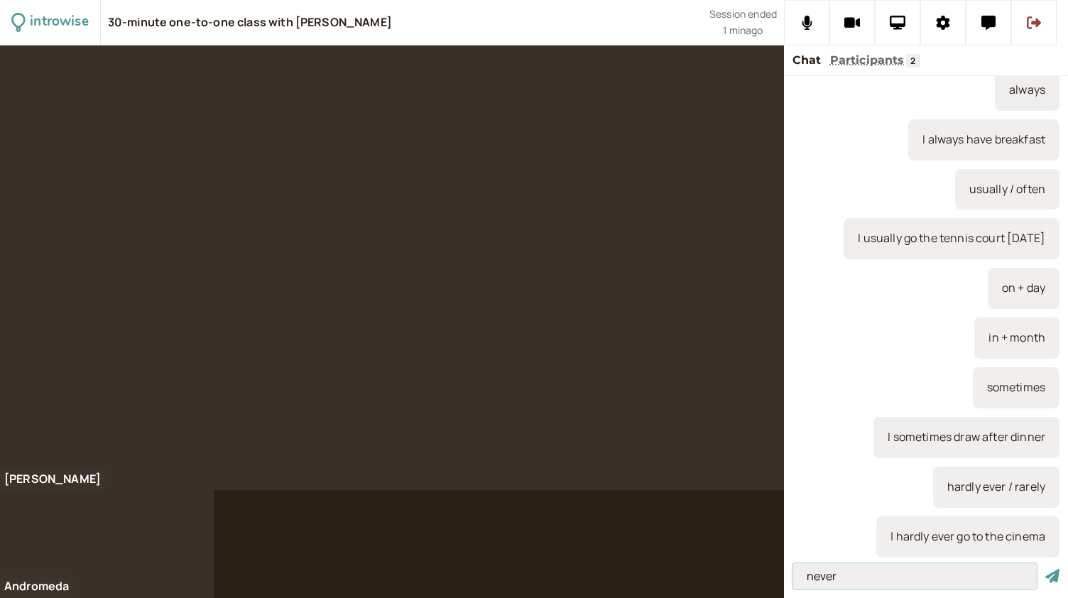
type input "never"
click at [1045, 569] on button "submit" at bounding box center [1052, 576] width 14 height 15
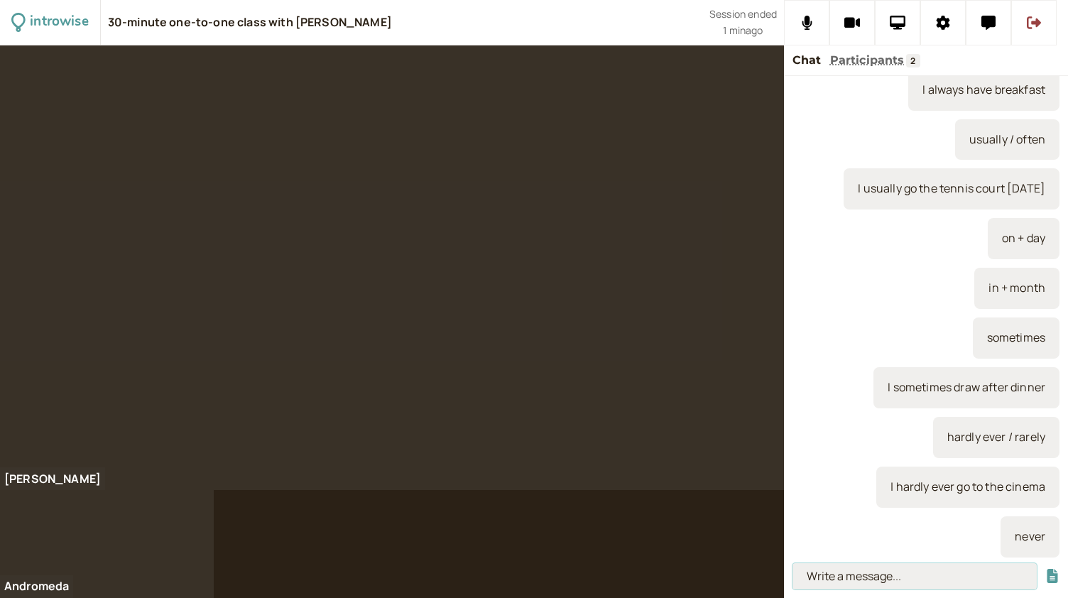
click at [862, 580] on input at bounding box center [914, 576] width 244 height 26
type input "Google doc"
click at [1045, 569] on button "submit" at bounding box center [1052, 576] width 14 height 15
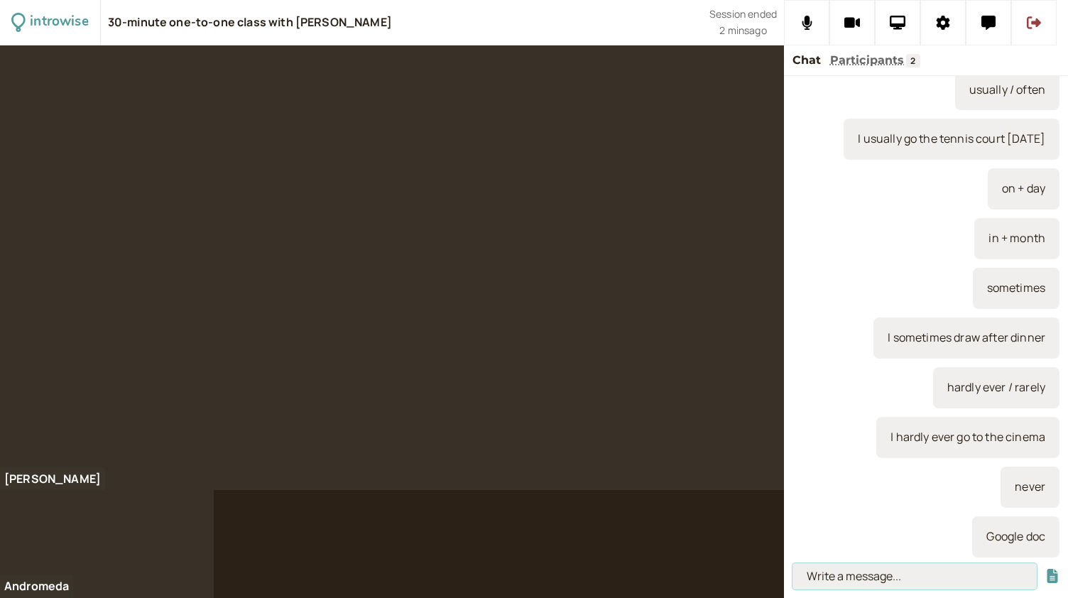
click at [914, 577] on input at bounding box center [914, 576] width 244 height 26
paste input "[URL][DOMAIN_NAME]"
type input "[URL][DOMAIN_NAME]"
click at [1045, 569] on button "submit" at bounding box center [1052, 576] width 14 height 15
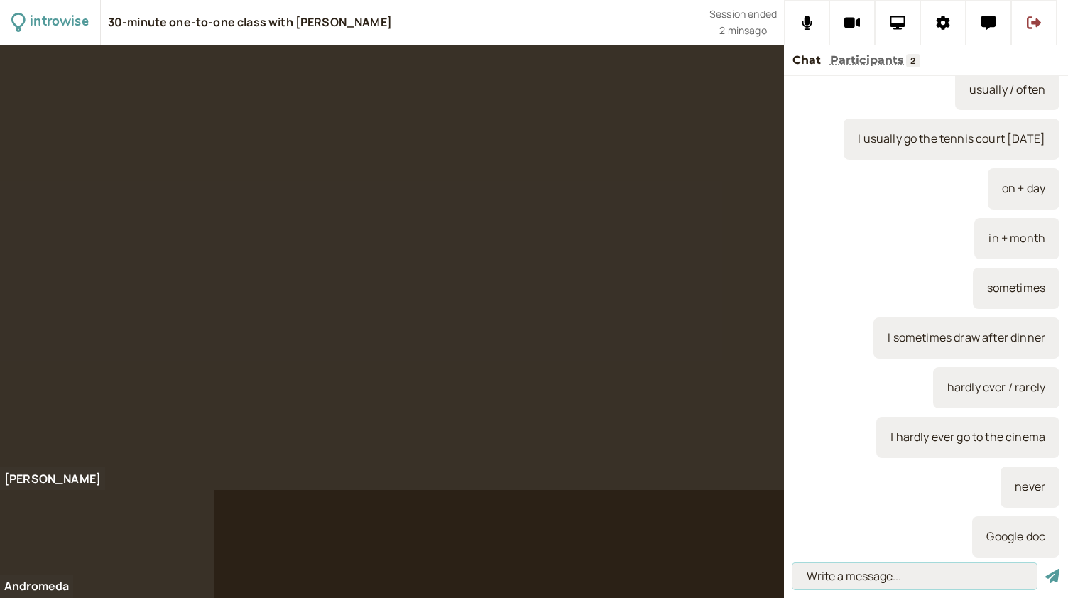
scroll to position [0, 0]
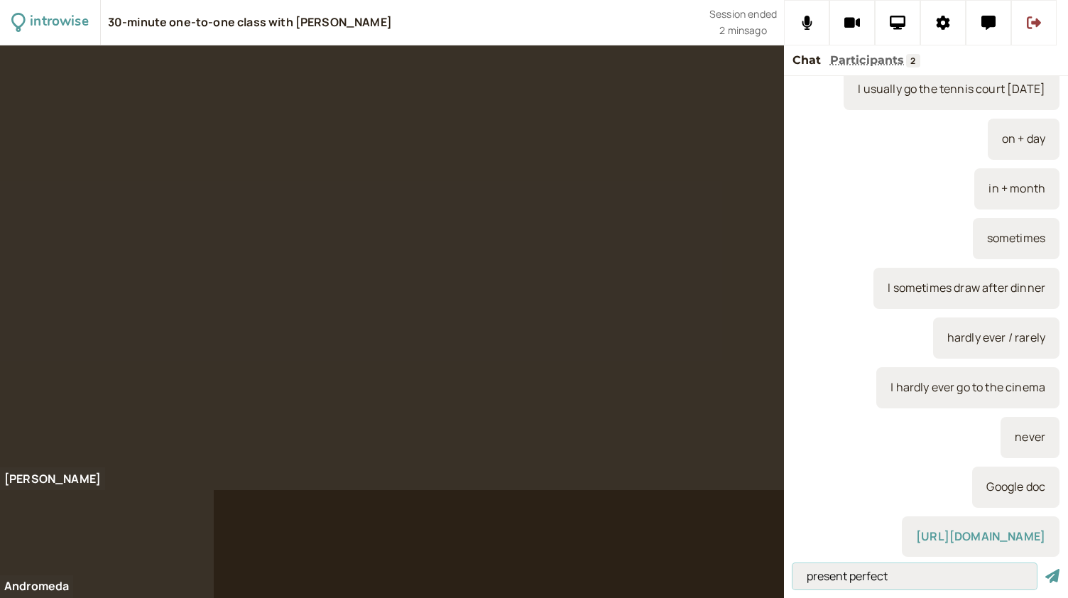
type input "present perfect"
click at [1045, 569] on button "submit" at bounding box center [1052, 576] width 14 height 15
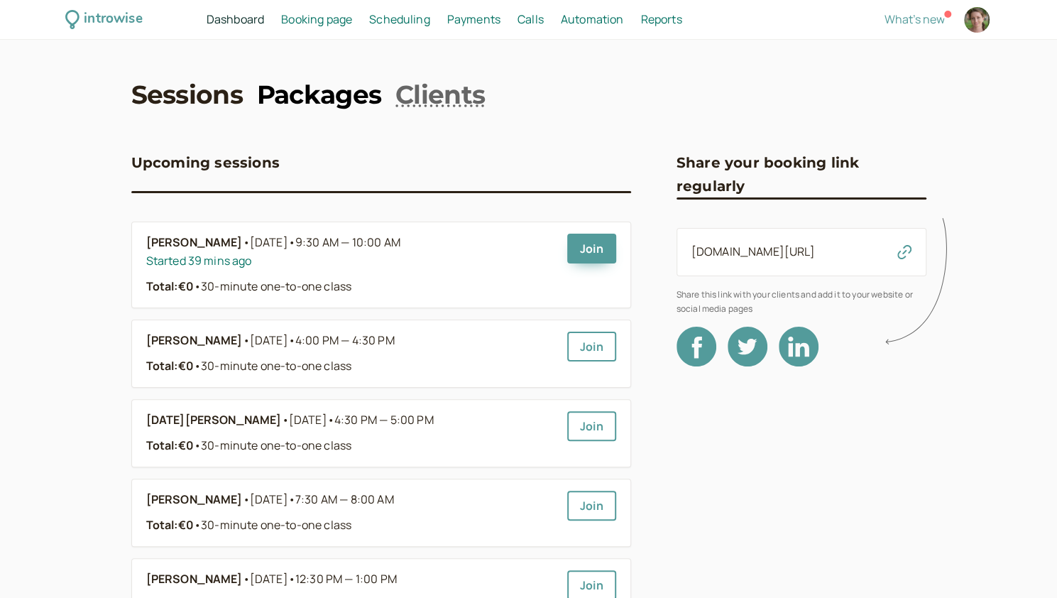
click at [317, 92] on link "Packages" at bounding box center [319, 94] width 124 height 35
